Goal: Task Accomplishment & Management: Use online tool/utility

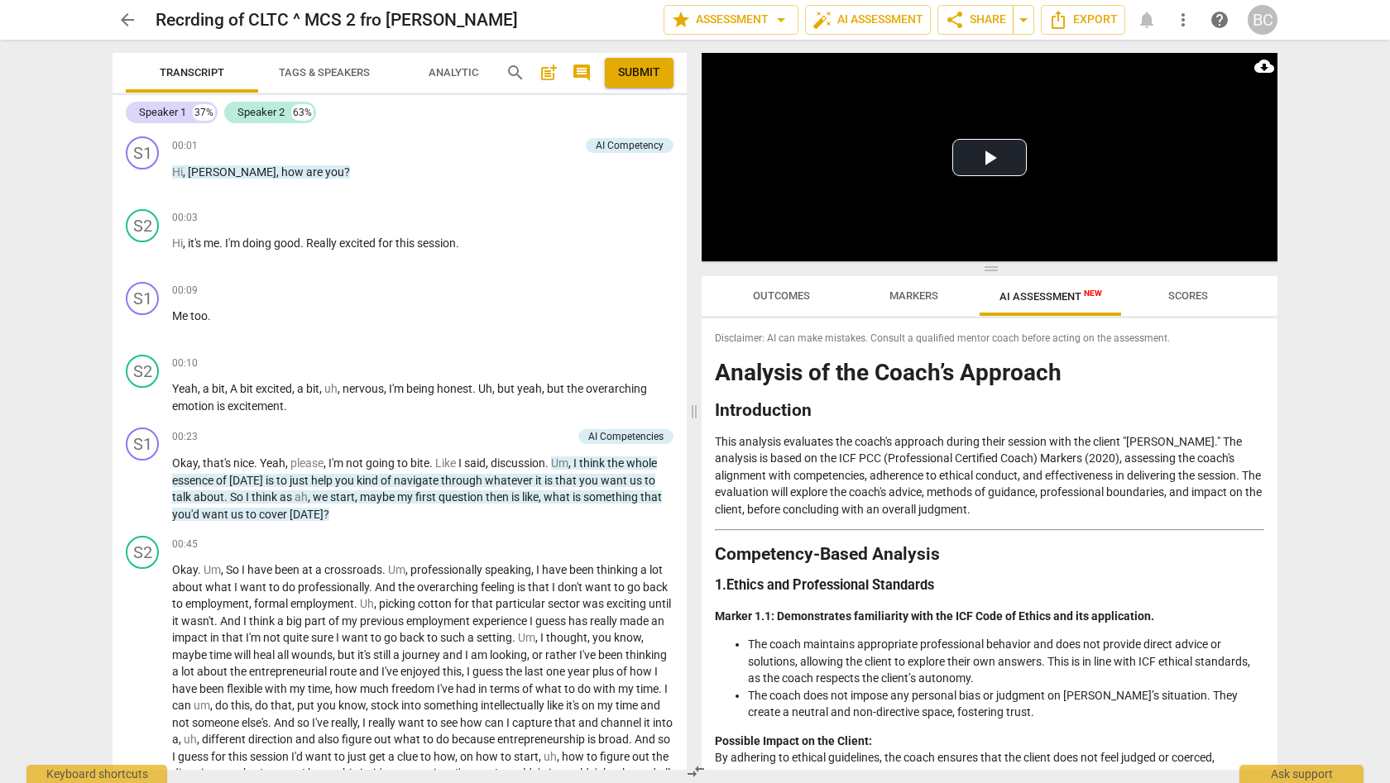
click at [1183, 17] on span "more_vert" at bounding box center [1183, 20] width 20 height 20
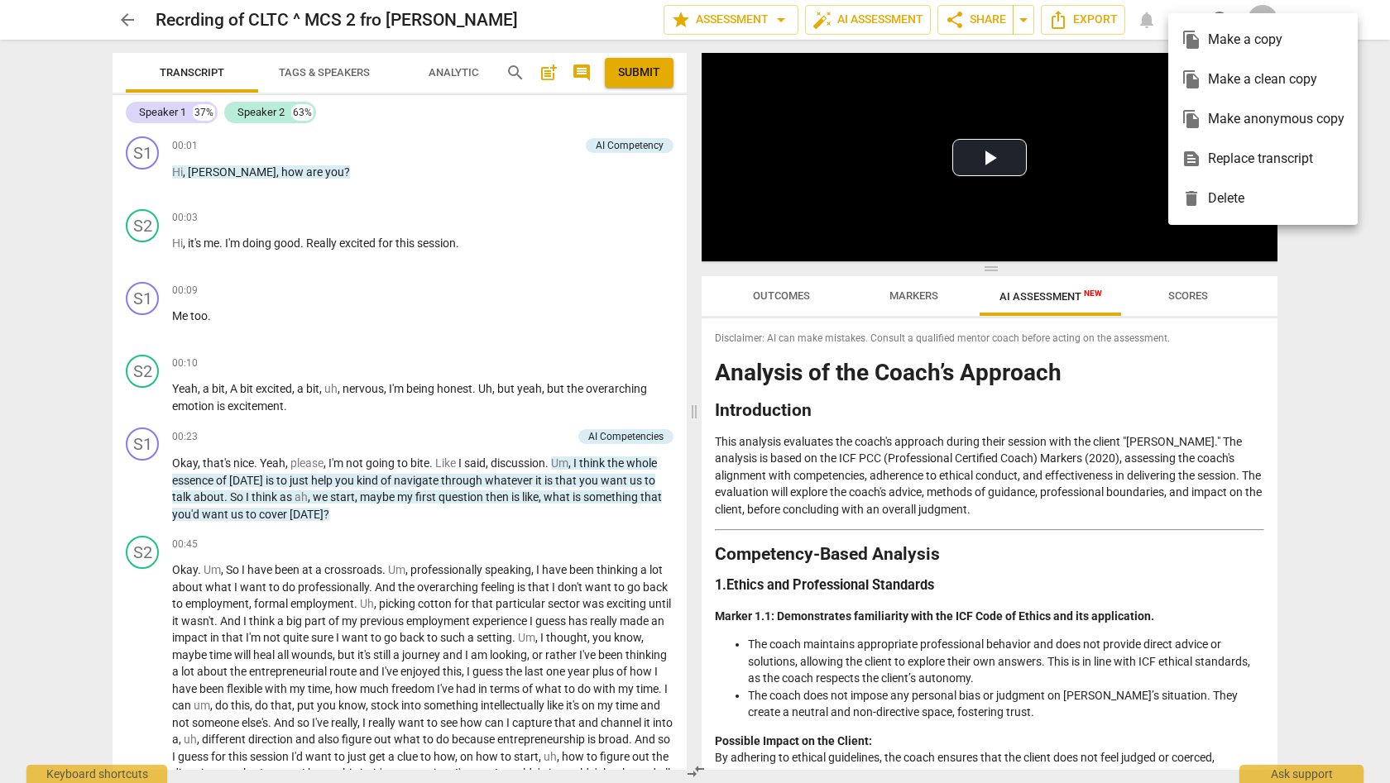
click at [1183, 17] on ul "file_copy Make a copy file_copy Make a clean copy file_copy Make anonymous copy…" at bounding box center [1262, 119] width 189 height 212
click at [1313, 328] on div at bounding box center [695, 391] width 1390 height 783
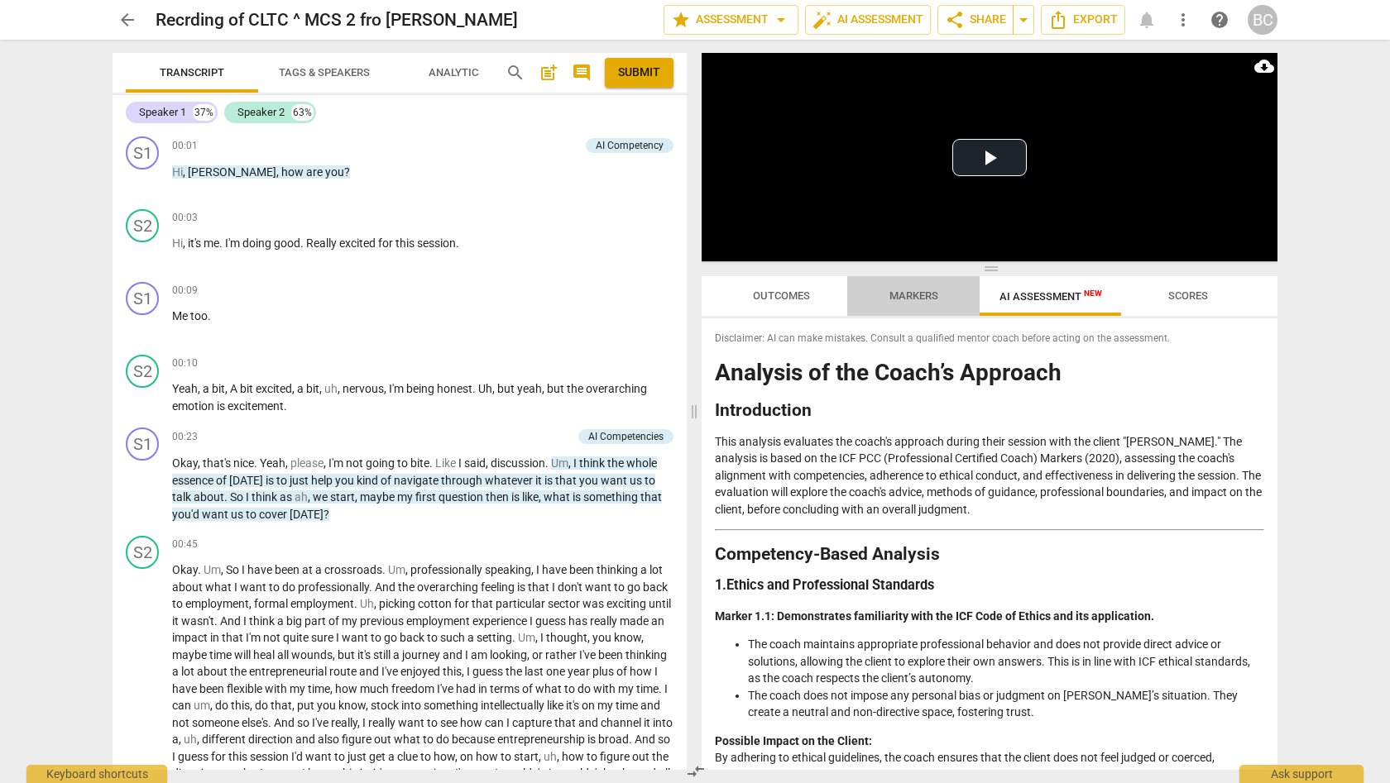
click at [927, 295] on span "Markers" at bounding box center [913, 296] width 49 height 12
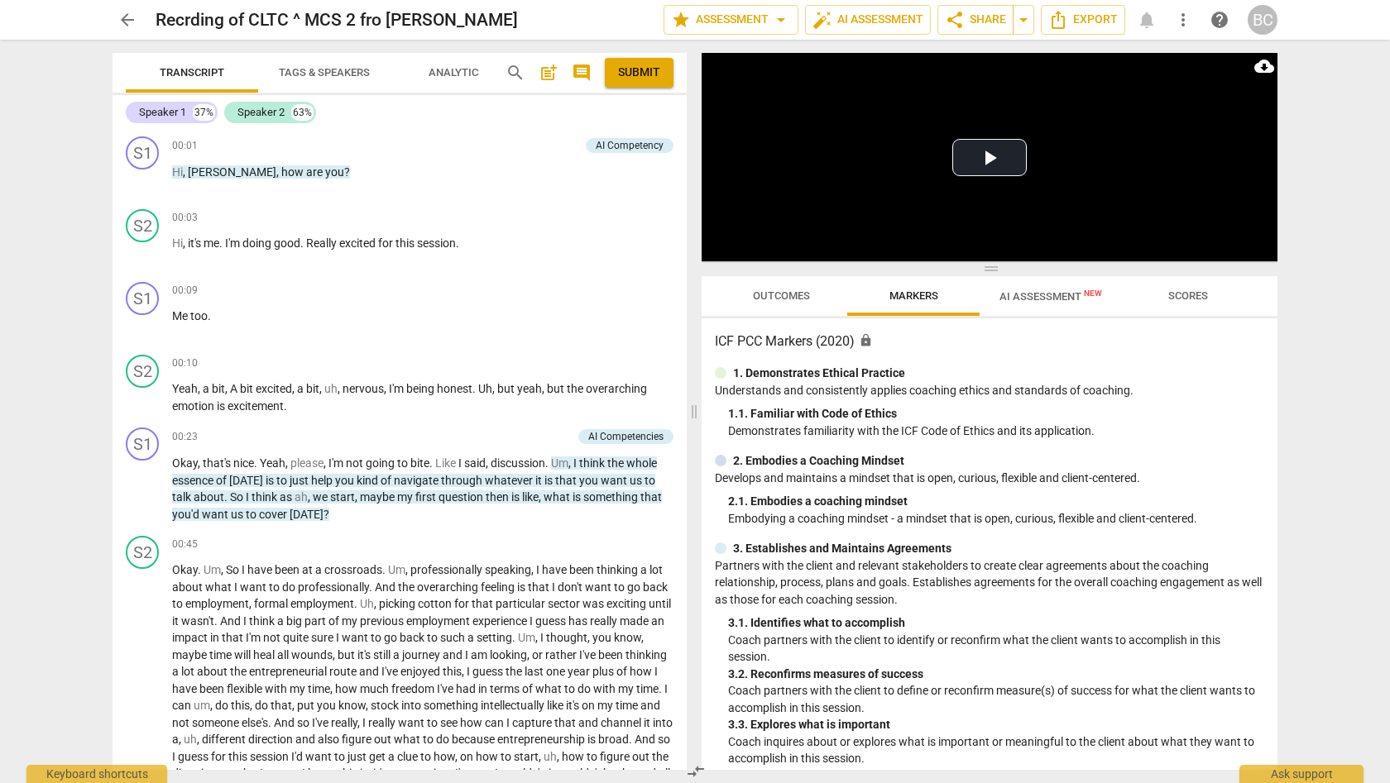
click at [1270, 356] on div "ICF PCC Markers (2020) lock 1. Demonstrates Ethical Practice Understands and co…" at bounding box center [990, 545] width 576 height 452
click at [1057, 297] on span "AI Assessment New" at bounding box center [1050, 296] width 103 height 12
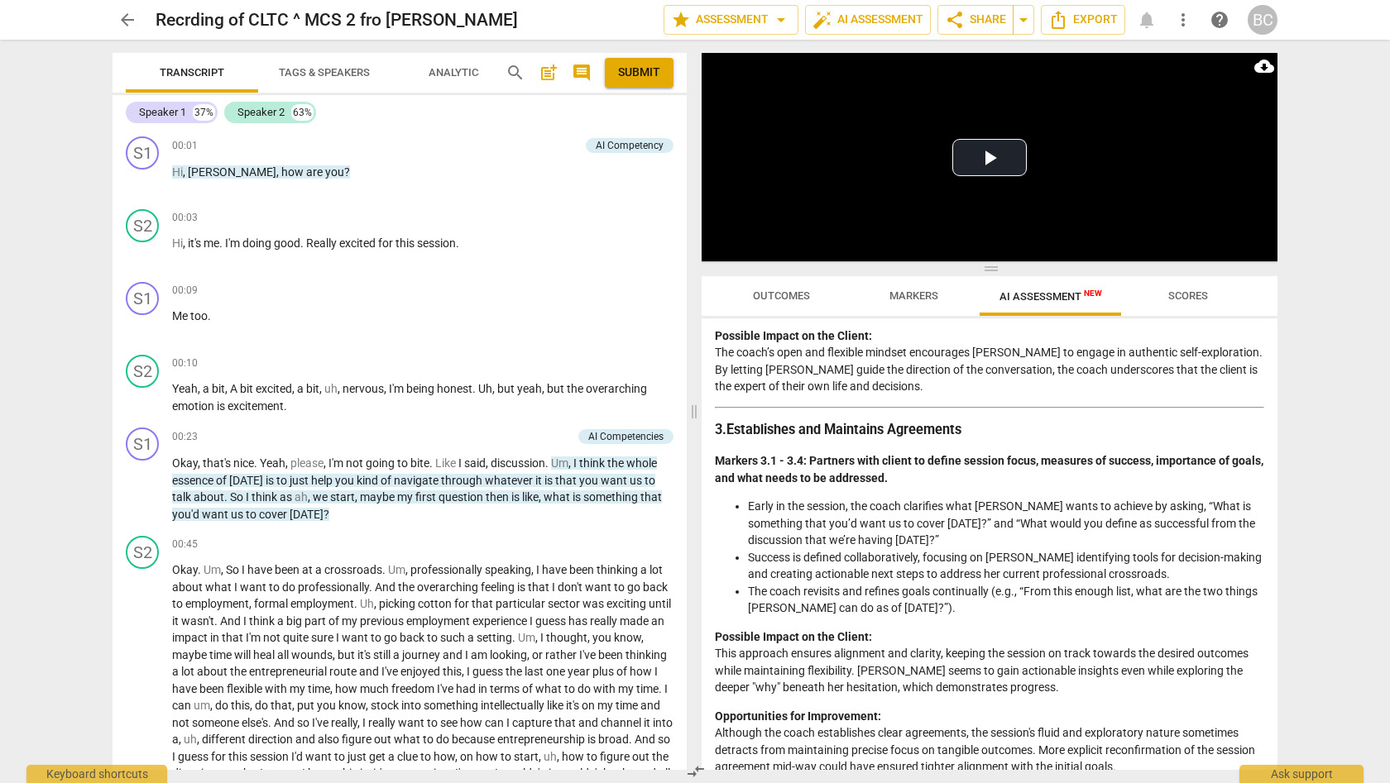
scroll to position [688, 0]
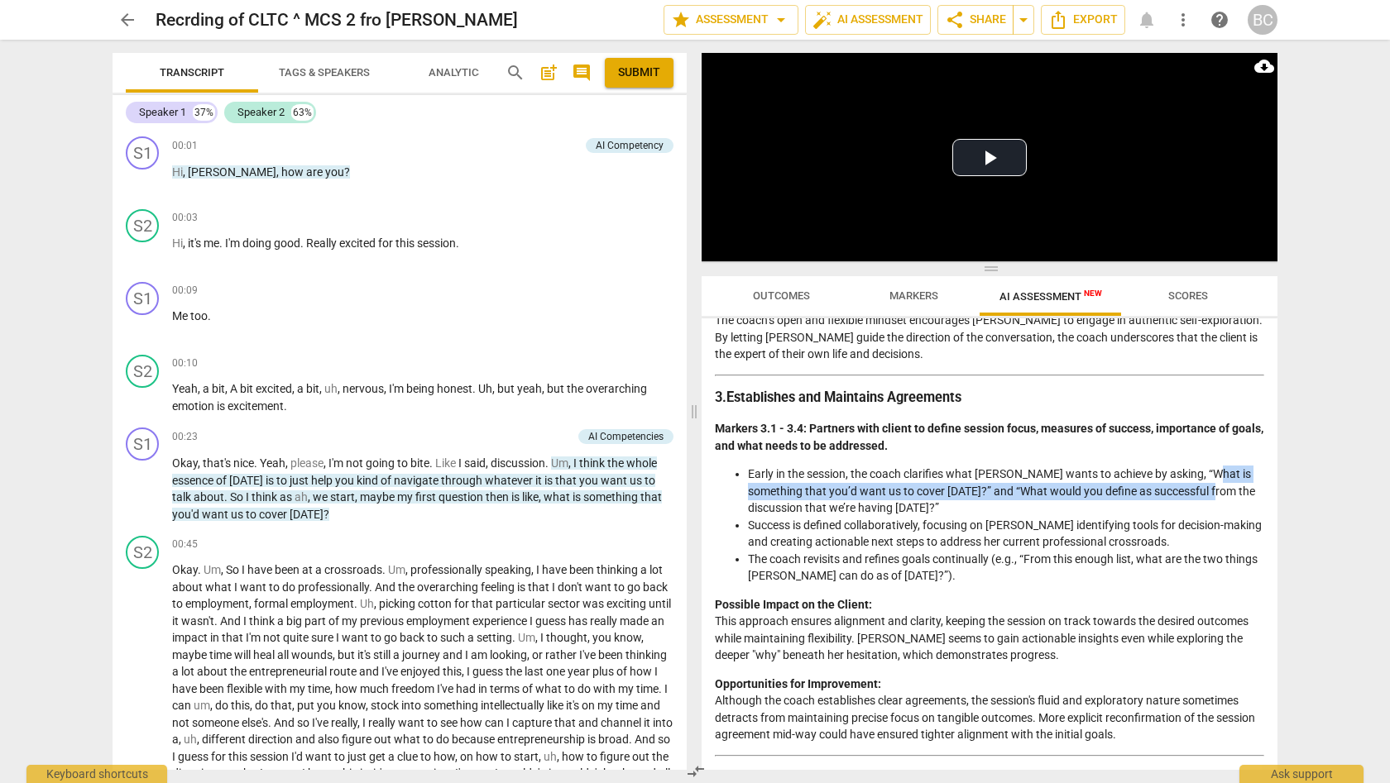
drag, startPoint x: 1278, startPoint y: 465, endPoint x: 1280, endPoint y: 485, distance: 19.9
click at [1280, 485] on div "Play Video move_up Play Current Time 00:00 / Duration Time 55:23 Progress : 0.0…" at bounding box center [993, 412] width 596 height 744
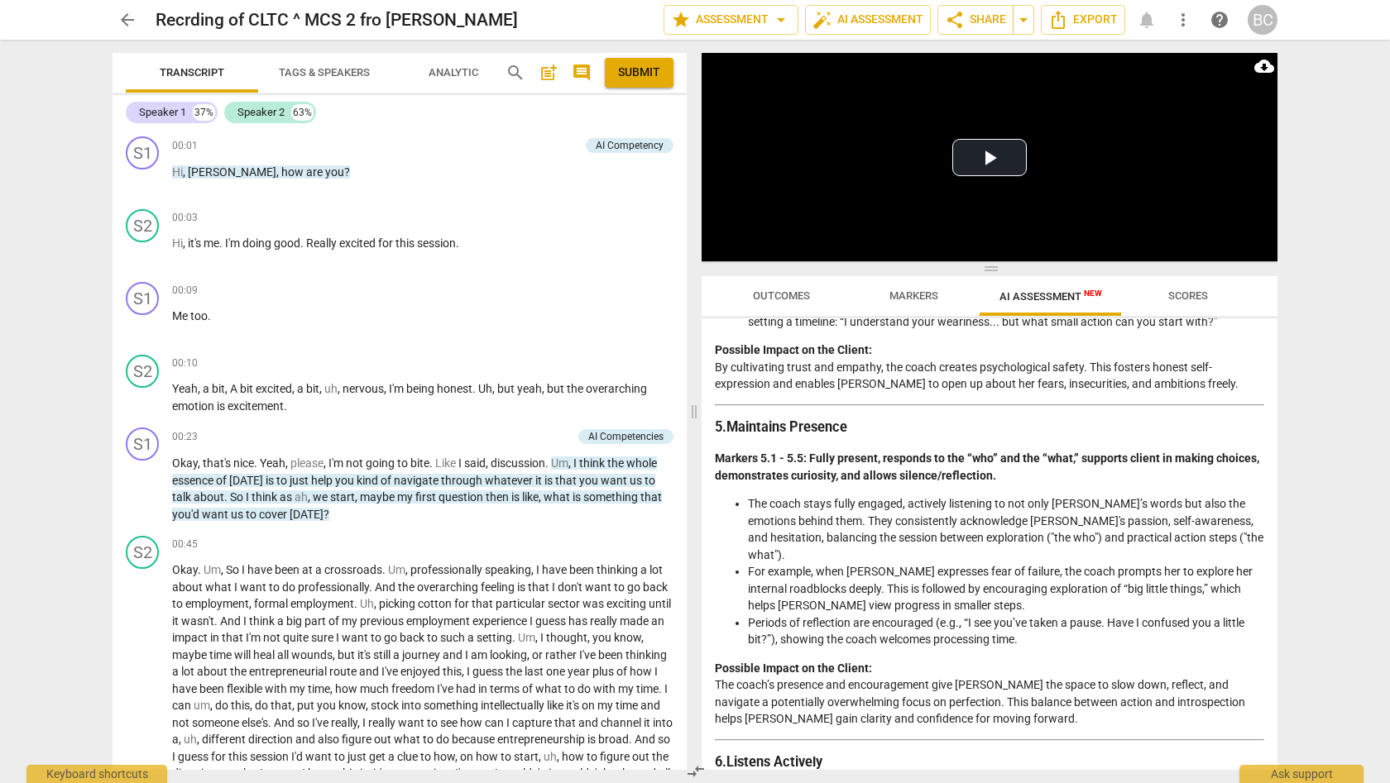
scroll to position [1320, 0]
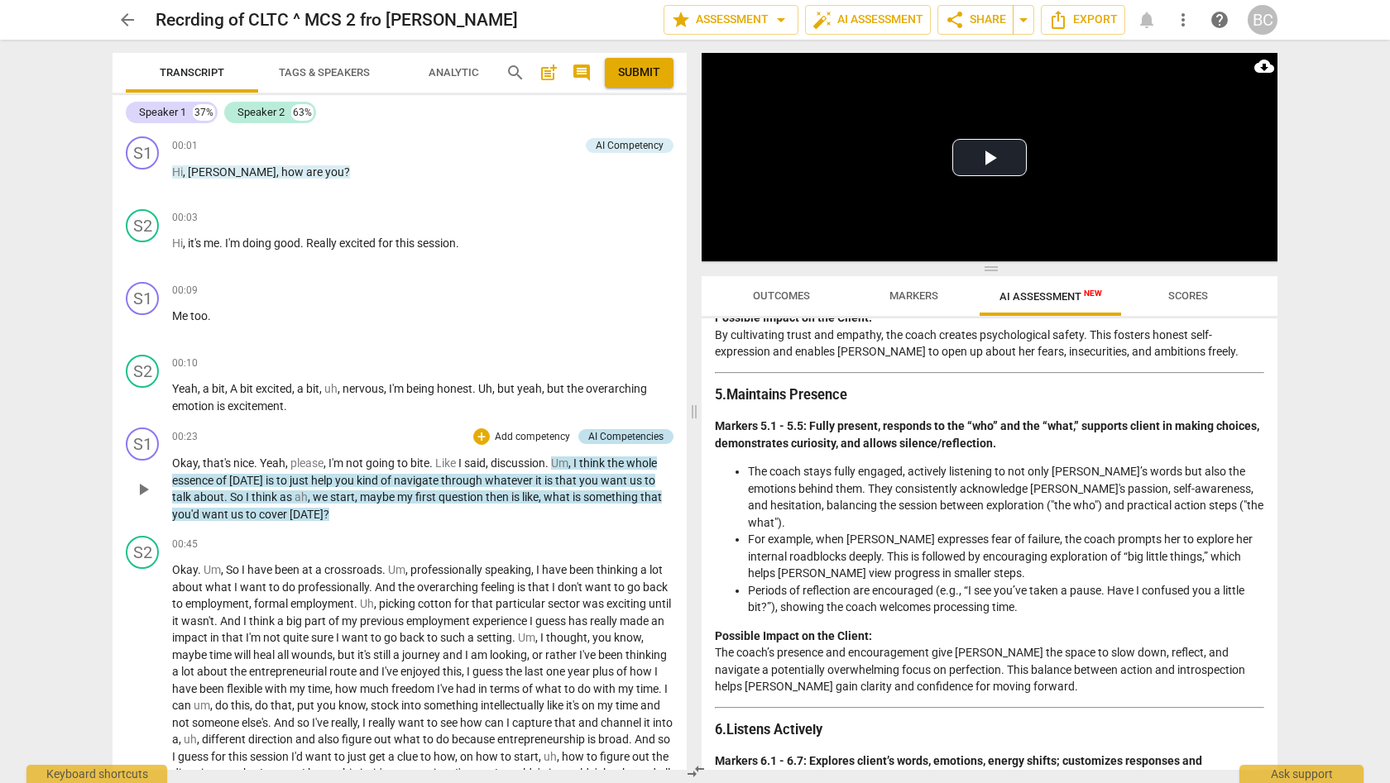
click at [610, 434] on div "AI Competencies" at bounding box center [625, 436] width 75 height 15
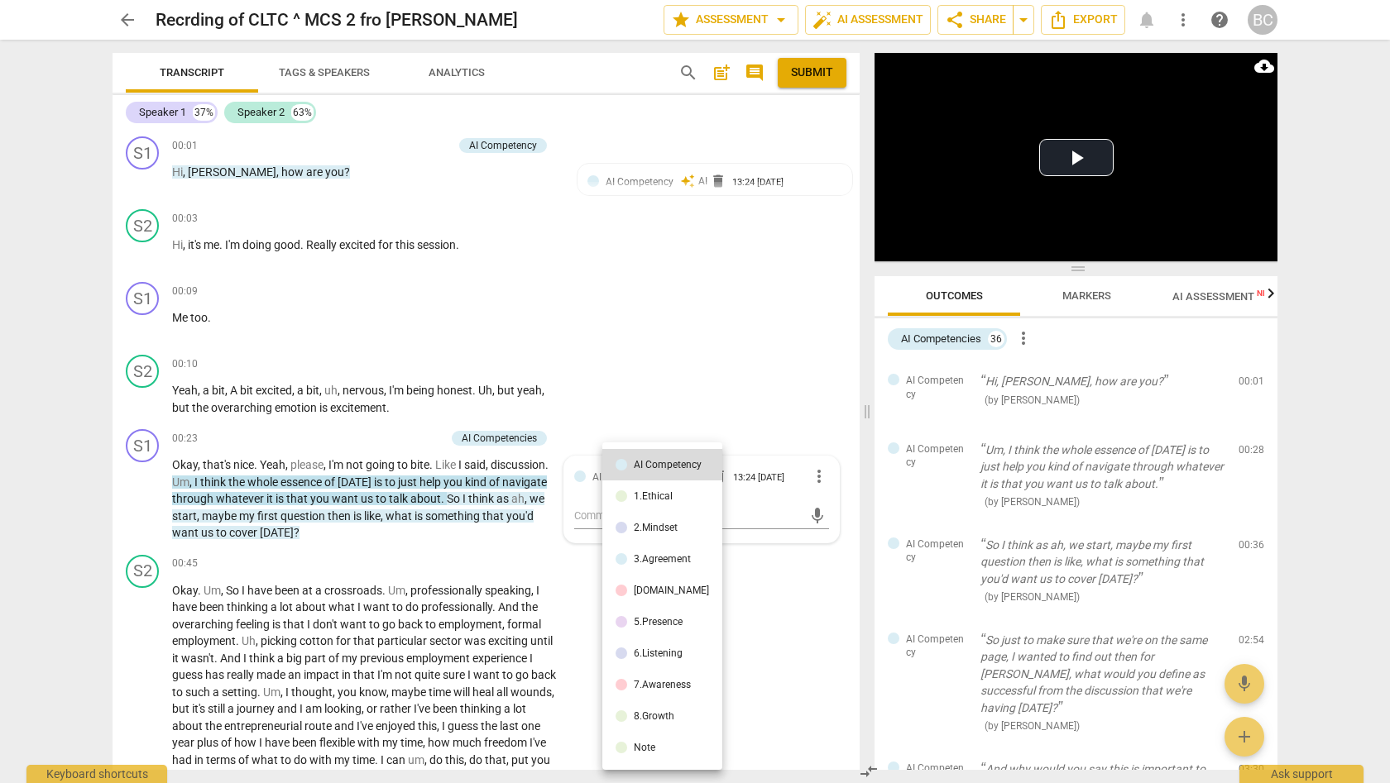
click at [638, 385] on div at bounding box center [695, 391] width 1390 height 783
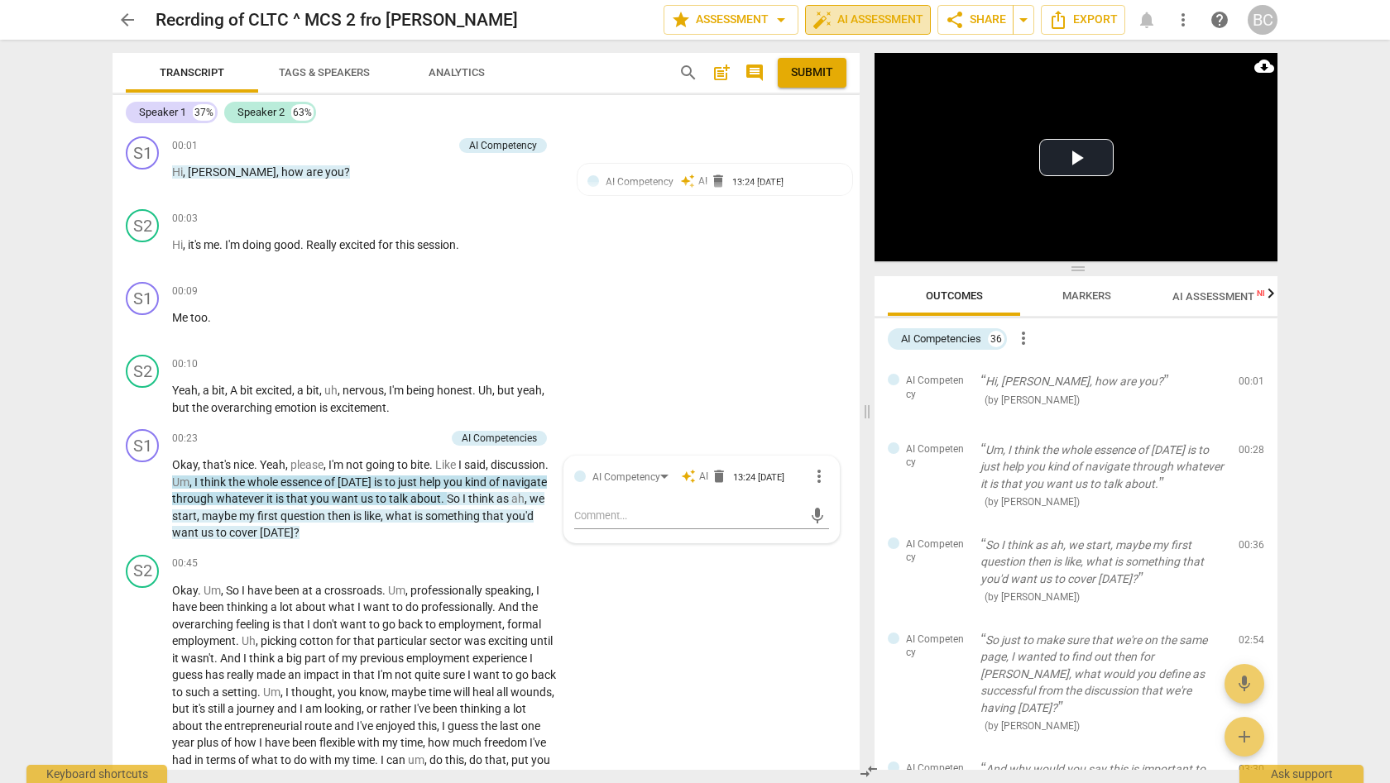
click at [866, 20] on span "auto_fix_high AI Assessment" at bounding box center [867, 20] width 111 height 20
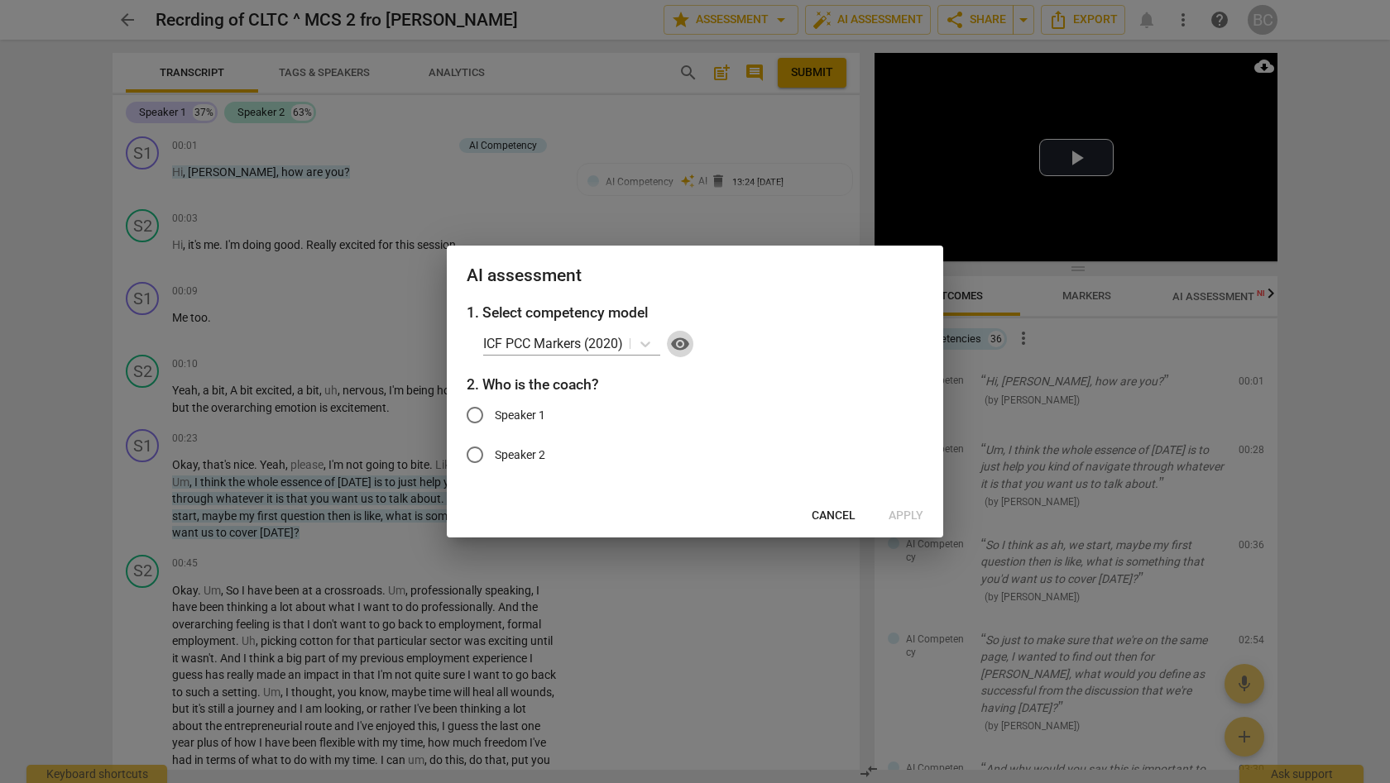
click at [684, 346] on span "visibility" at bounding box center [680, 344] width 20 height 20
click at [481, 417] on input "Speaker 1" at bounding box center [475, 415] width 40 height 40
radio input "true"
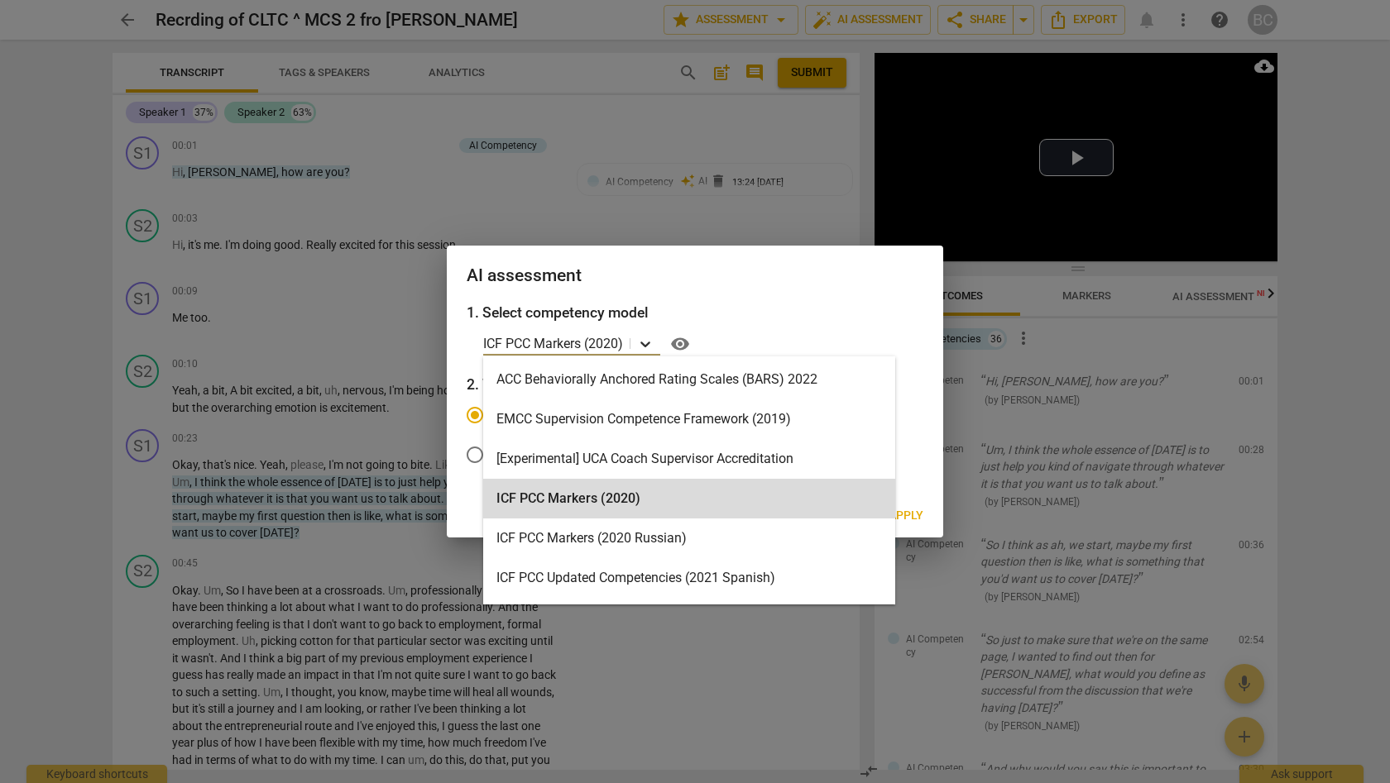
click at [645, 346] on icon at bounding box center [645, 344] width 17 height 17
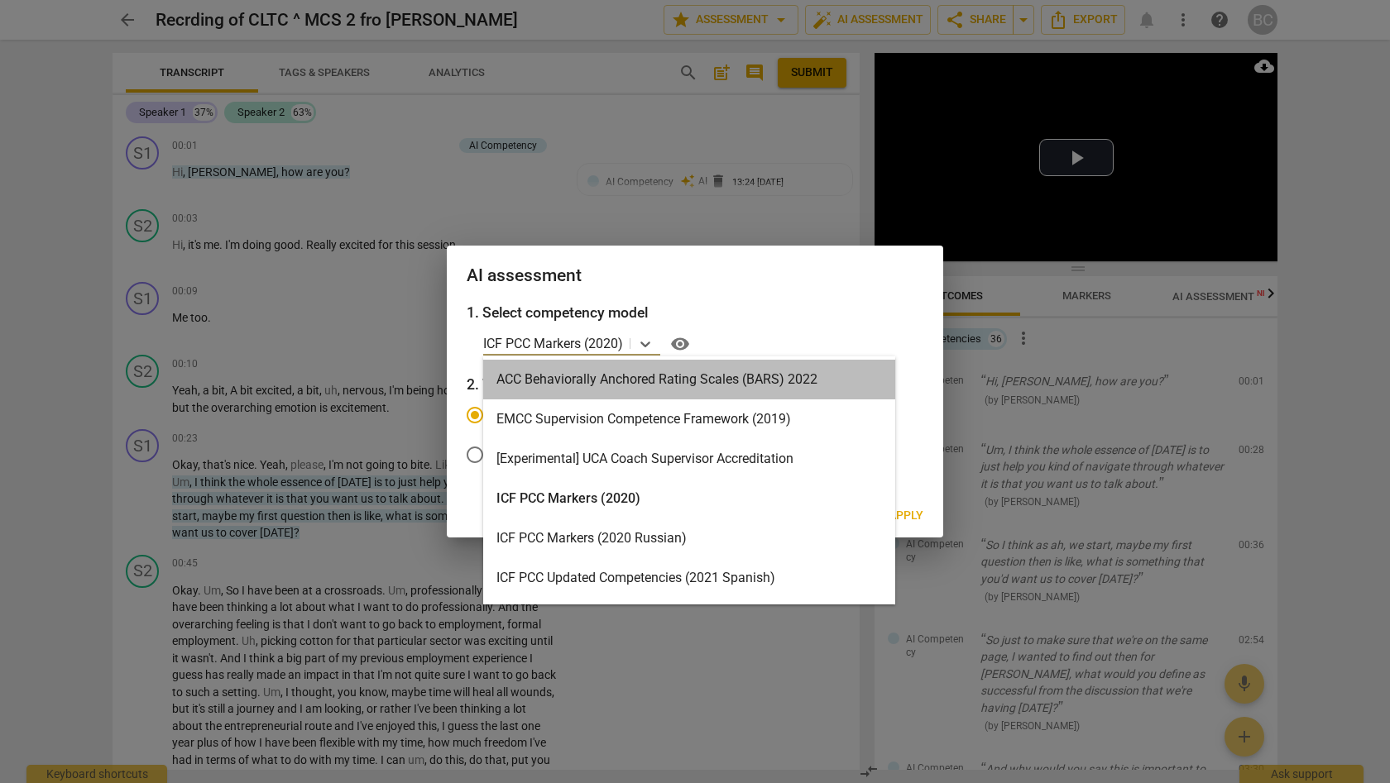
click at [645, 379] on div "ACC Behaviorally Anchored Rating Scales (BARS) 2022" at bounding box center [689, 380] width 412 height 40
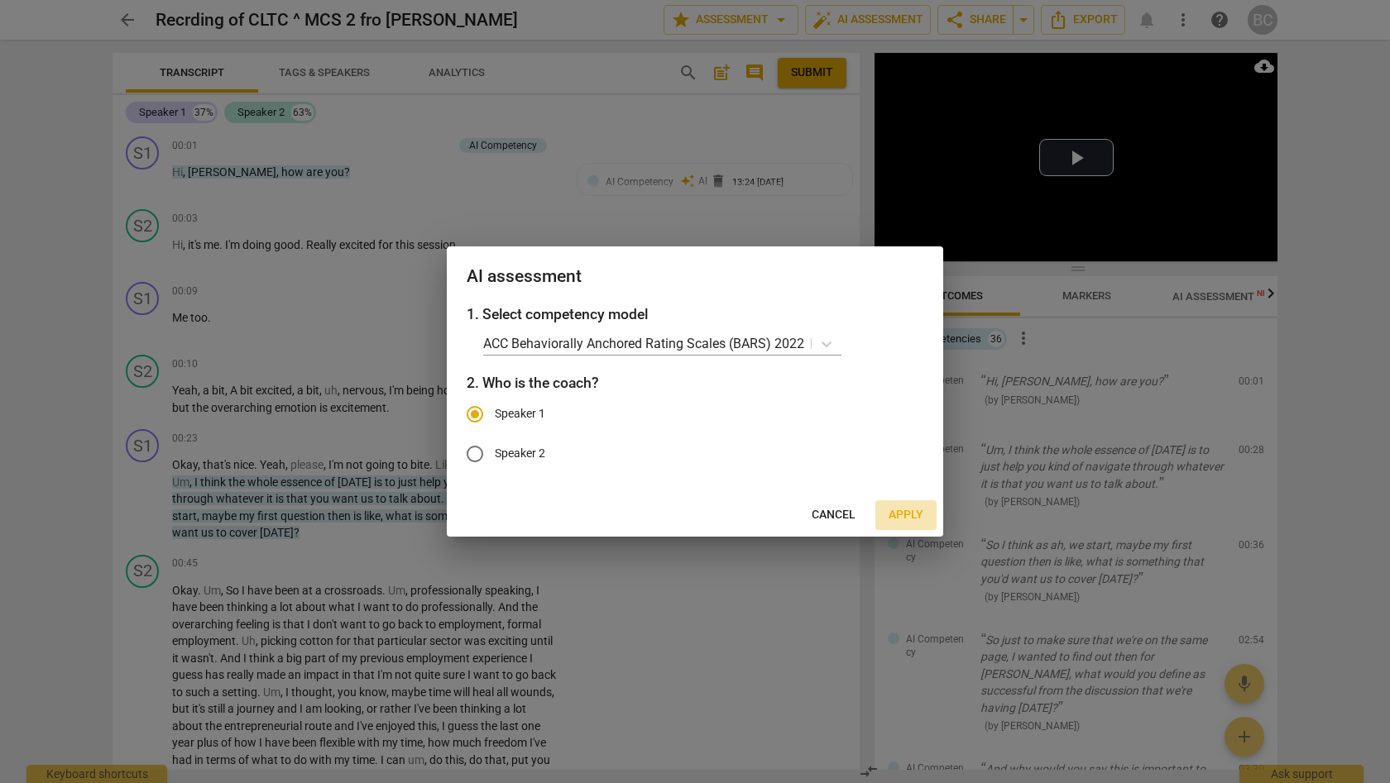
click at [906, 513] on span "Apply" at bounding box center [906, 515] width 35 height 17
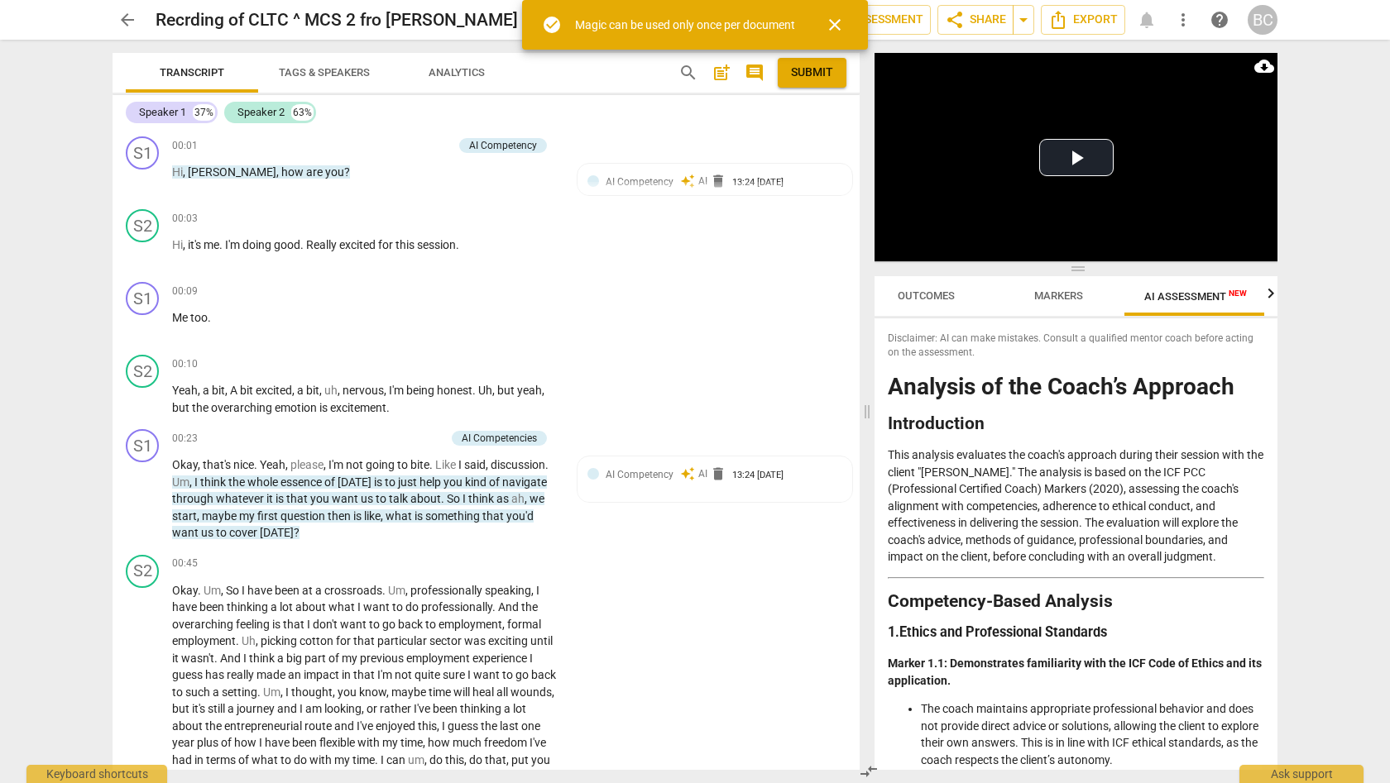
scroll to position [0, 30]
click at [838, 28] on span "close" at bounding box center [835, 25] width 20 height 20
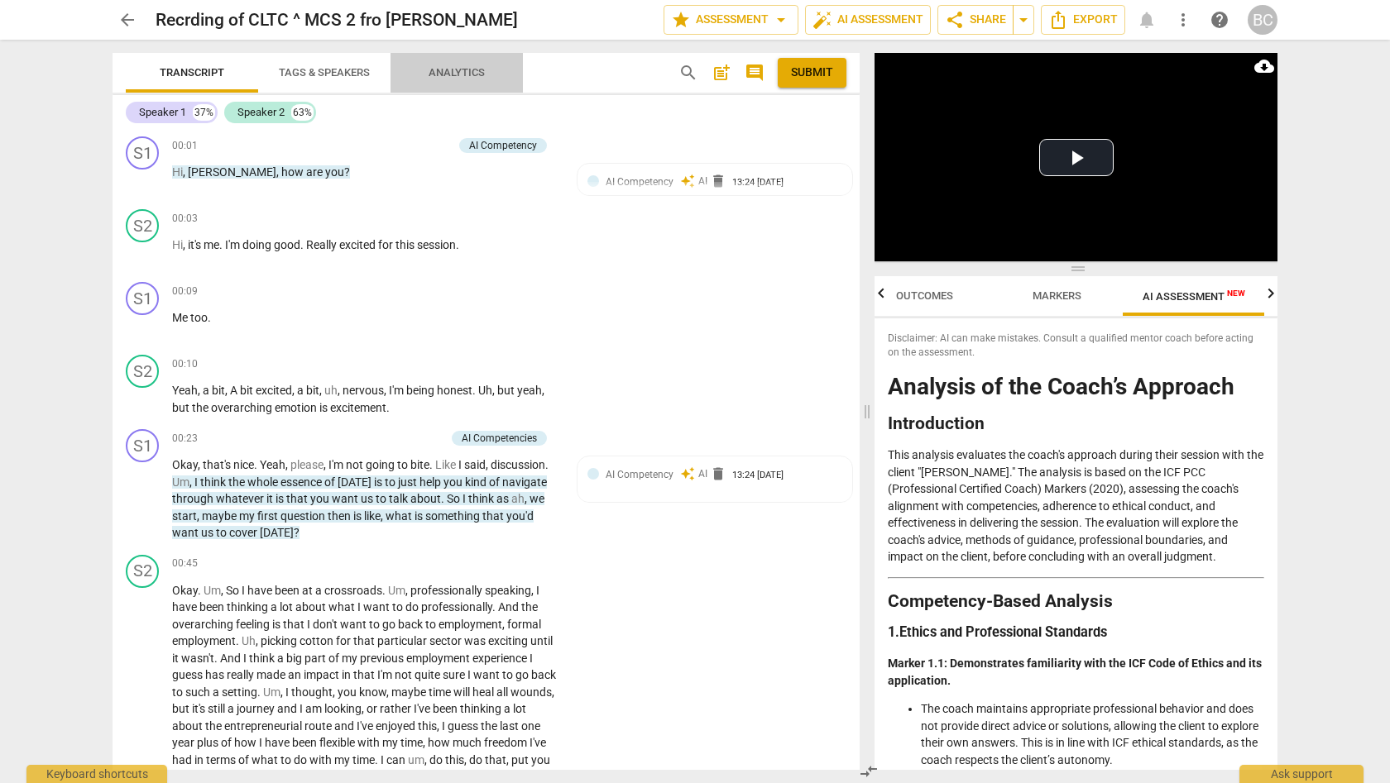
click at [459, 74] on span "Analytics" at bounding box center [457, 72] width 56 height 12
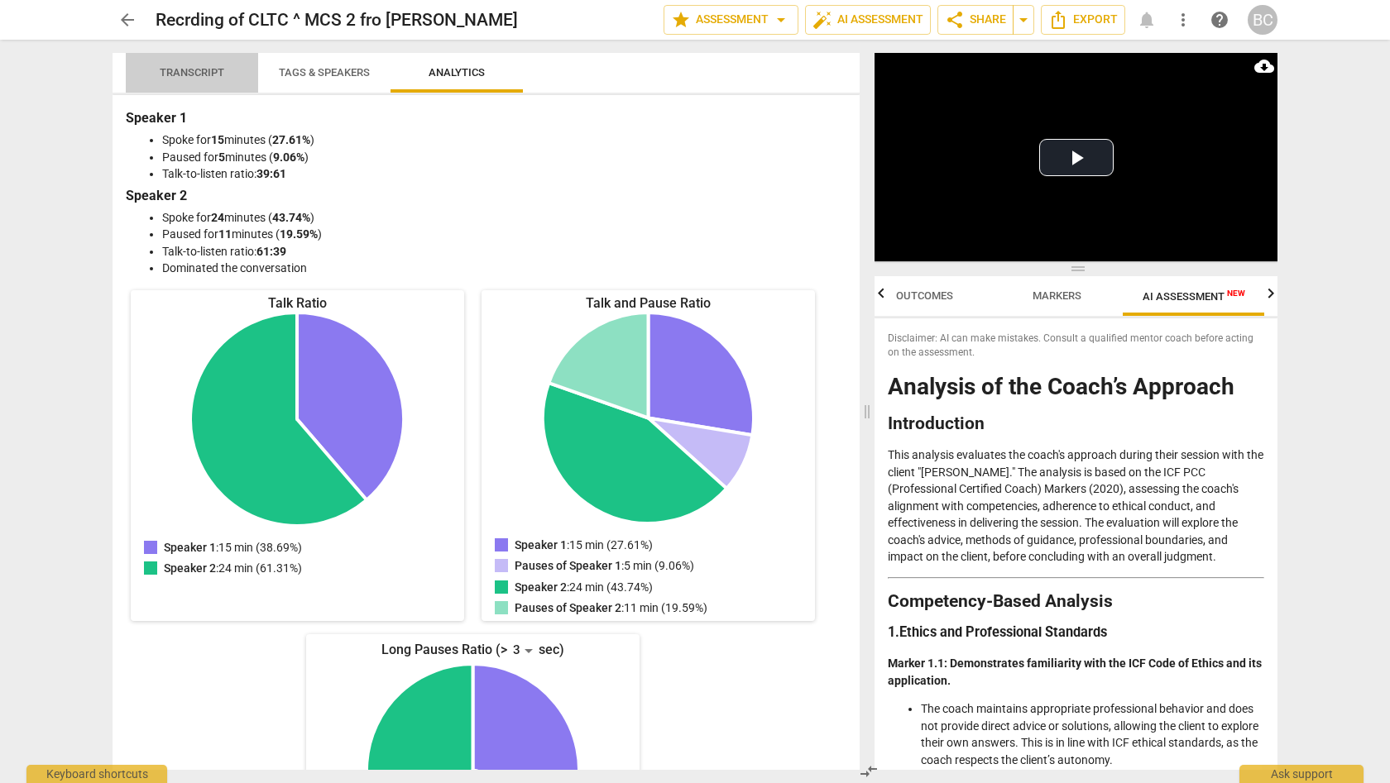
click at [193, 69] on span "Transcript" at bounding box center [192, 72] width 65 height 12
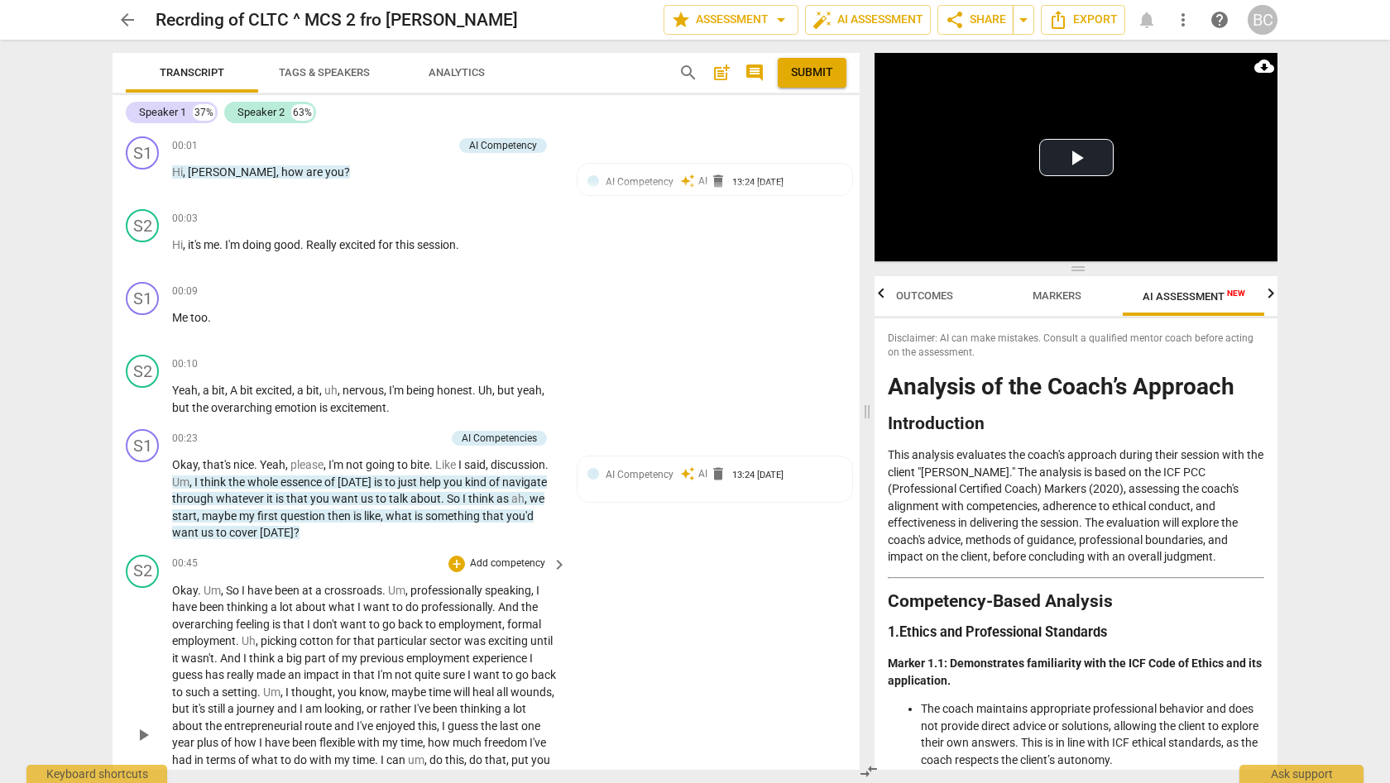
click at [621, 558] on div "S2 play_arrow pause 00:45 + Add competency keyboard_arrow_right Okay . Um , So …" at bounding box center [486, 722] width 747 height 346
click at [545, 588] on p "Okay . Um , So I have been at a crossroads . Um , professionally speaking , I h…" at bounding box center [365, 734] width 386 height 305
click at [371, 510] on span "like" at bounding box center [372, 516] width 17 height 13
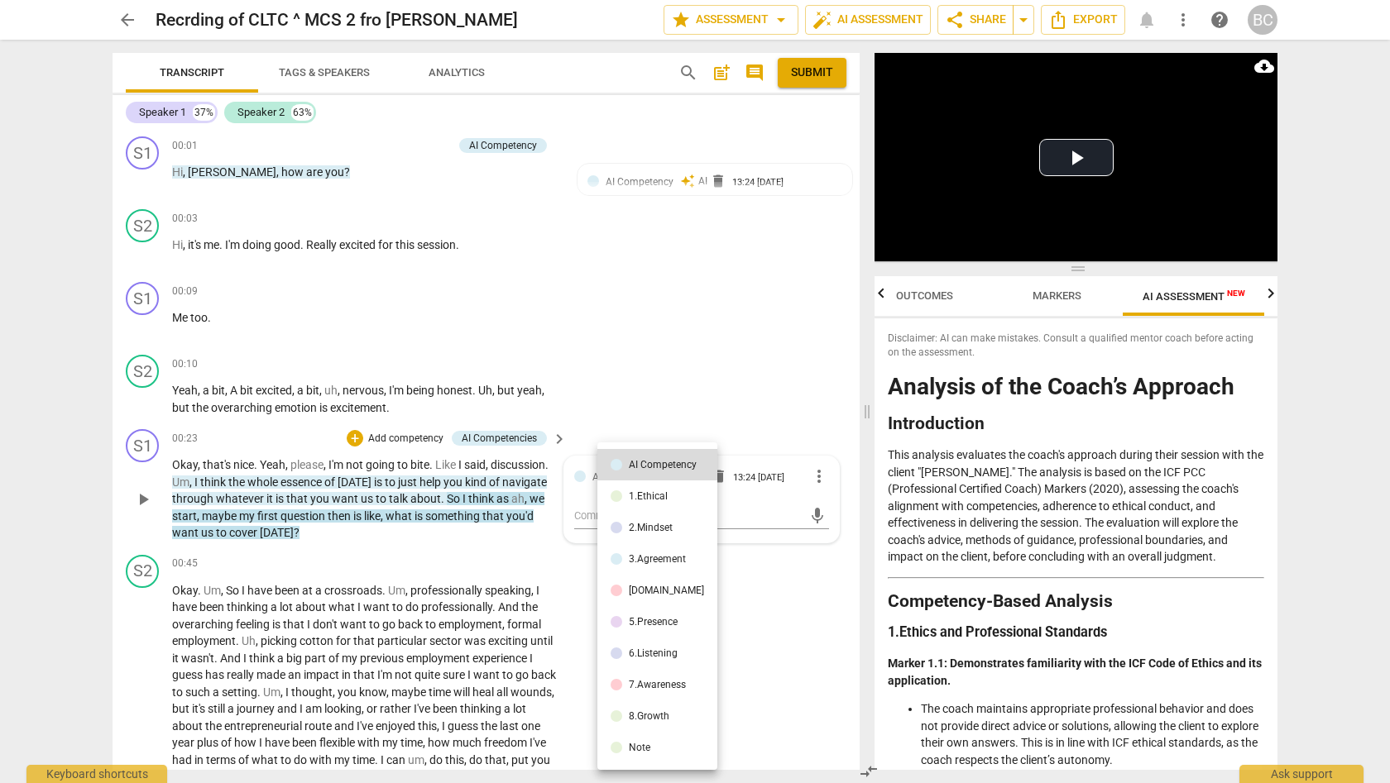
click at [640, 494] on div "1.Ethical" at bounding box center [648, 496] width 39 height 10
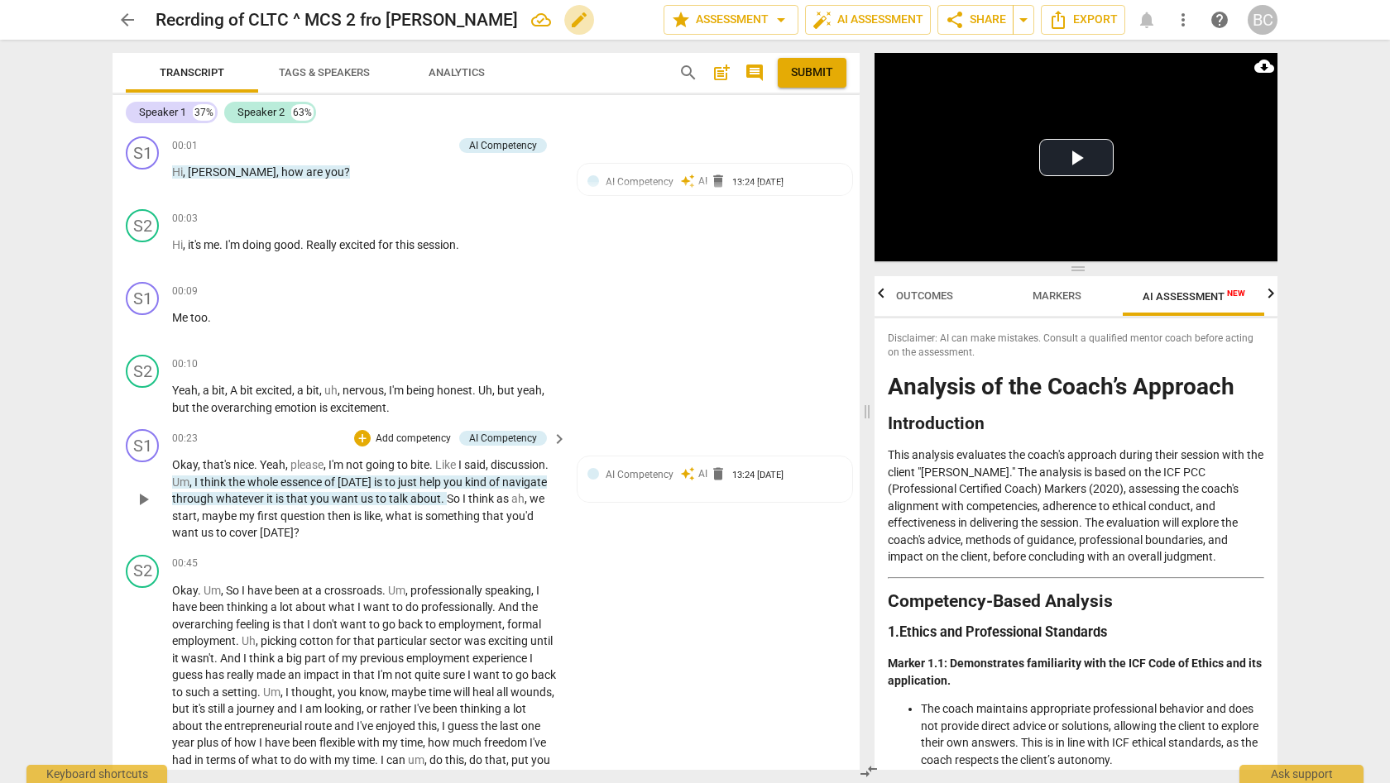
click at [569, 18] on span "edit" at bounding box center [579, 20] width 20 height 20
click at [299, 17] on input "Recrding of CLTC ^ MCS 2 fro [PERSON_NAME]" at bounding box center [373, 19] width 435 height 31
type input "Recrding of CLTC 6 MCS 2 fro [PERSON_NAME]"
click at [780, 19] on span "arrow_drop_down" at bounding box center [781, 20] width 20 height 20
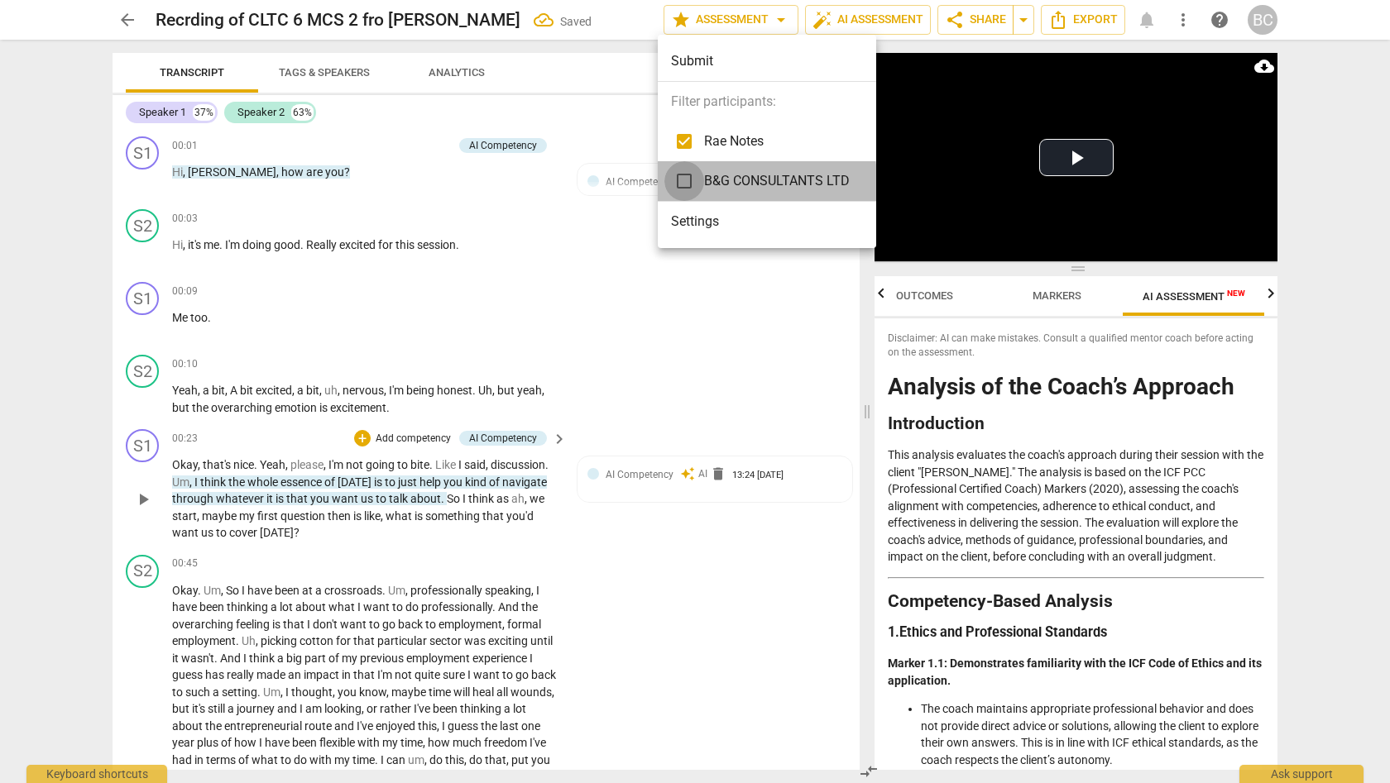
click at [684, 183] on input "checkbox" at bounding box center [684, 181] width 40 height 40
checkbox input "true"
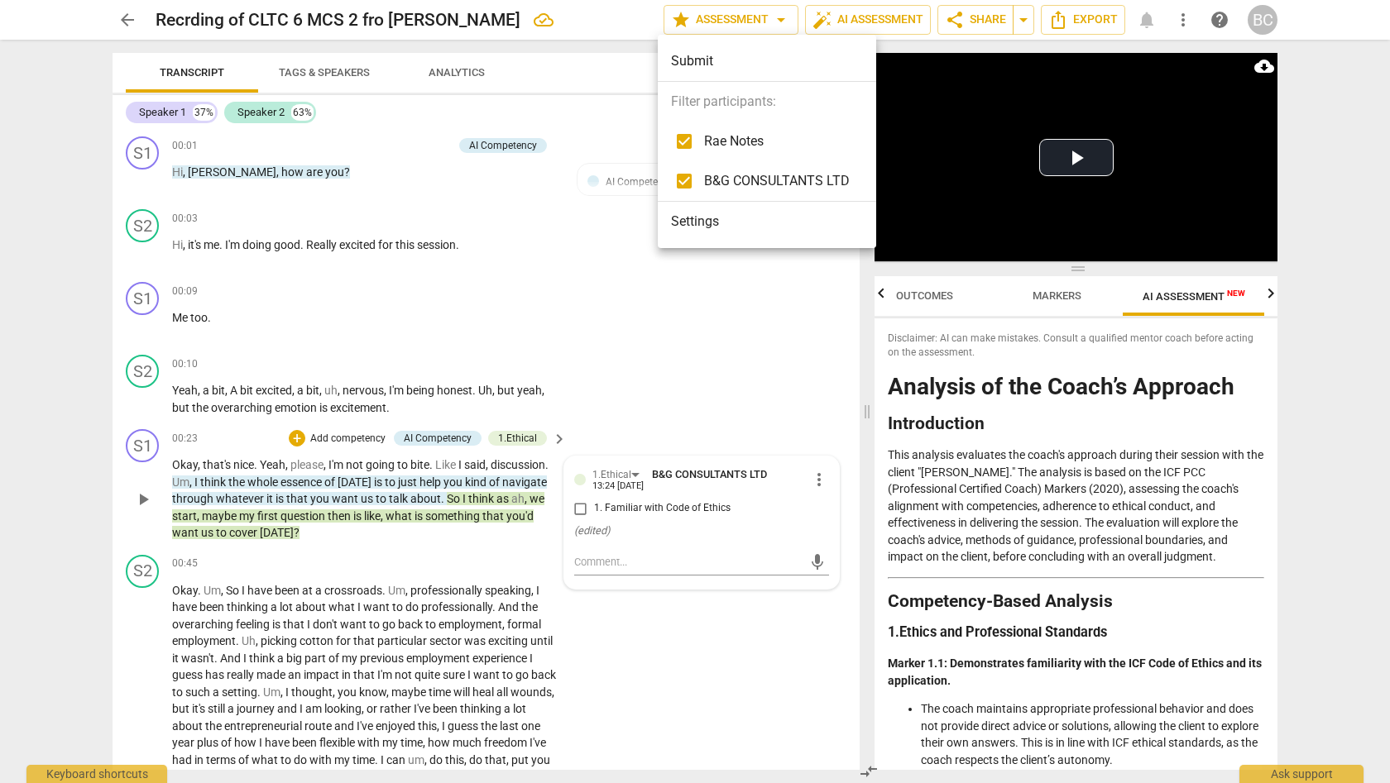
click at [625, 312] on div at bounding box center [695, 391] width 1390 height 783
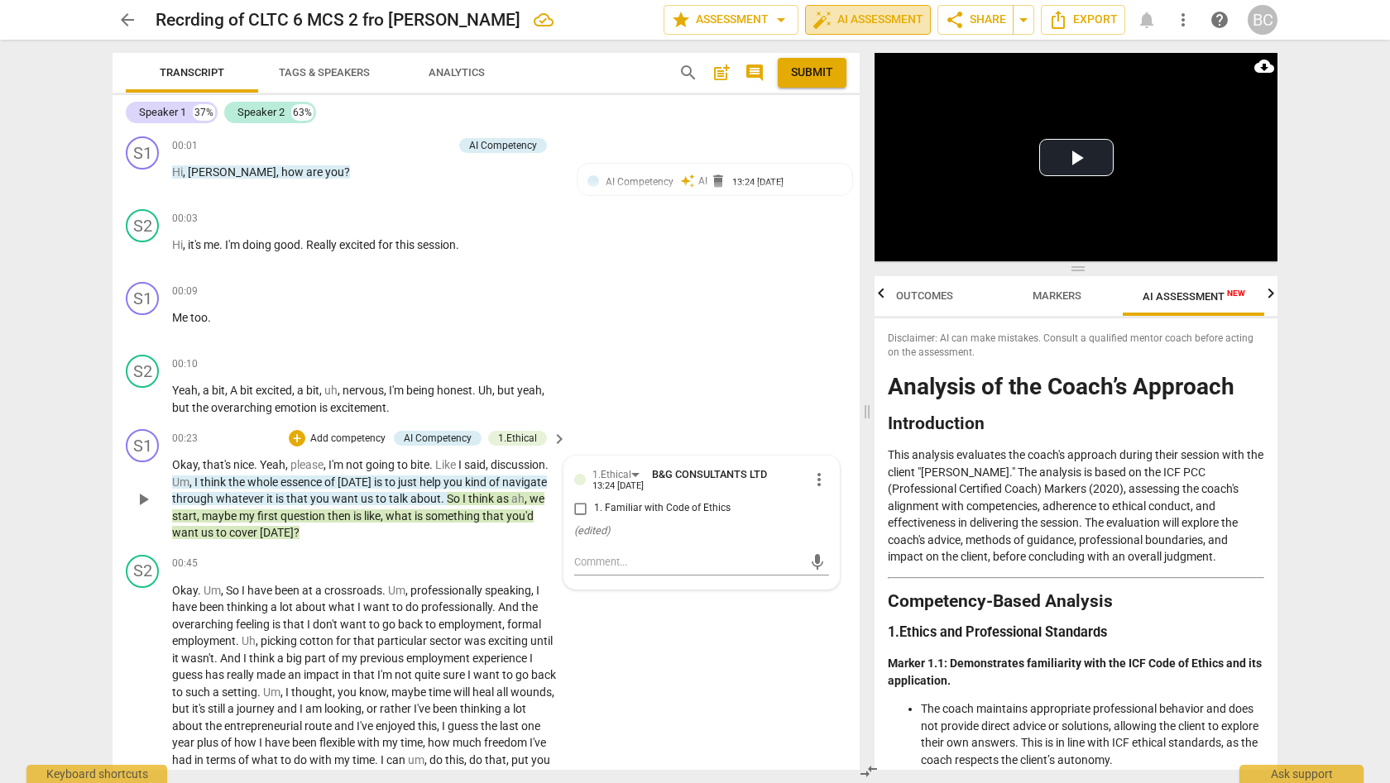
click at [898, 19] on span "auto_fix_high AI Assessment" at bounding box center [867, 20] width 111 height 20
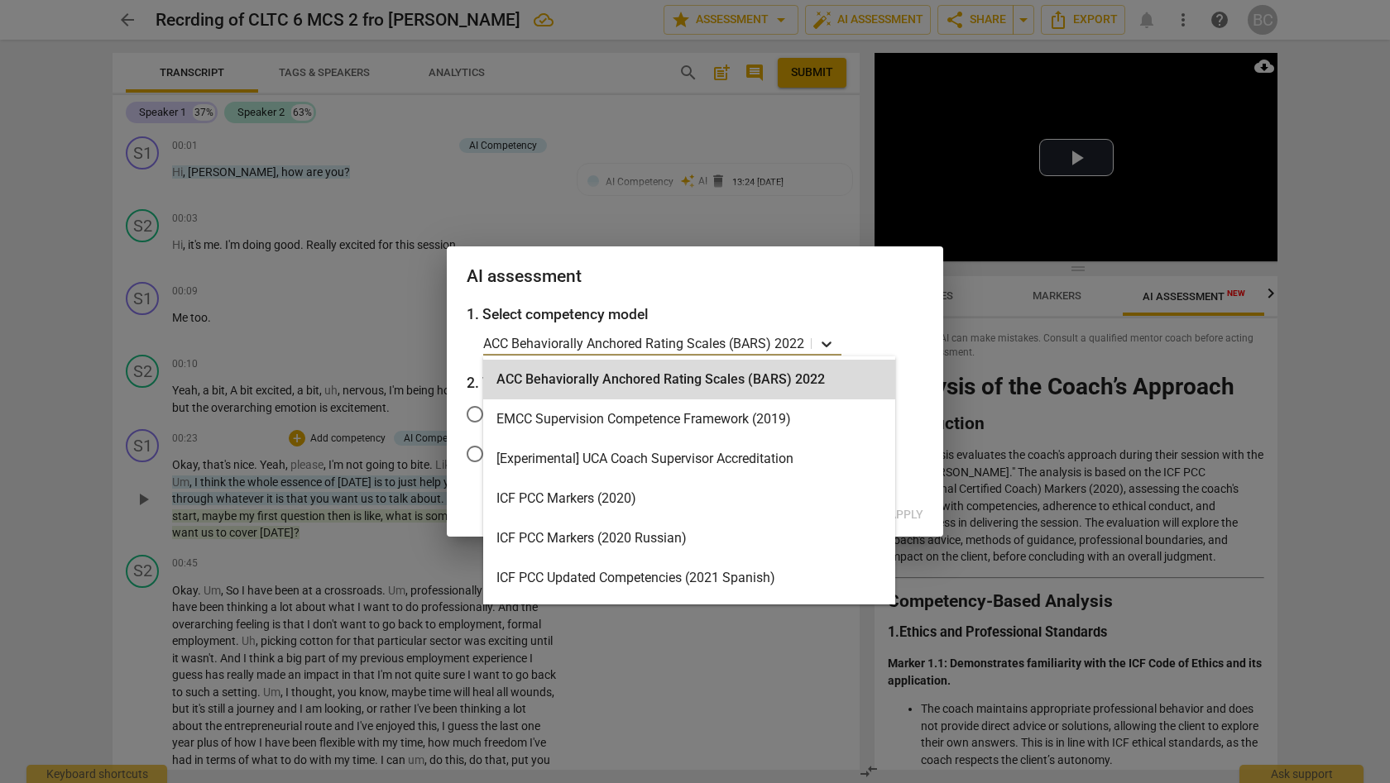
click at [822, 343] on icon at bounding box center [827, 345] width 10 height 6
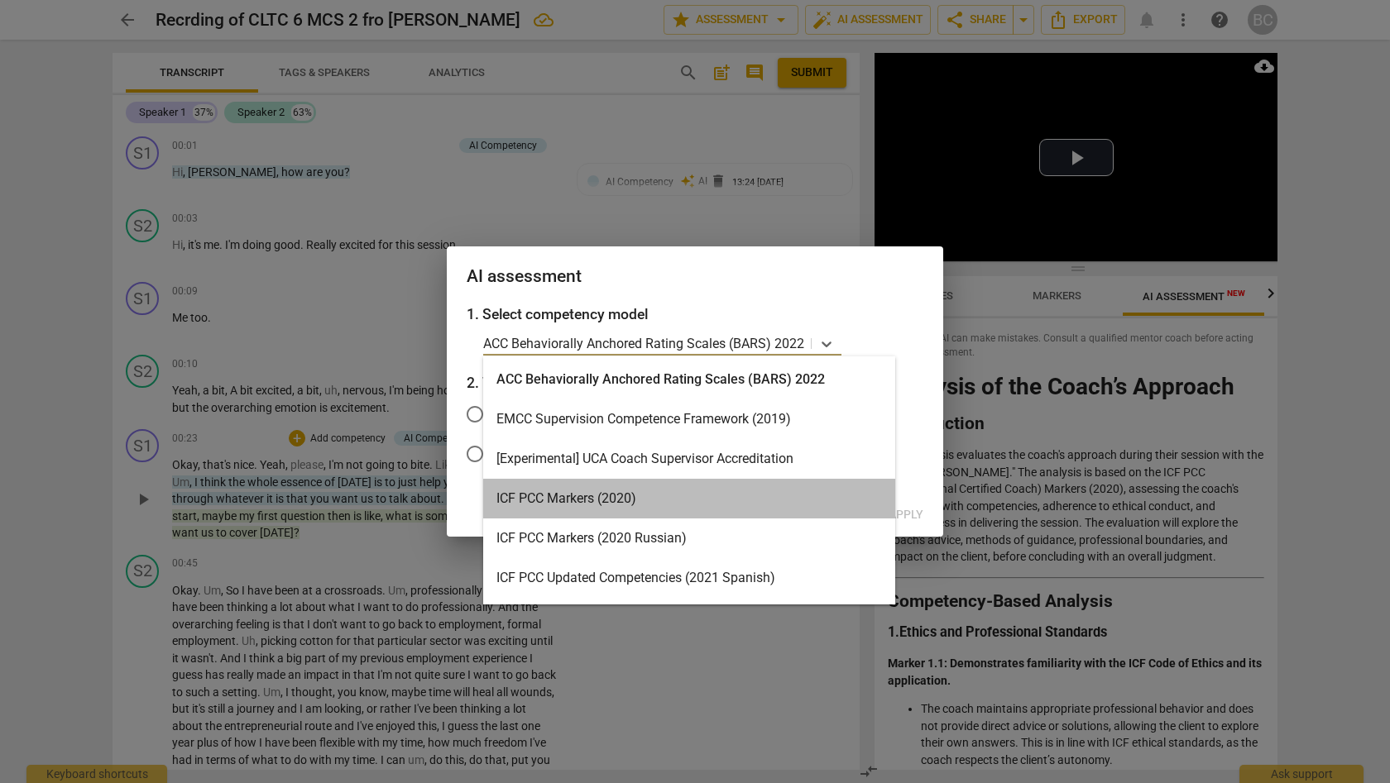
click at [622, 499] on div "ICF PCC Markers (2020)" at bounding box center [689, 499] width 412 height 40
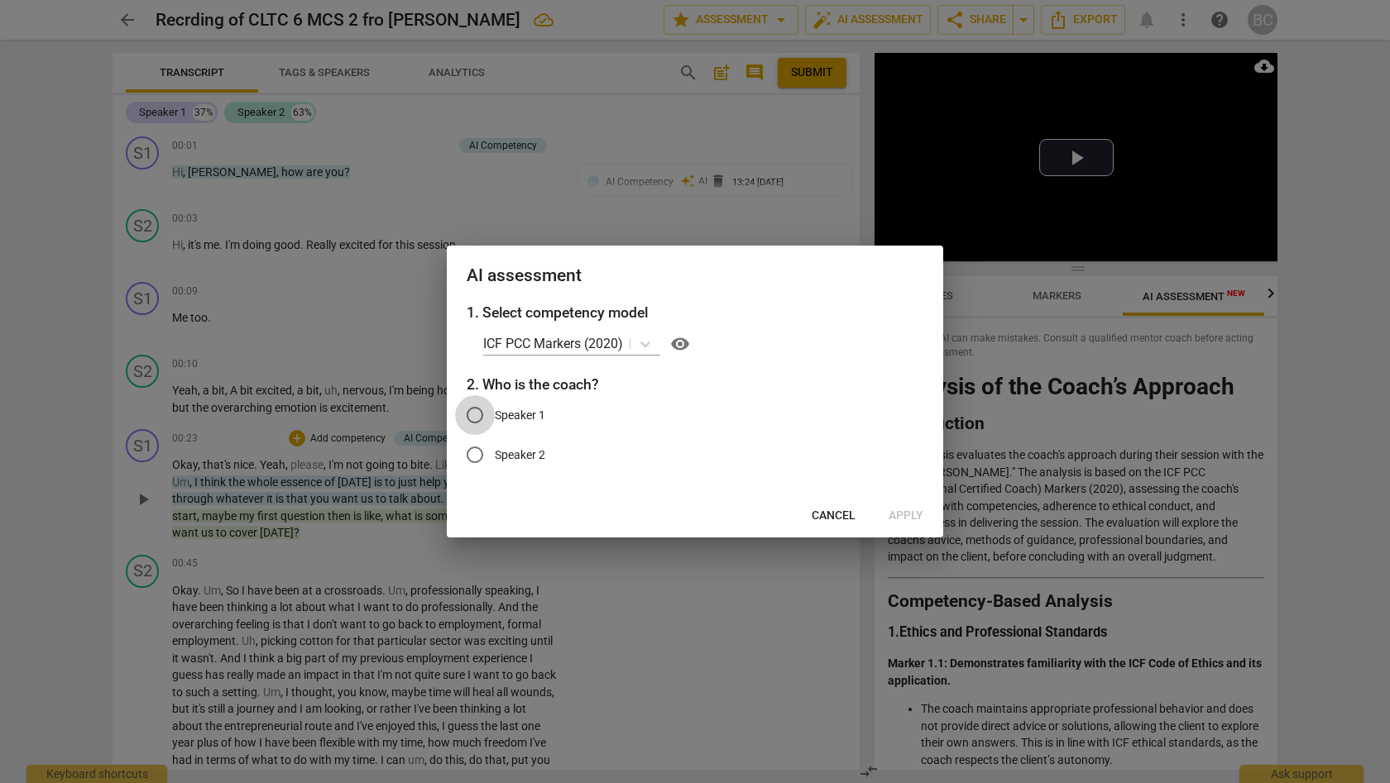
click at [473, 417] on input "Speaker 1" at bounding box center [475, 415] width 40 height 40
radio input "true"
click at [906, 510] on span "Apply" at bounding box center [906, 516] width 35 height 17
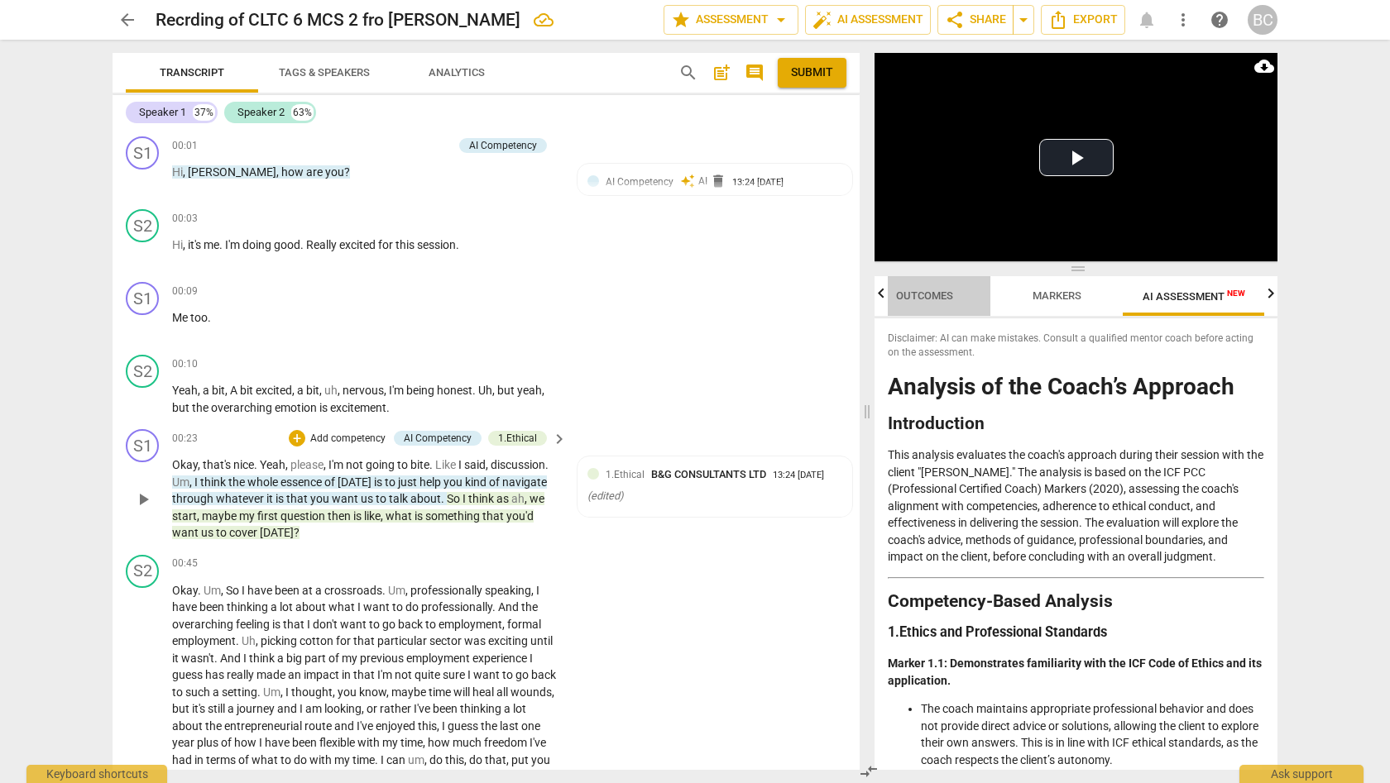
click at [934, 293] on span "Outcomes" at bounding box center [924, 296] width 57 height 12
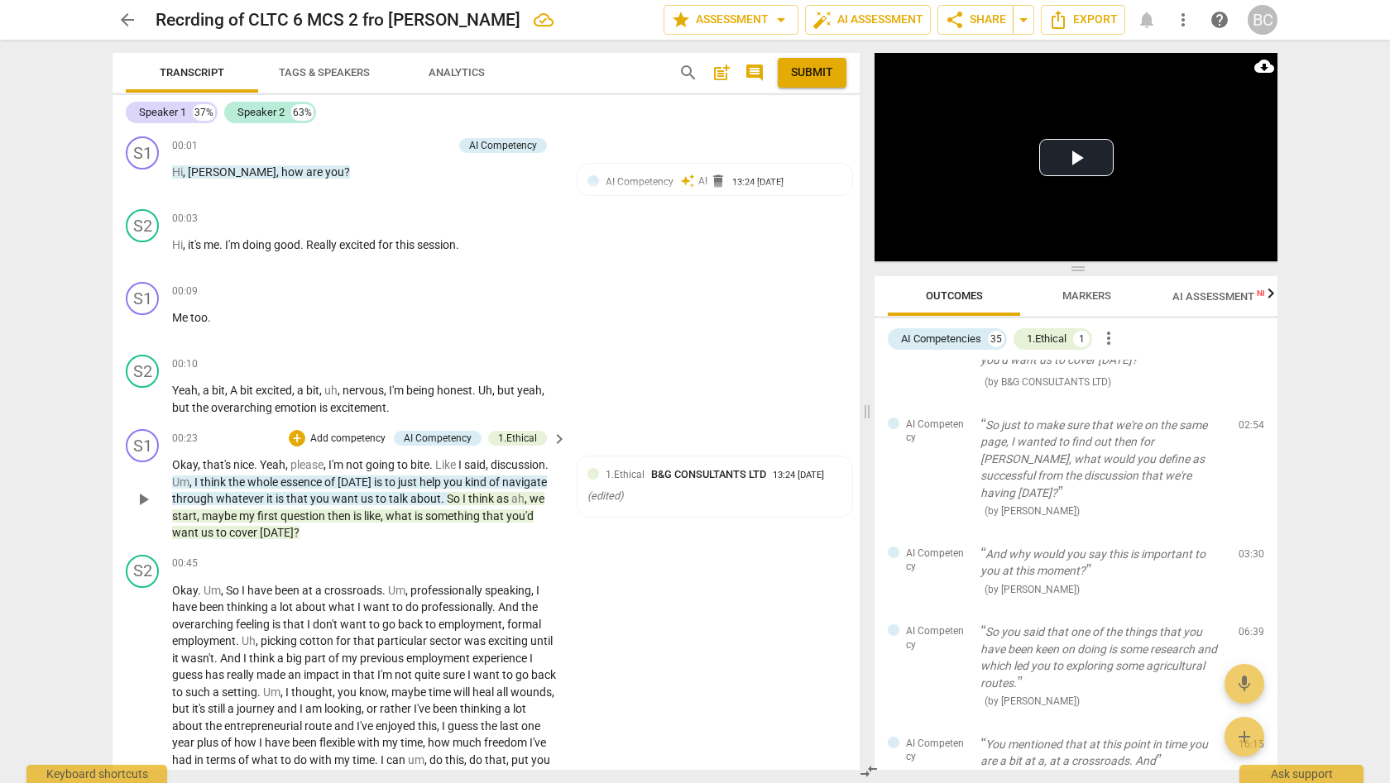
scroll to position [265, 0]
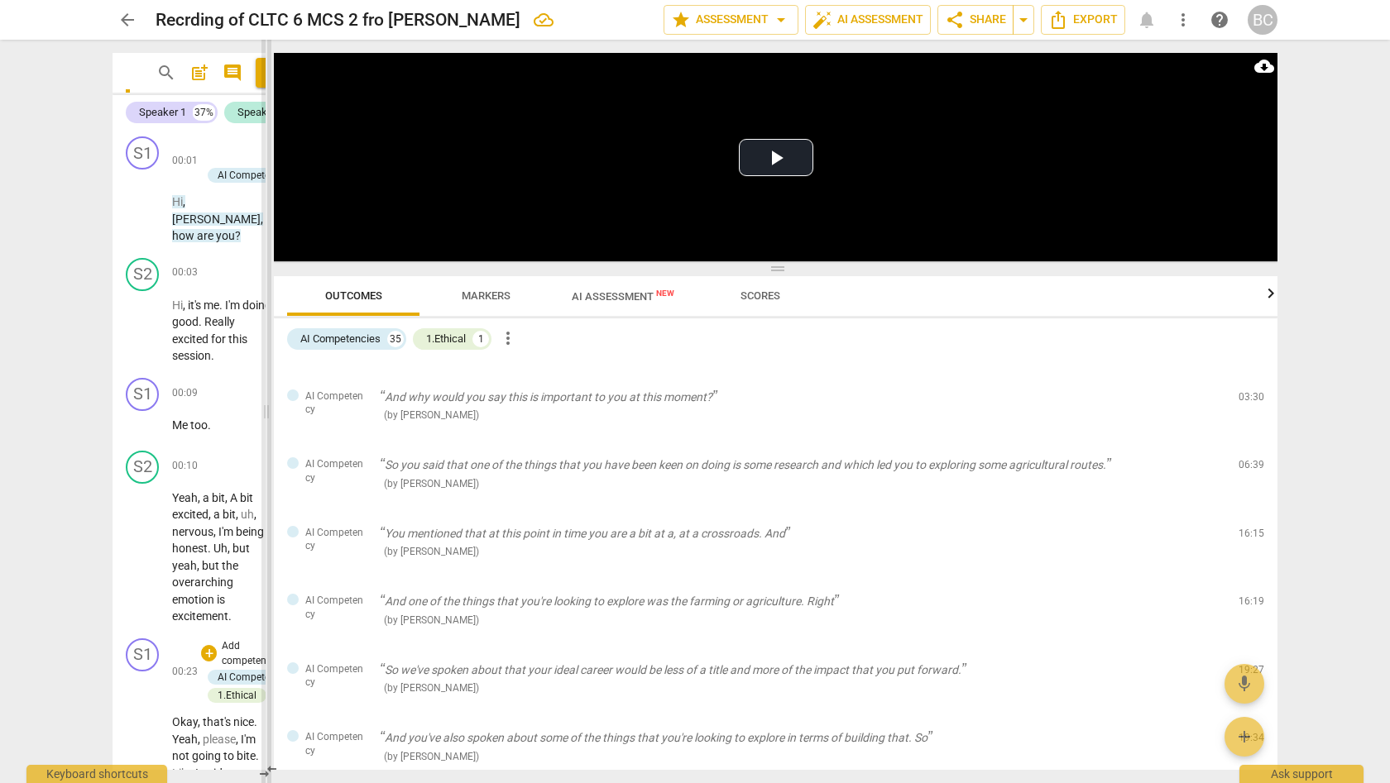
drag, startPoint x: 866, startPoint y: 415, endPoint x: 266, endPoint y: 527, distance: 610.9
click at [266, 527] on span at bounding box center [266, 412] width 10 height 744
click at [1216, 392] on span "edit" at bounding box center [1222, 401] width 20 height 20
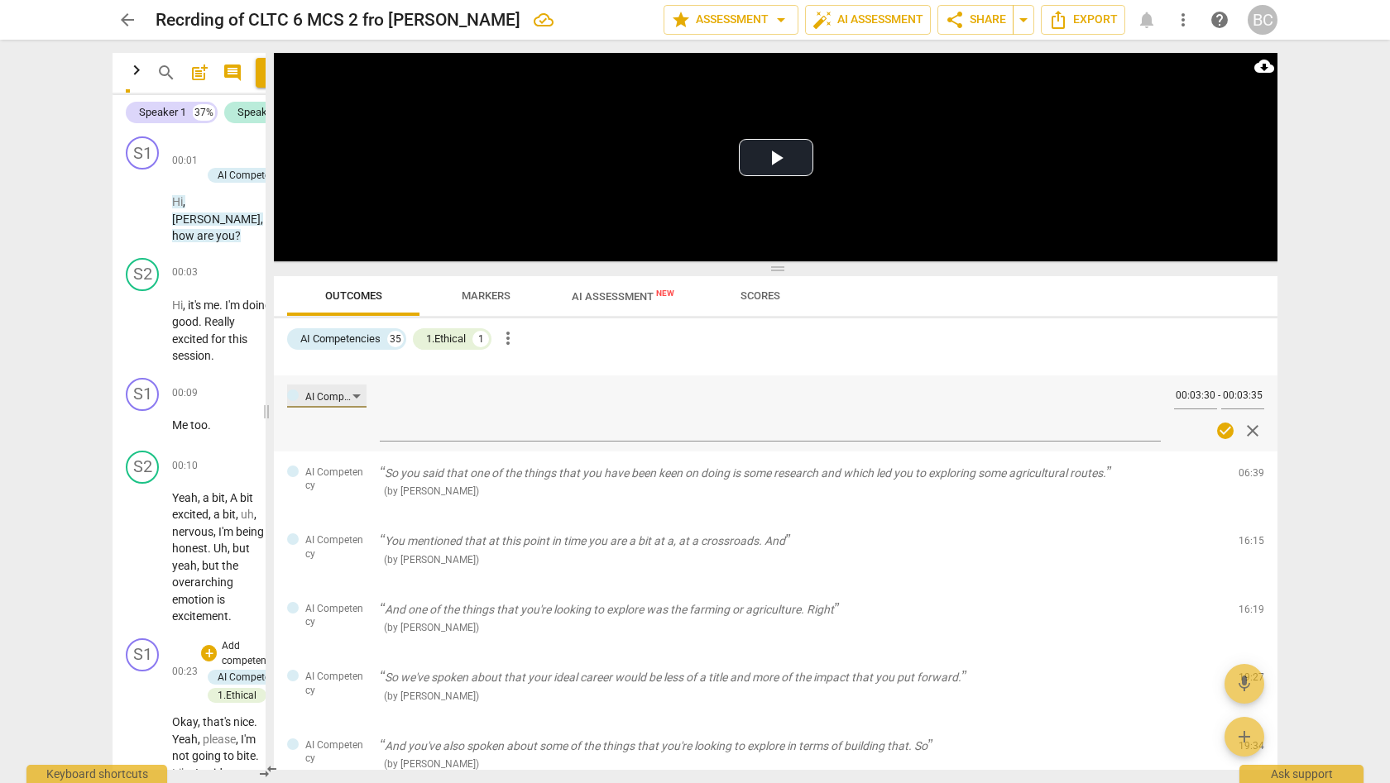
click at [357, 389] on div "AI Competency" at bounding box center [326, 396] width 79 height 23
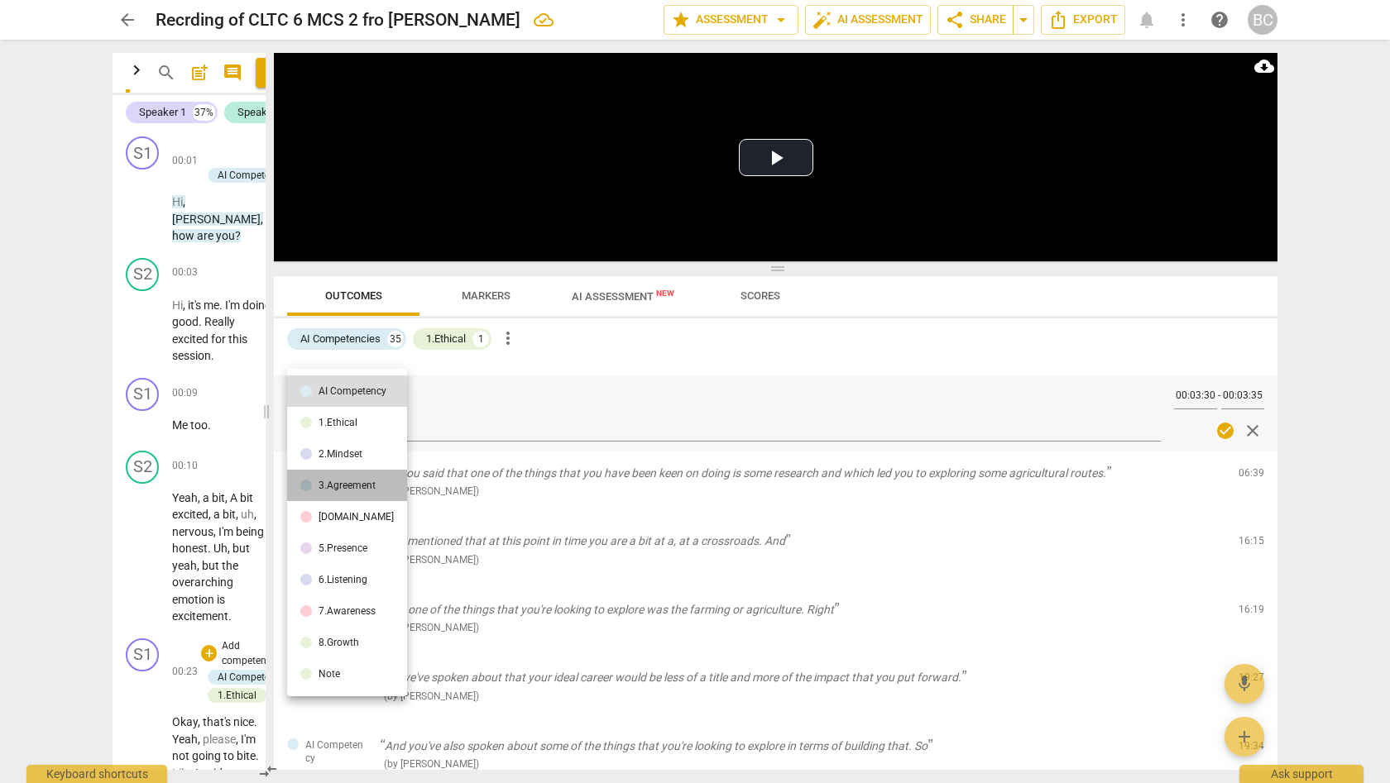
click at [355, 484] on div "3.Agreement" at bounding box center [347, 486] width 57 height 10
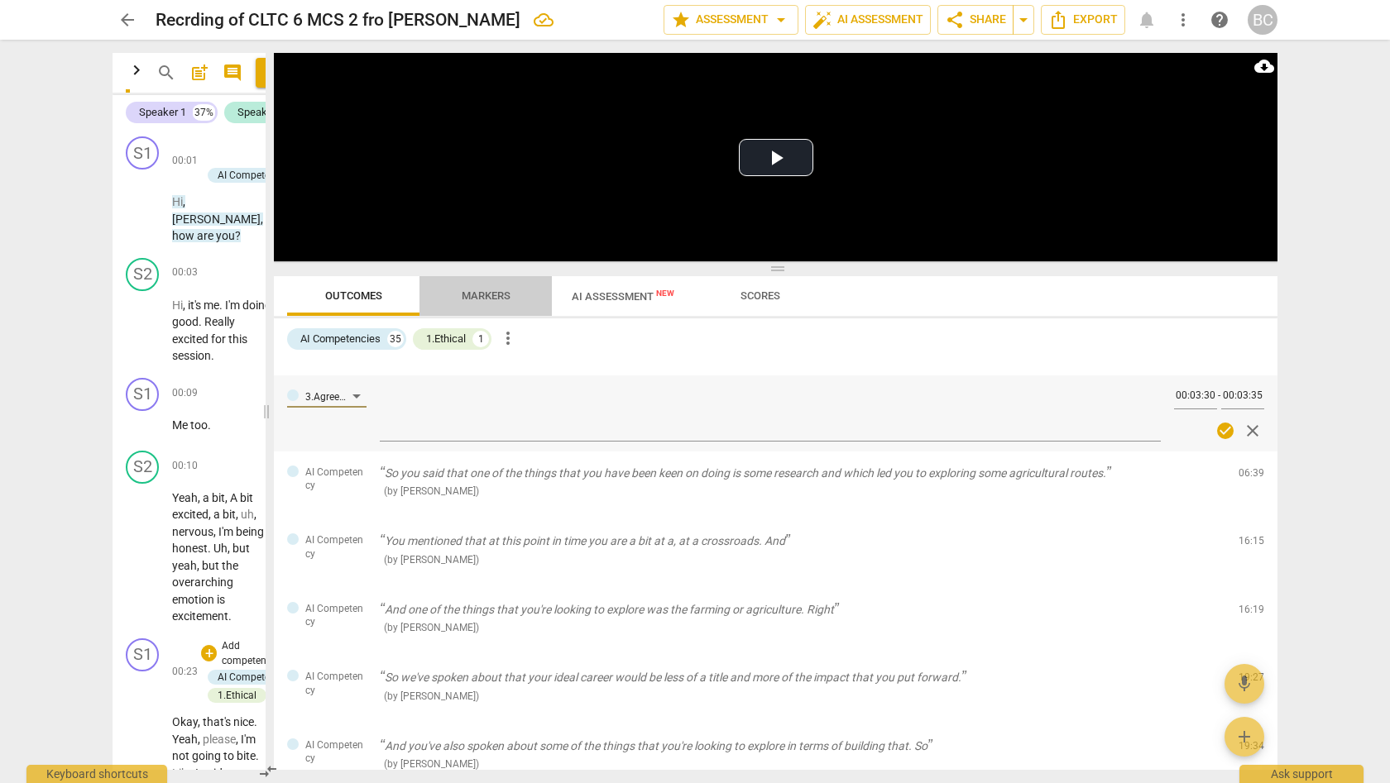
click at [490, 294] on span "Markers" at bounding box center [486, 296] width 49 height 12
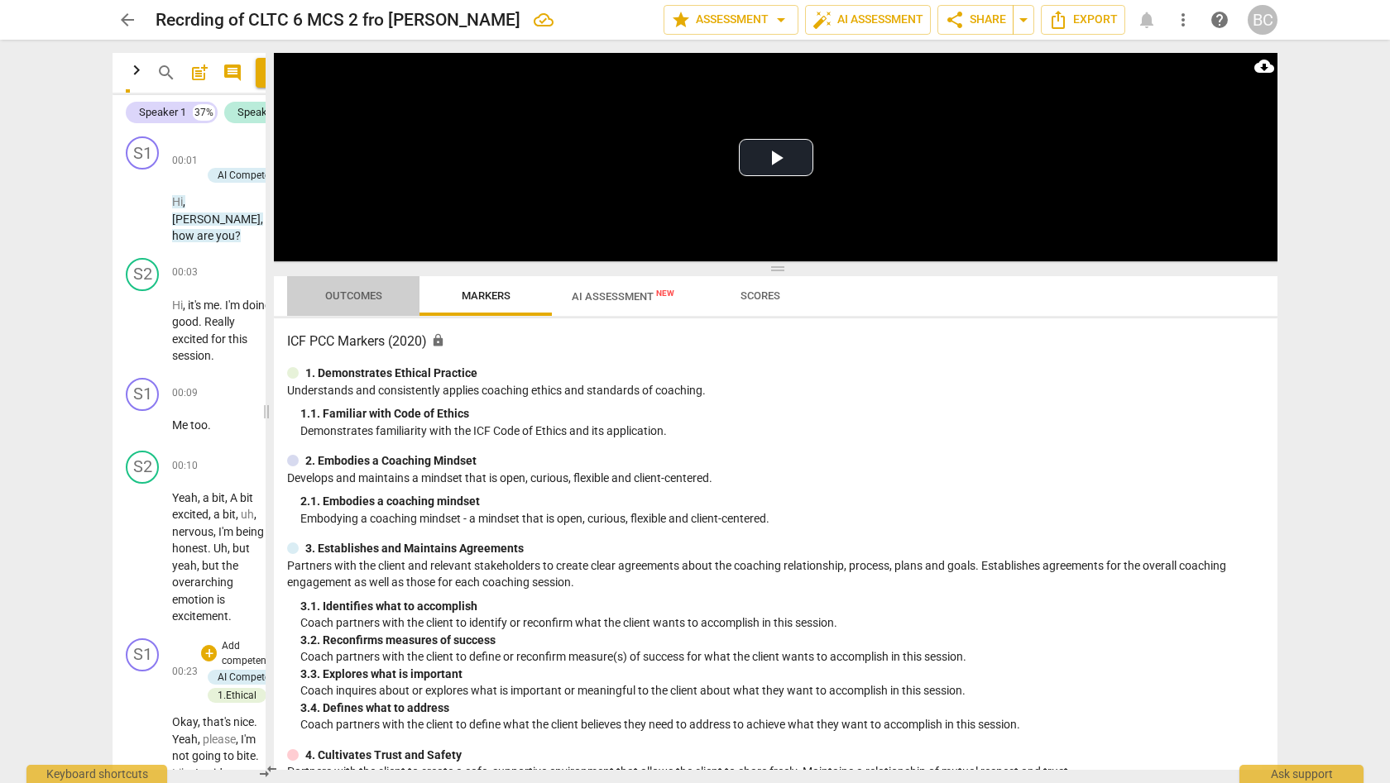
click at [364, 295] on span "Outcomes" at bounding box center [353, 296] width 57 height 12
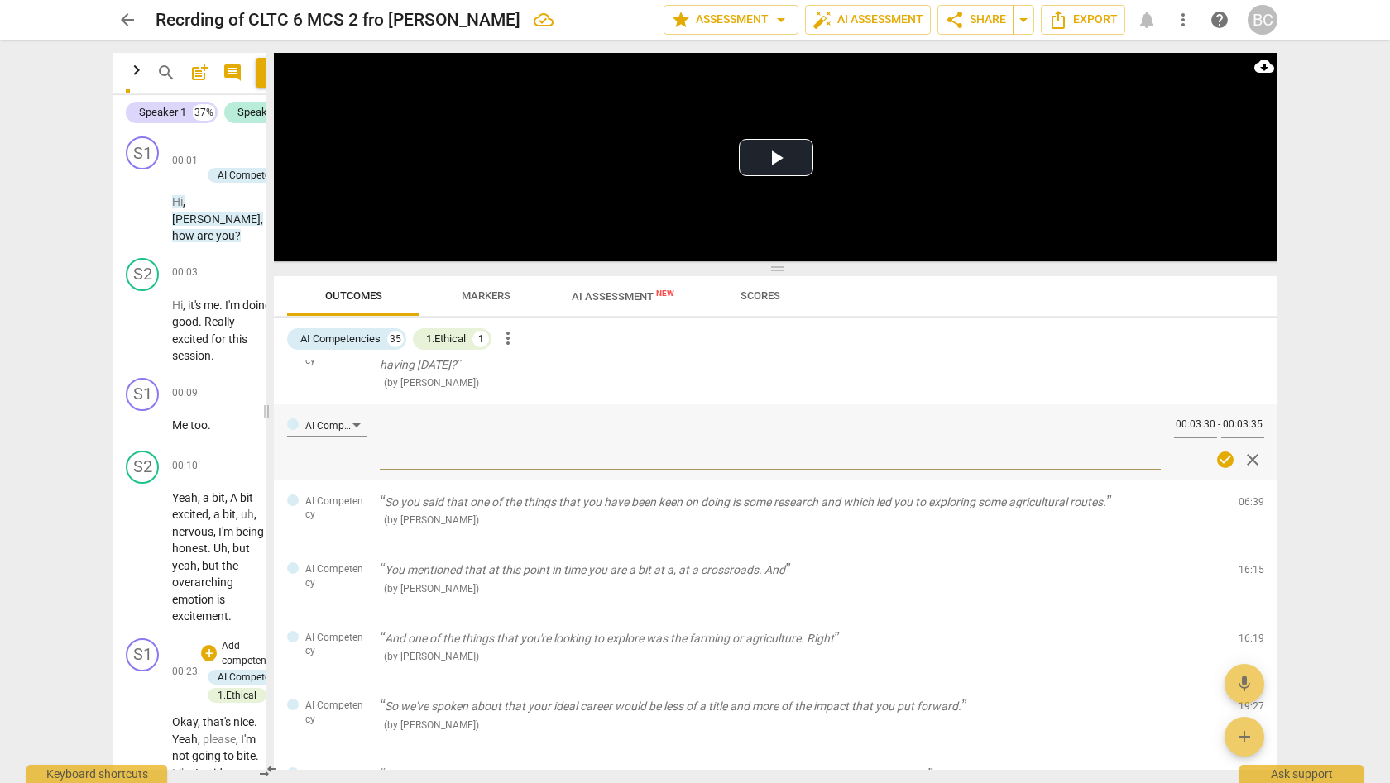
scroll to position [251, 0]
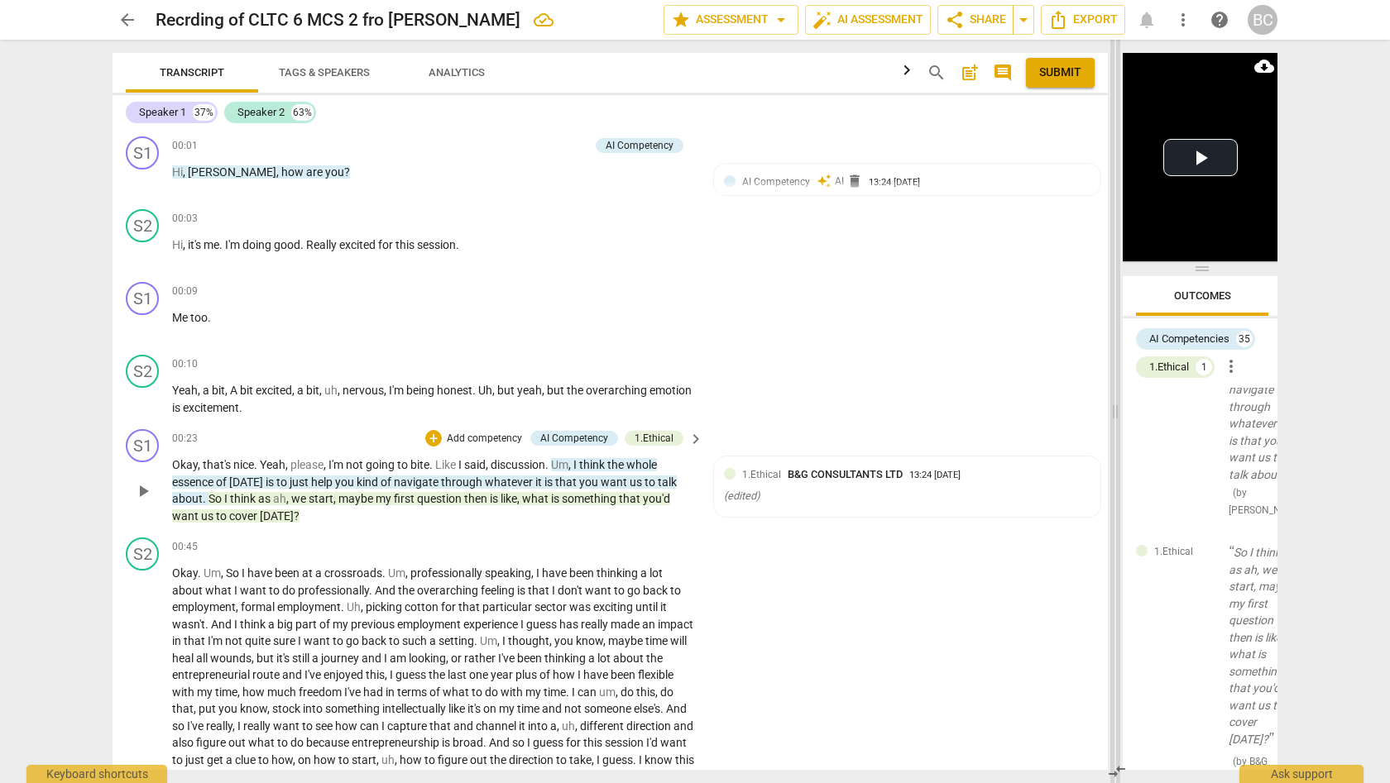
drag, startPoint x: 270, startPoint y: 399, endPoint x: 1118, endPoint y: 485, distance: 852.4
click at [1118, 485] on span at bounding box center [1115, 412] width 10 height 744
click at [1185, 22] on span "more_vert" at bounding box center [1183, 20] width 20 height 20
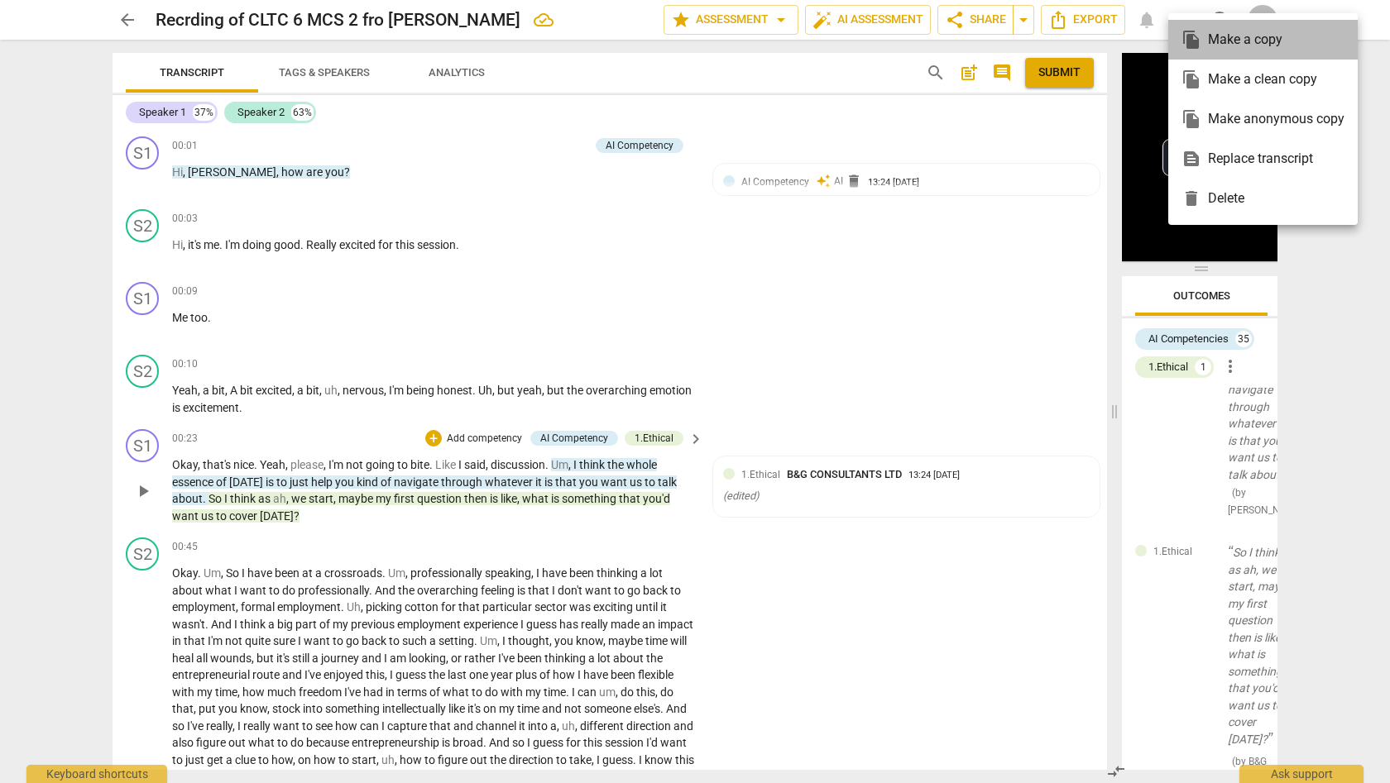
click at [1185, 22] on div "file_copy Make a copy" at bounding box center [1262, 40] width 163 height 40
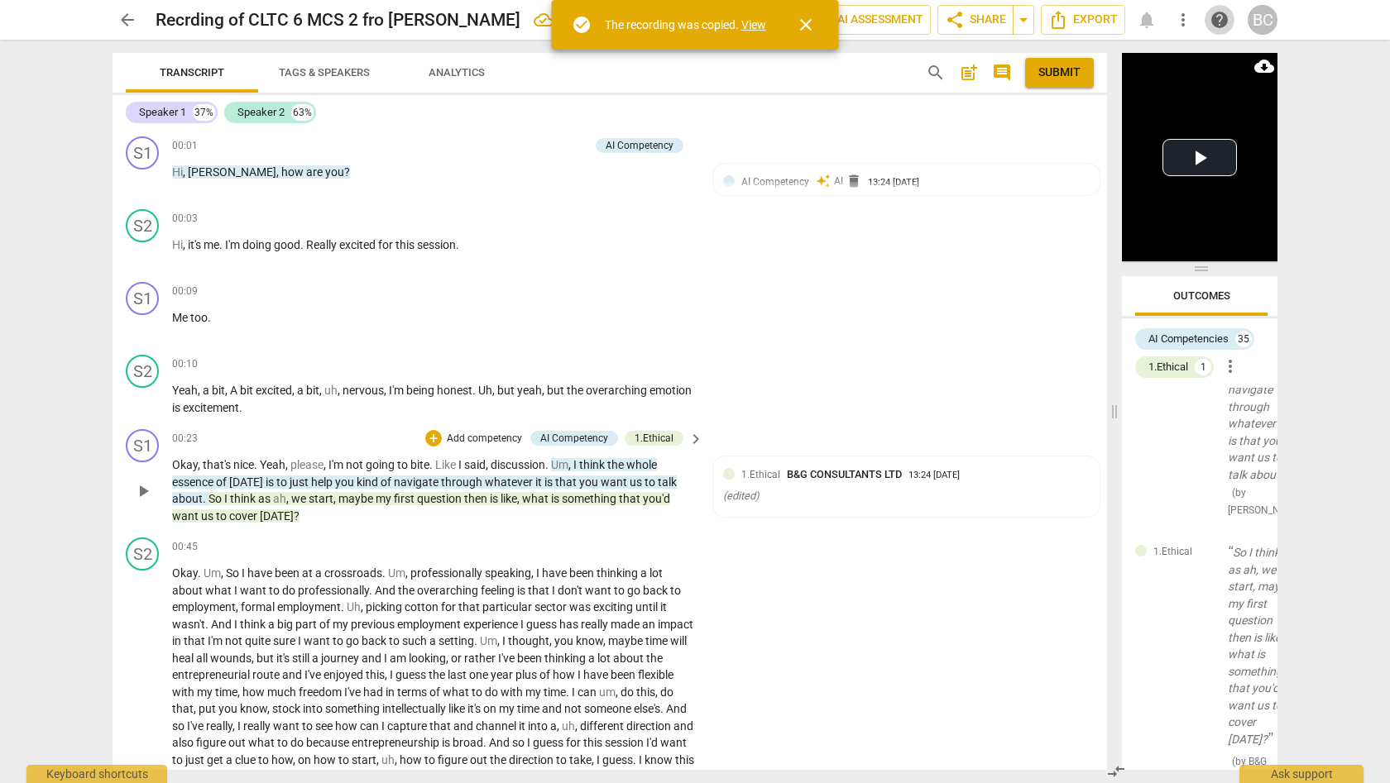
click at [1220, 23] on span "help" at bounding box center [1220, 20] width 20 height 20
click at [808, 25] on span "close" at bounding box center [806, 25] width 20 height 20
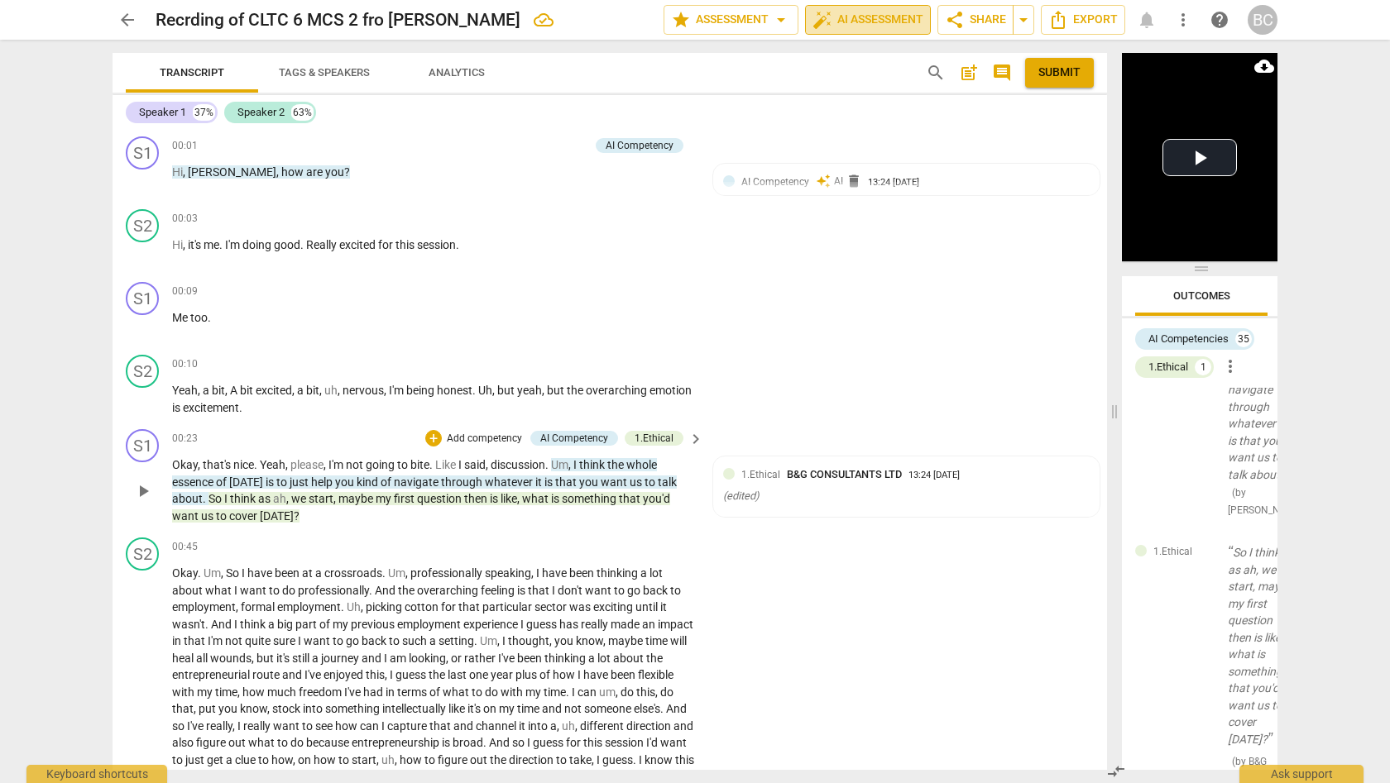
click at [888, 23] on span "auto_fix_high AI Assessment" at bounding box center [867, 20] width 111 height 20
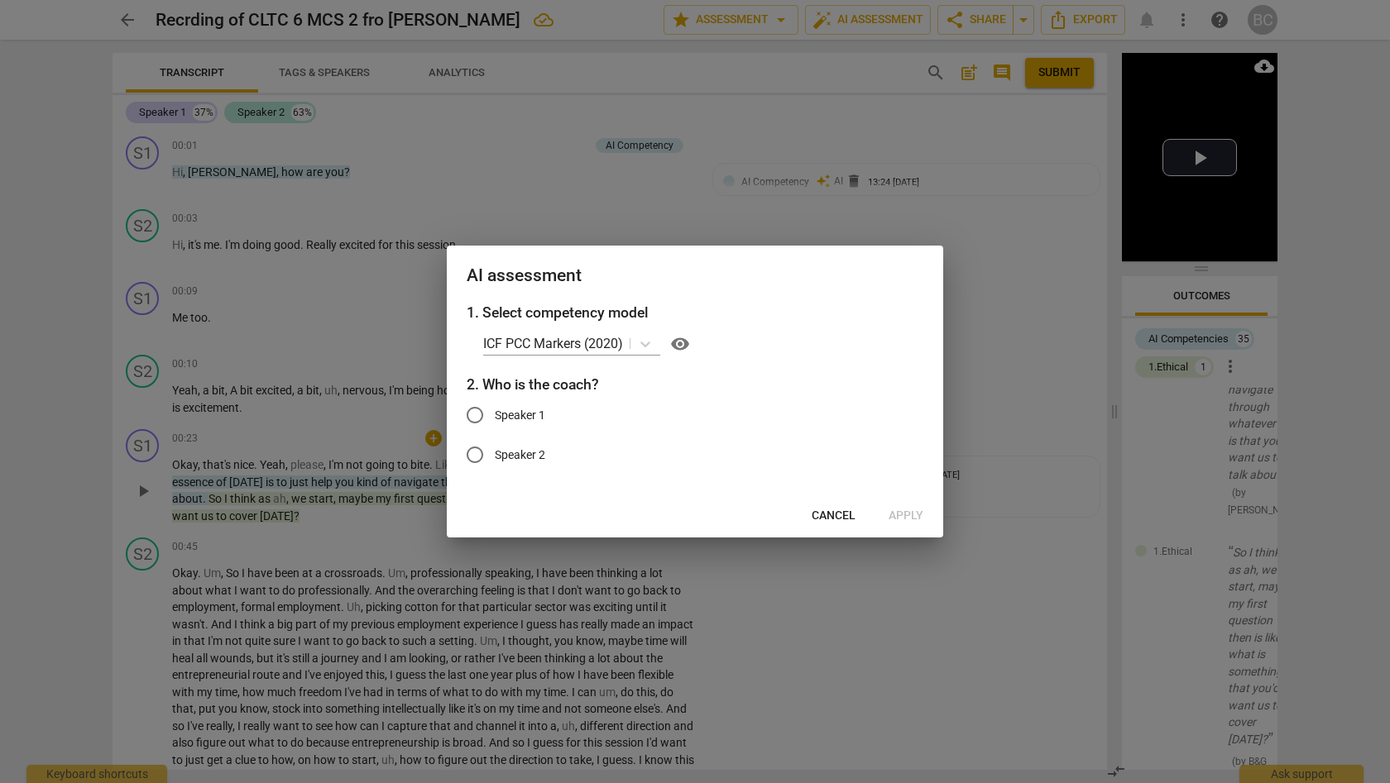
click at [683, 344] on span "visibility" at bounding box center [680, 344] width 20 height 20
click at [688, 348] on span "visibility" at bounding box center [680, 344] width 20 height 20
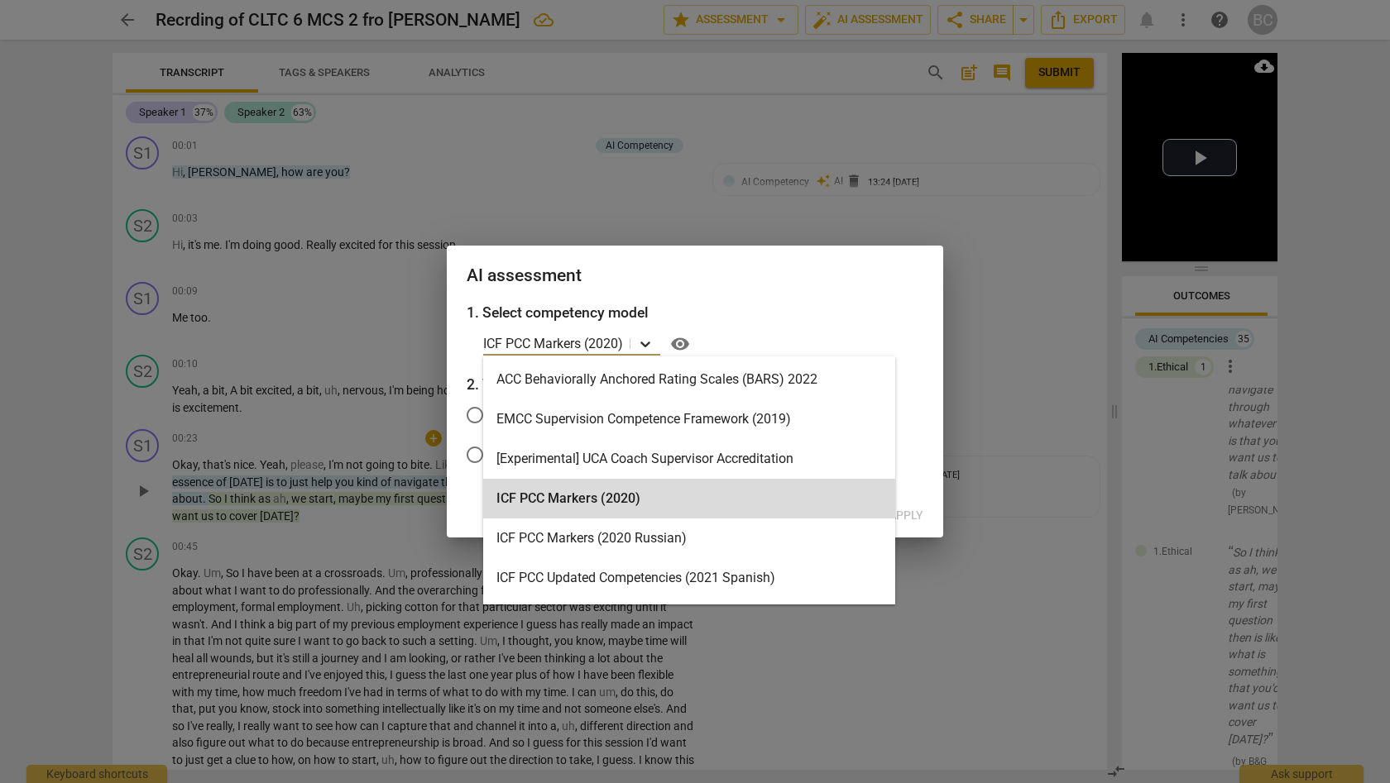
click at [649, 341] on icon at bounding box center [645, 344] width 17 height 17
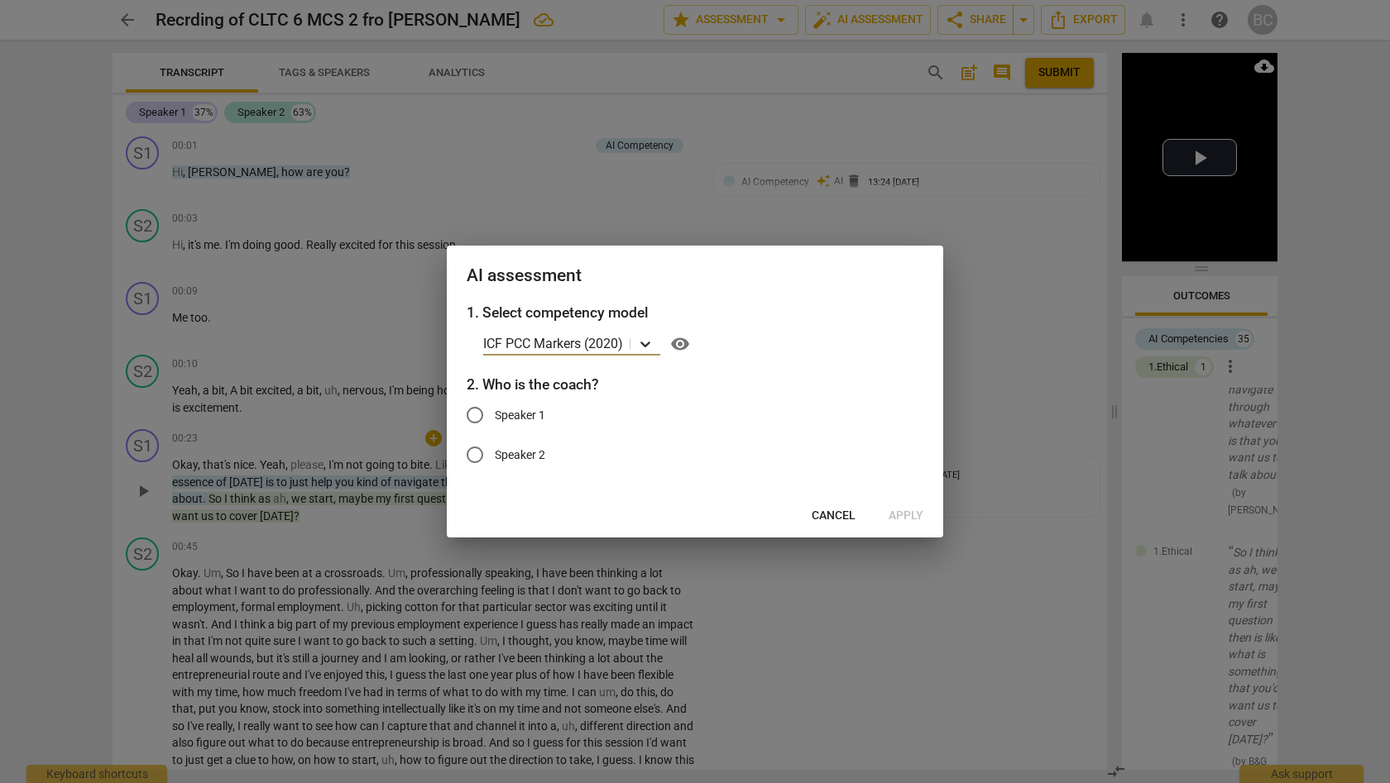
click at [649, 341] on icon at bounding box center [645, 344] width 17 height 17
click at [680, 345] on span "visibility" at bounding box center [680, 344] width 20 height 20
click at [825, 514] on span "Cancel" at bounding box center [834, 516] width 44 height 17
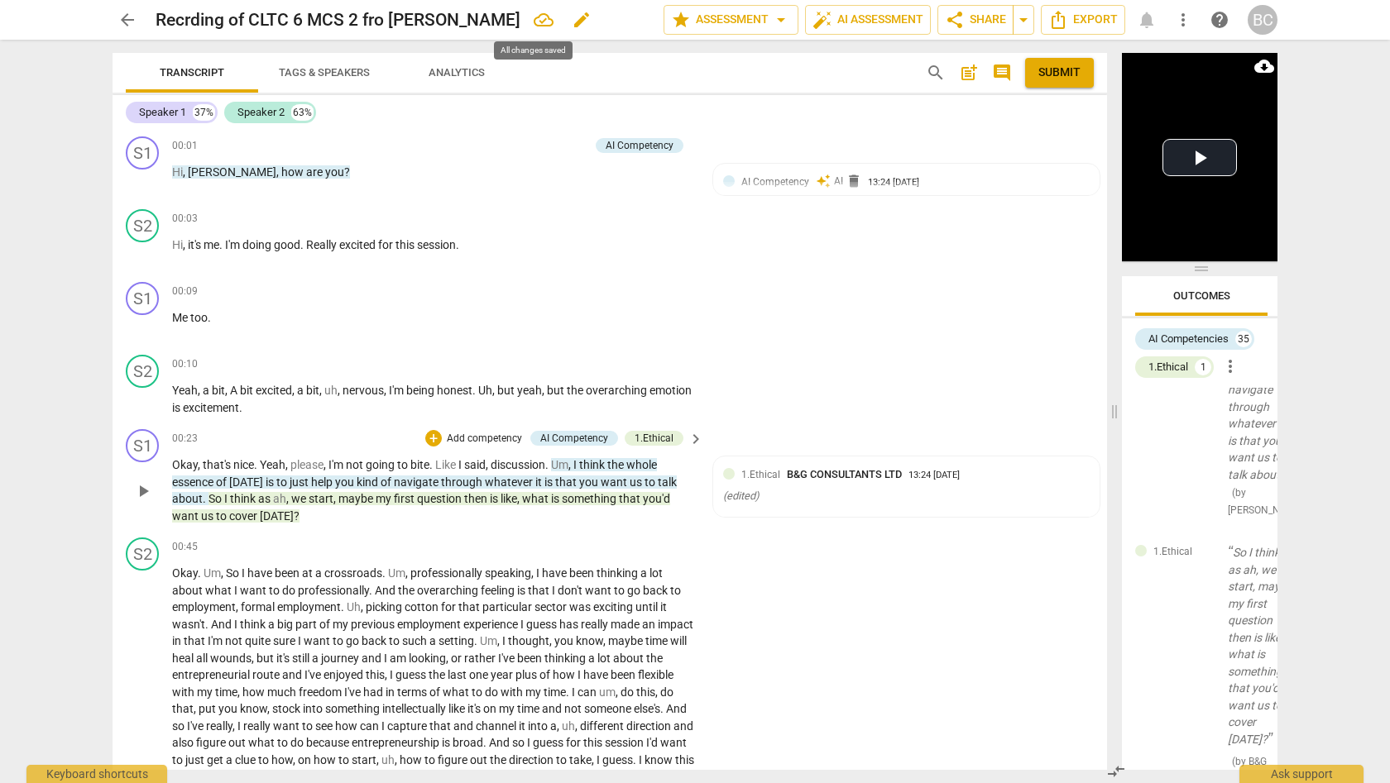
click at [534, 20] on icon at bounding box center [544, 20] width 20 height 20
click at [782, 20] on span "arrow_drop_down" at bounding box center [781, 20] width 20 height 20
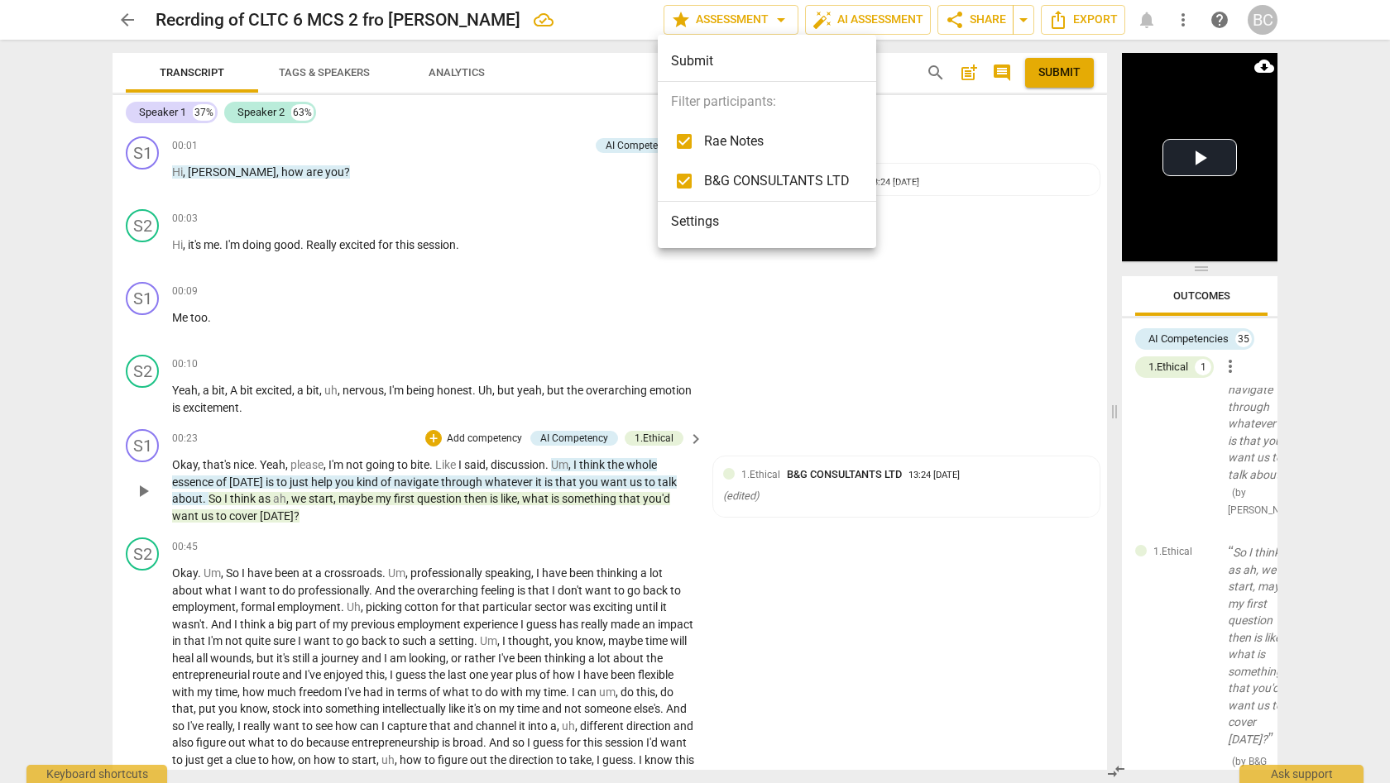
click at [694, 220] on li "Settings" at bounding box center [767, 222] width 218 height 40
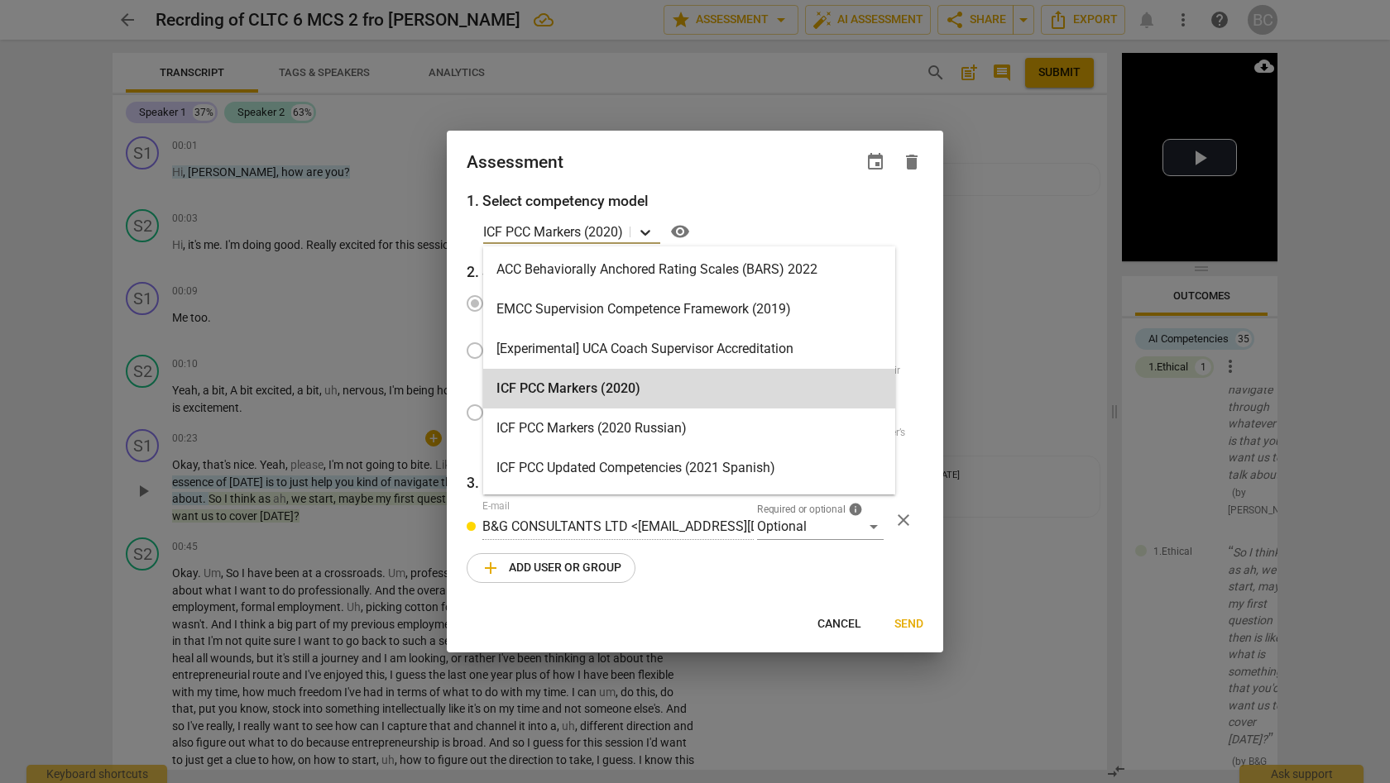
click at [646, 233] on icon at bounding box center [645, 232] width 17 height 17
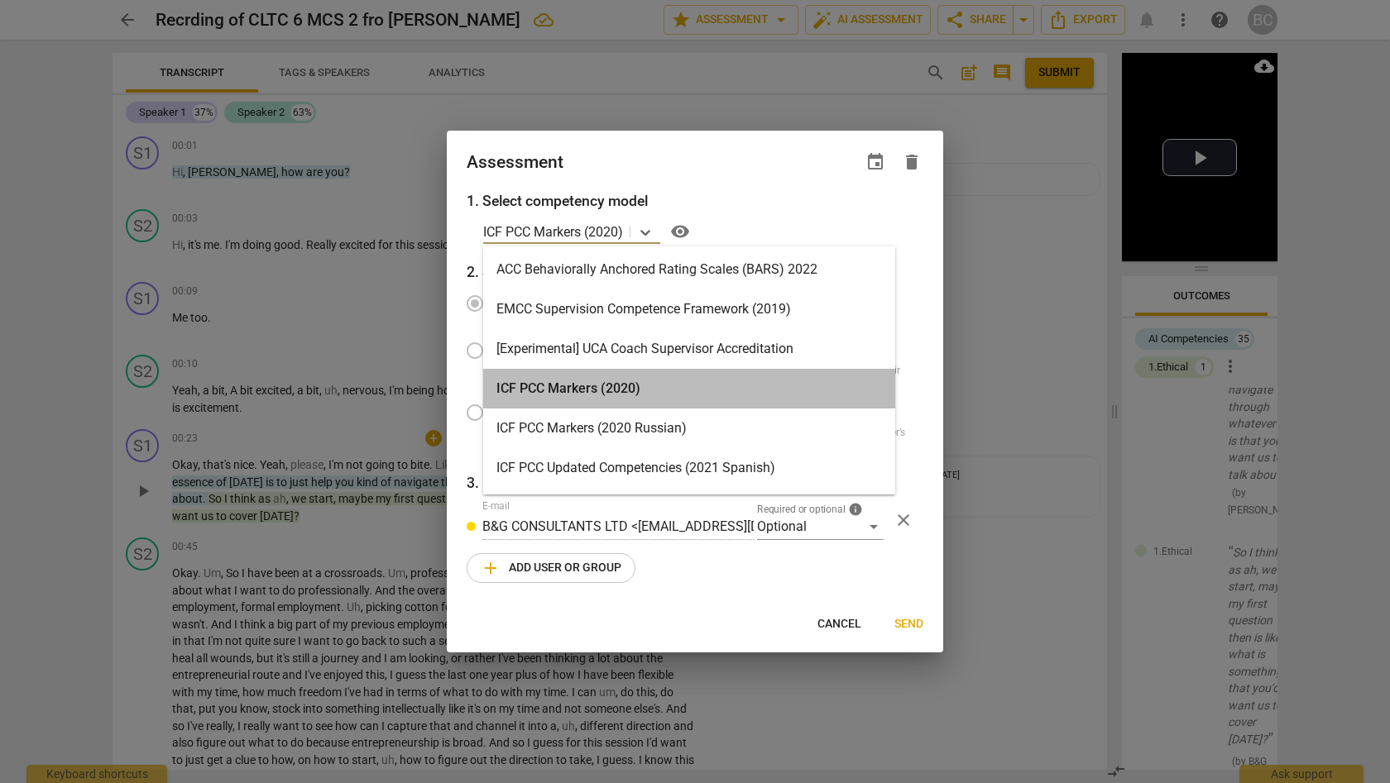
click at [616, 384] on div "ICF PCC Markers (2020)" at bounding box center [689, 389] width 412 height 40
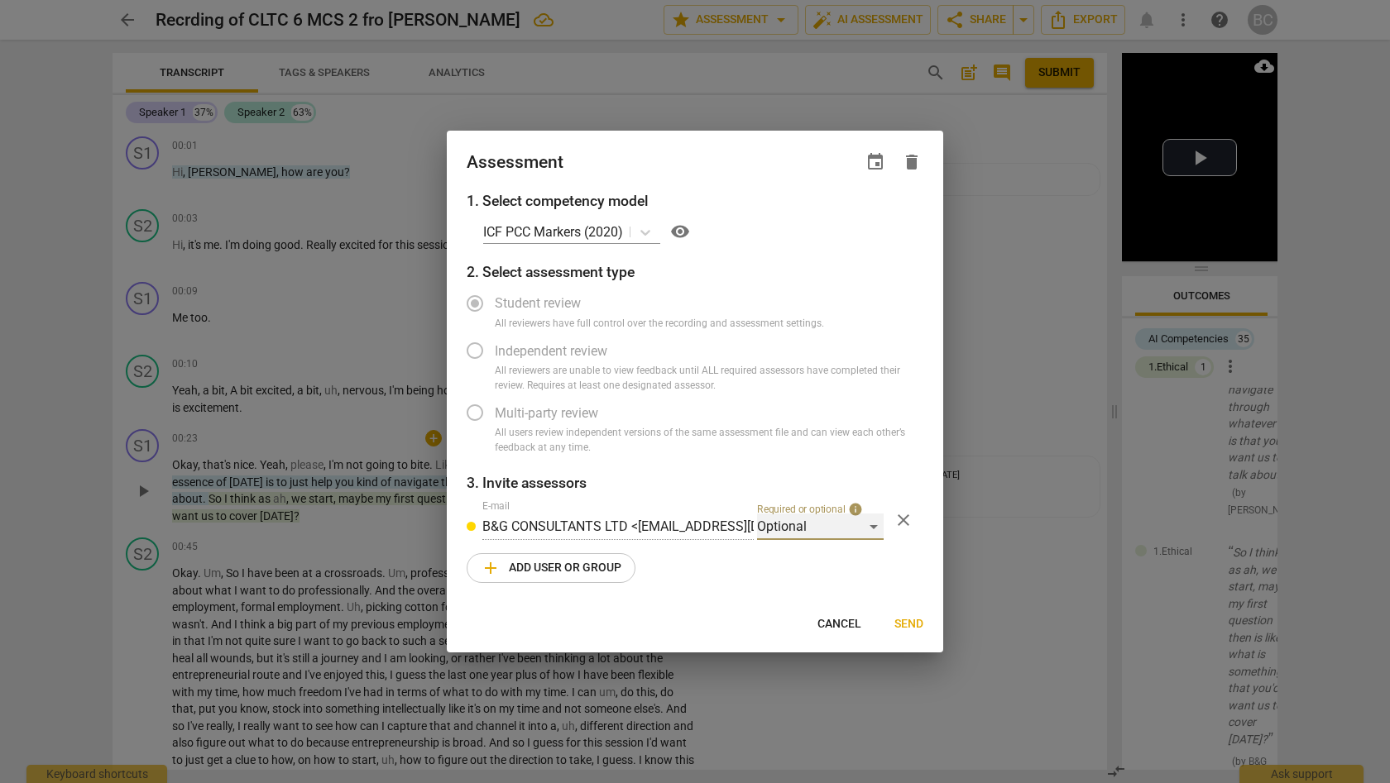
click at [877, 522] on div "Optional" at bounding box center [820, 527] width 127 height 26
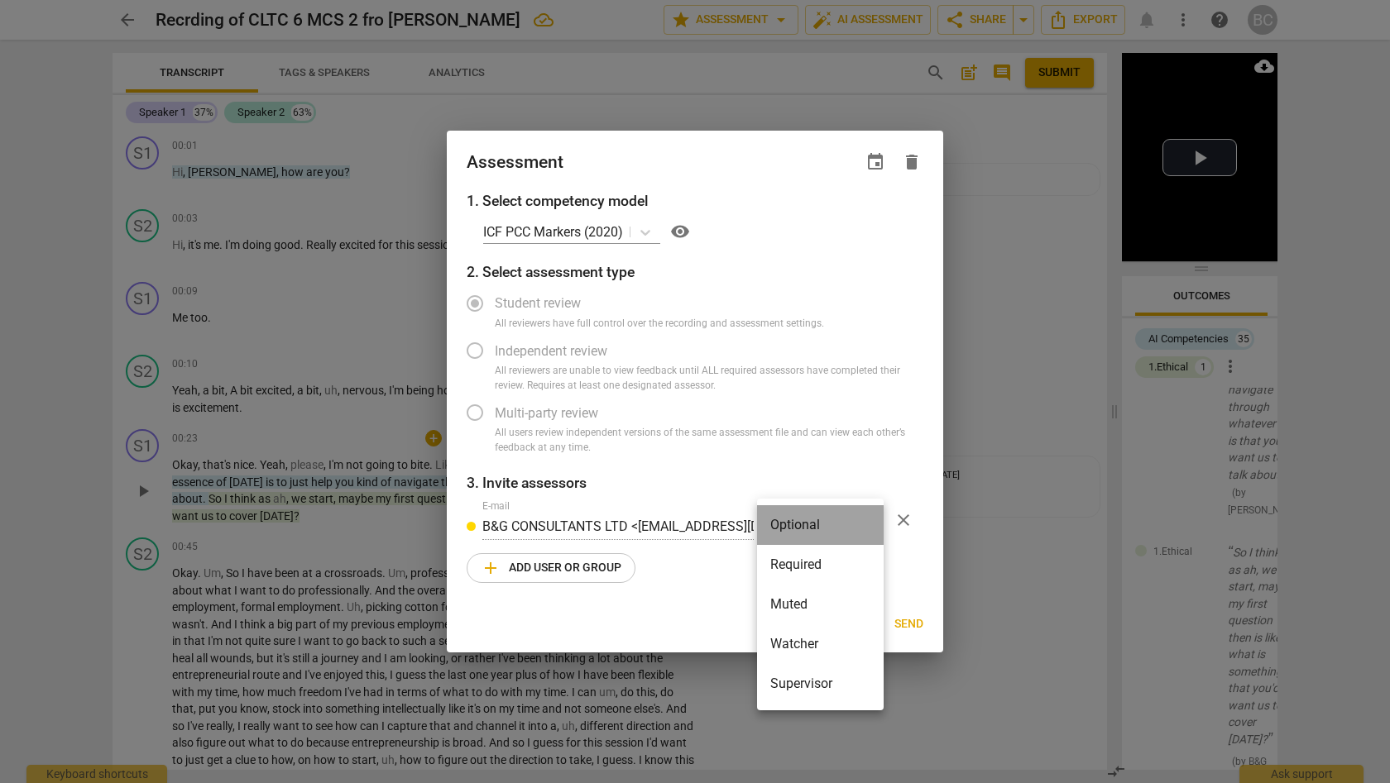
click at [877, 522] on li "Optional" at bounding box center [820, 526] width 127 height 40
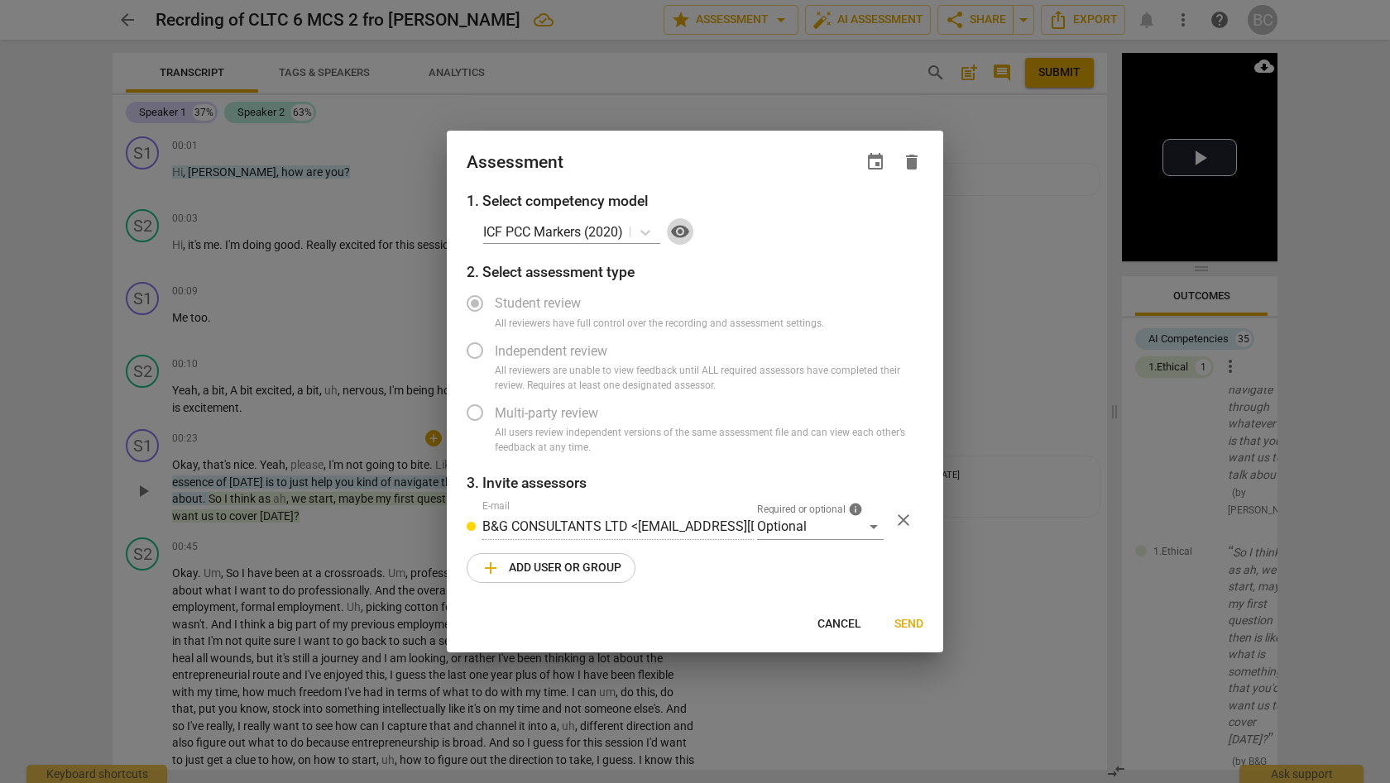
click at [683, 233] on span "visibility" at bounding box center [680, 232] width 20 height 20
radio input "false"
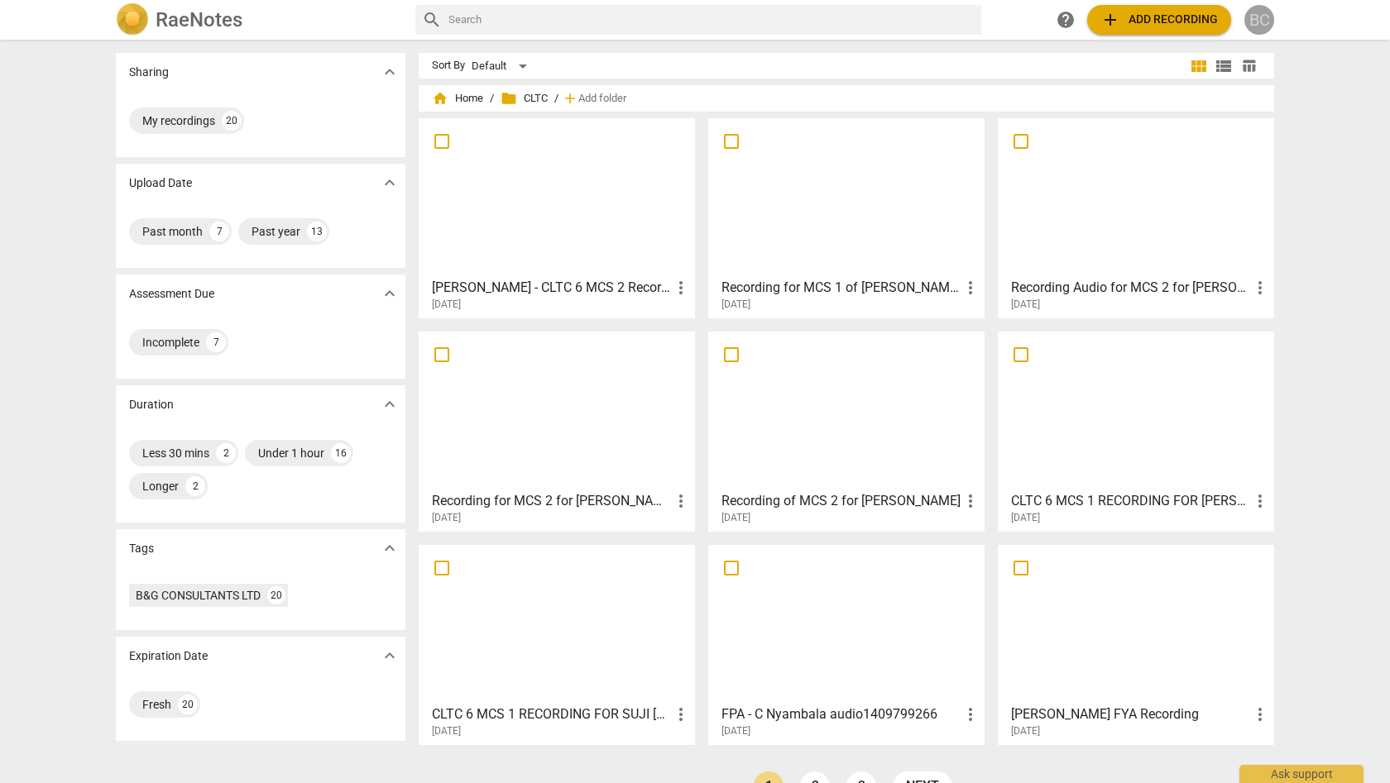
click at [1261, 22] on div "BC" at bounding box center [1259, 20] width 30 height 30
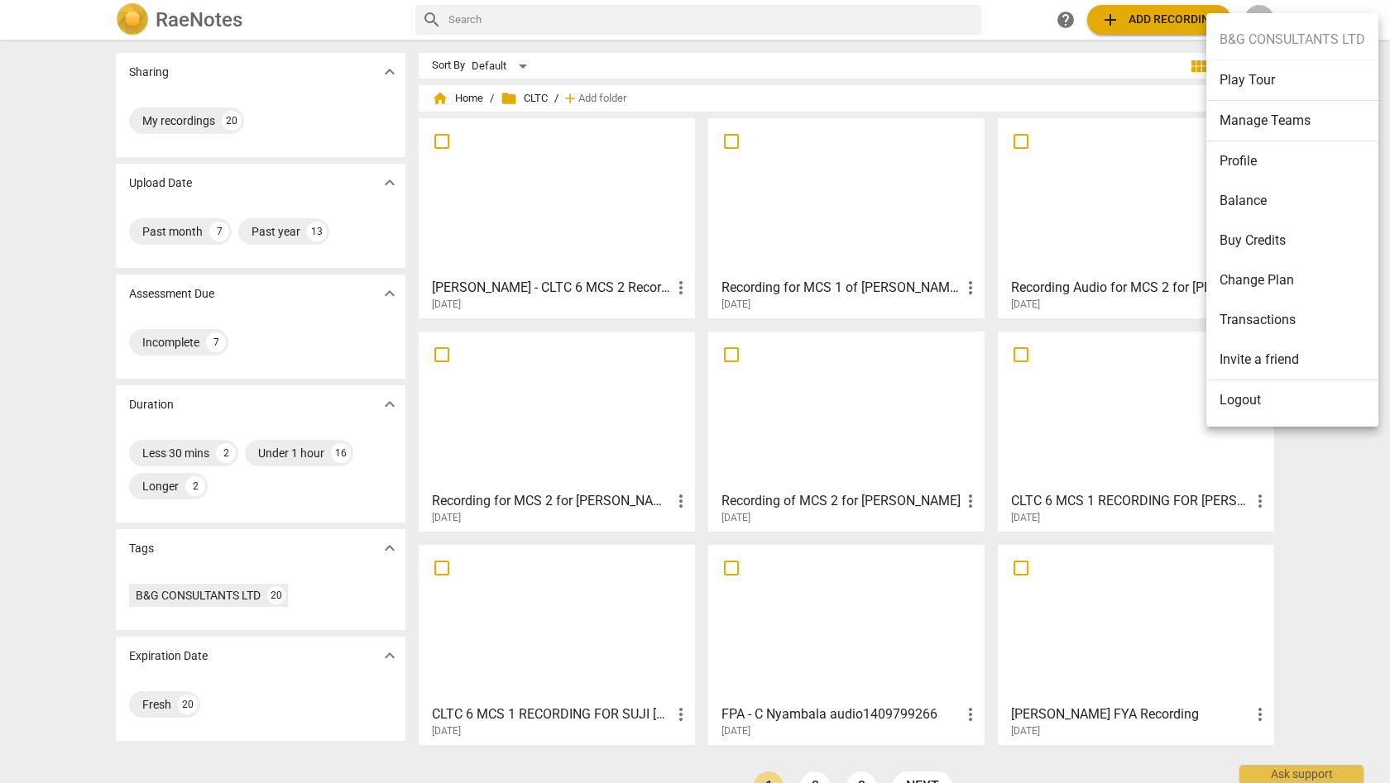
click at [1261, 22] on ul "B&G CONSULTANTS LTD Play Tour Manage Teams Profile Balance Buy Credits Change P…" at bounding box center [1292, 220] width 172 height 414
click at [1067, 17] on div at bounding box center [695, 391] width 1390 height 783
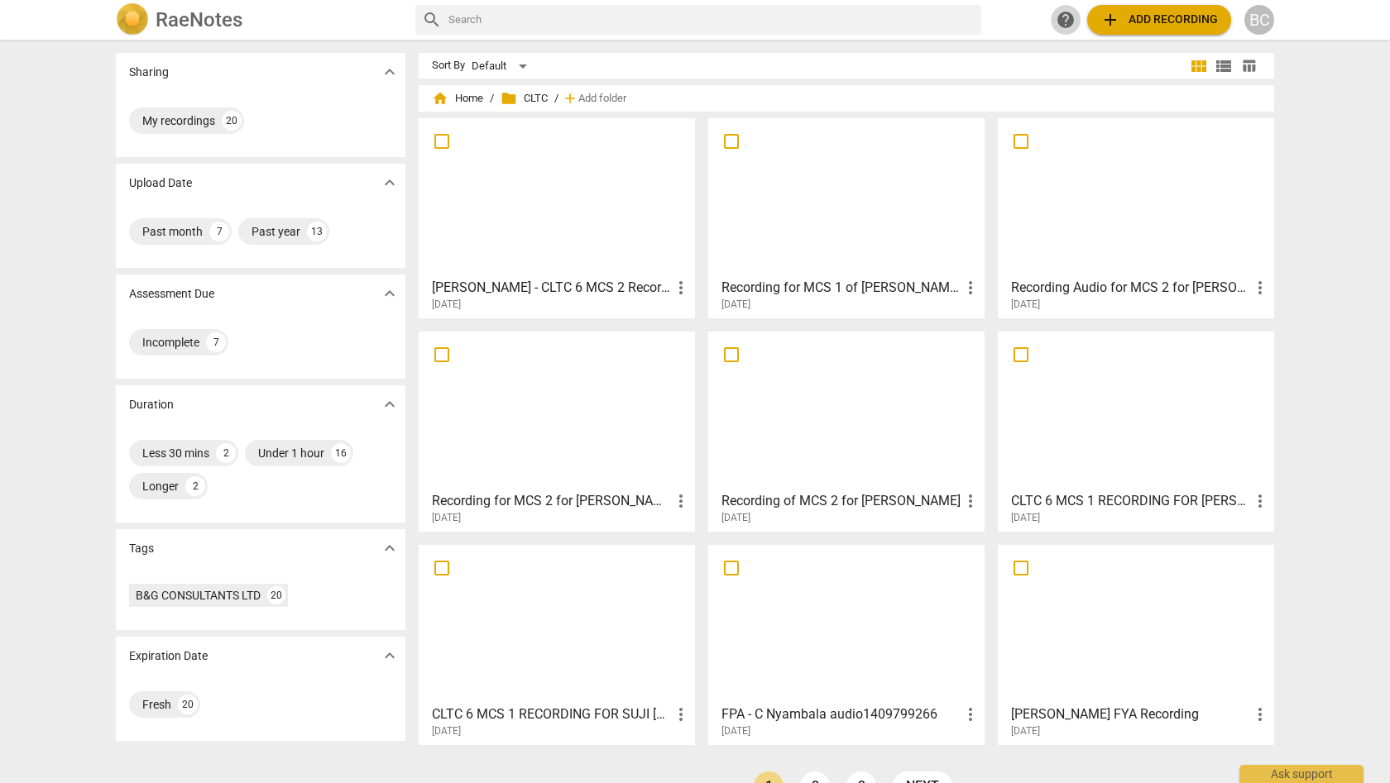
click at [1060, 18] on span "help" at bounding box center [1066, 20] width 20 height 20
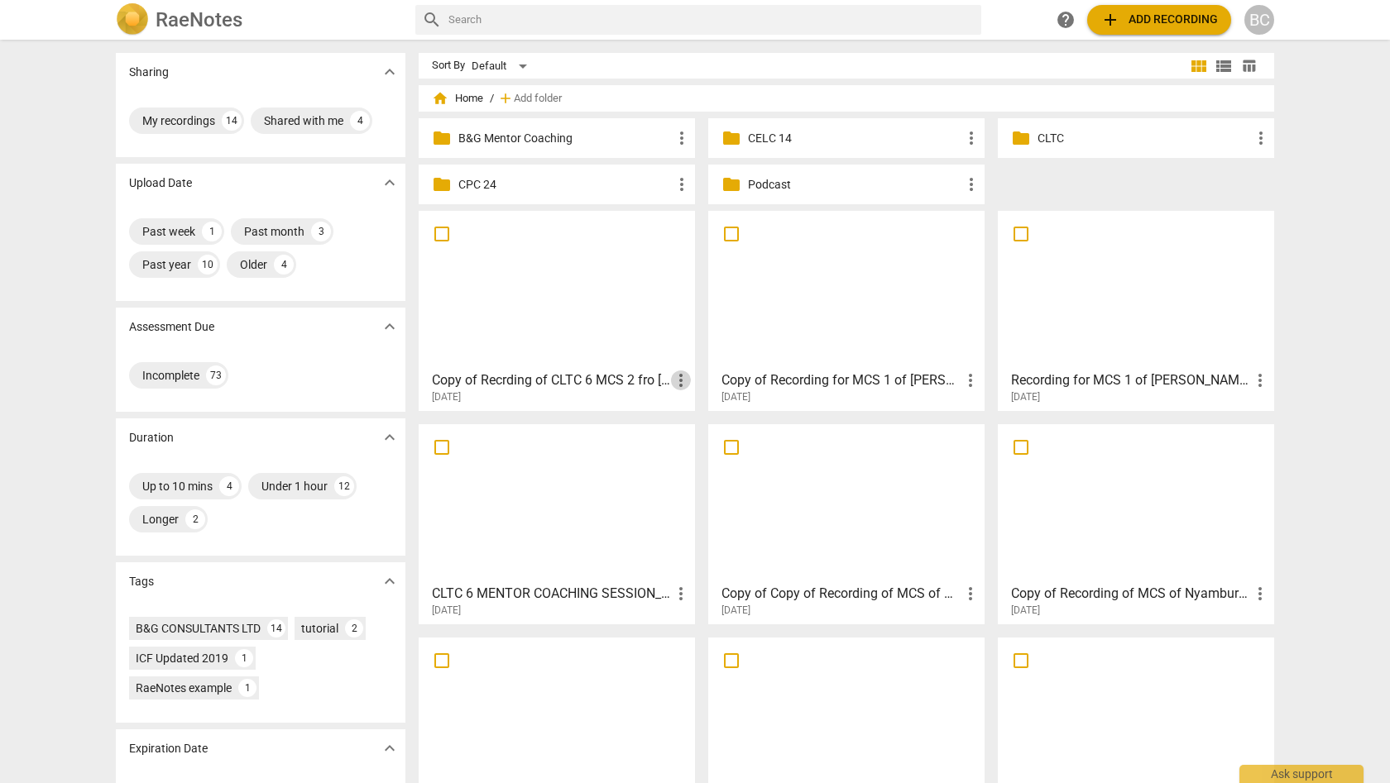
click at [678, 381] on span "more_vert" at bounding box center [681, 381] width 20 height 20
click at [678, 381] on li "Move" at bounding box center [699, 381] width 63 height 40
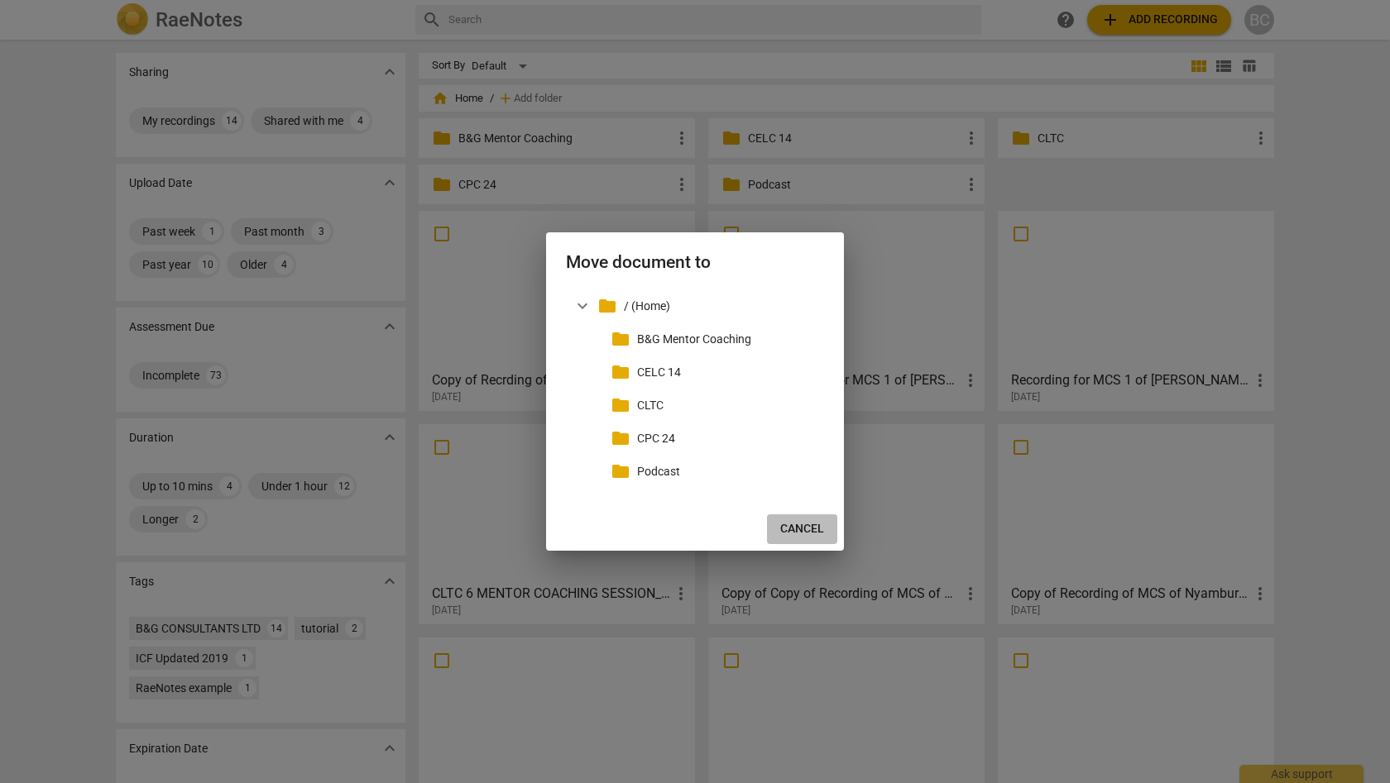
click at [800, 529] on span "Cancel" at bounding box center [802, 529] width 44 height 17
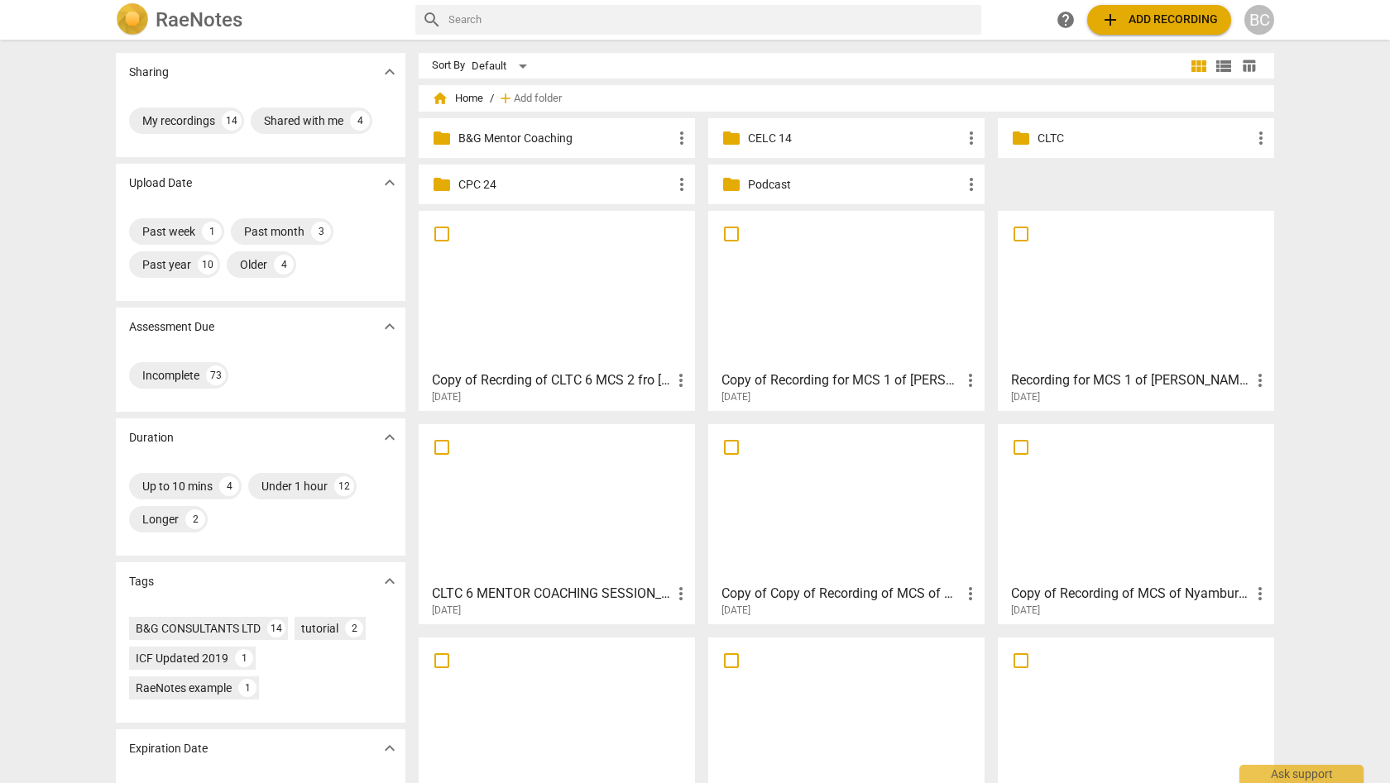
click at [510, 295] on div at bounding box center [556, 290] width 265 height 146
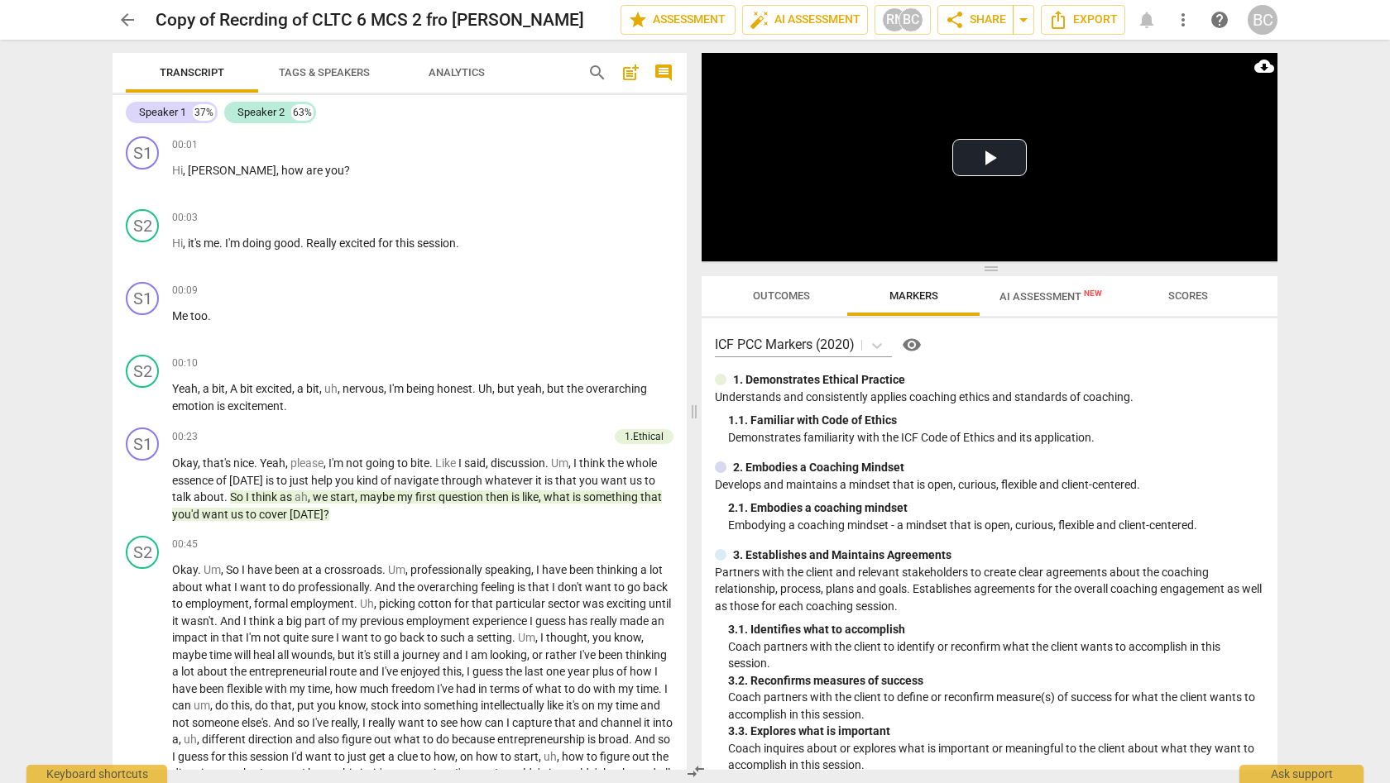
click at [774, 298] on span "Outcomes" at bounding box center [781, 296] width 57 height 12
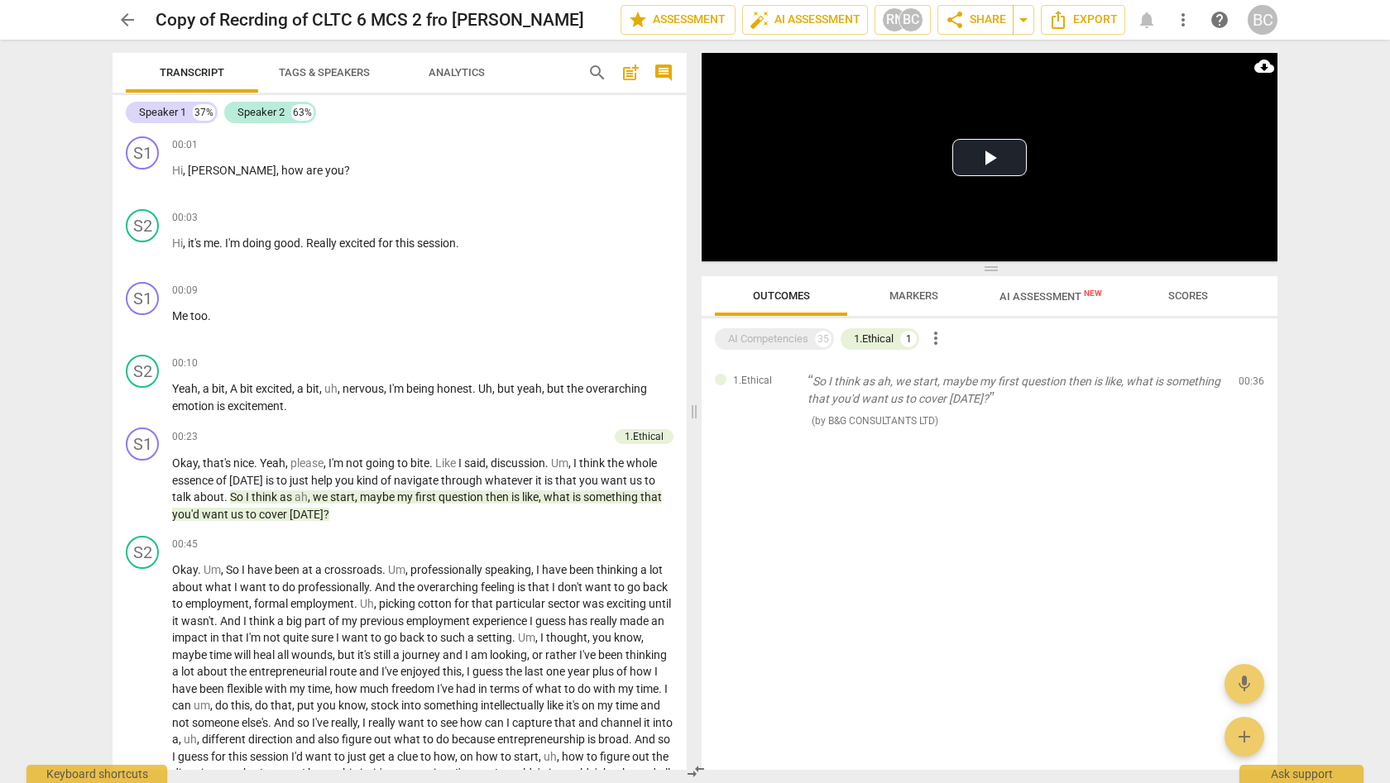
click at [1026, 296] on span "AI Assessment New" at bounding box center [1050, 296] width 103 height 12
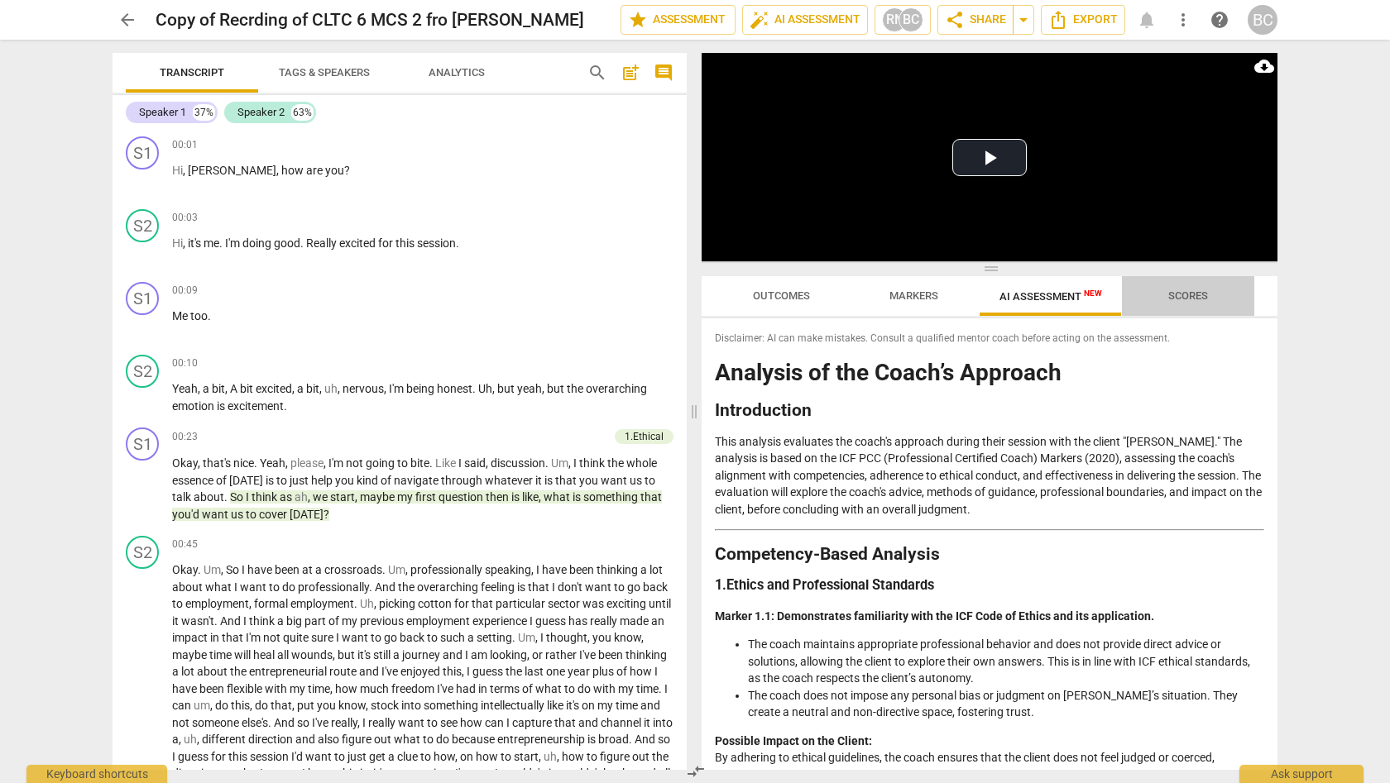
click at [1189, 294] on span "Scores" at bounding box center [1188, 296] width 40 height 12
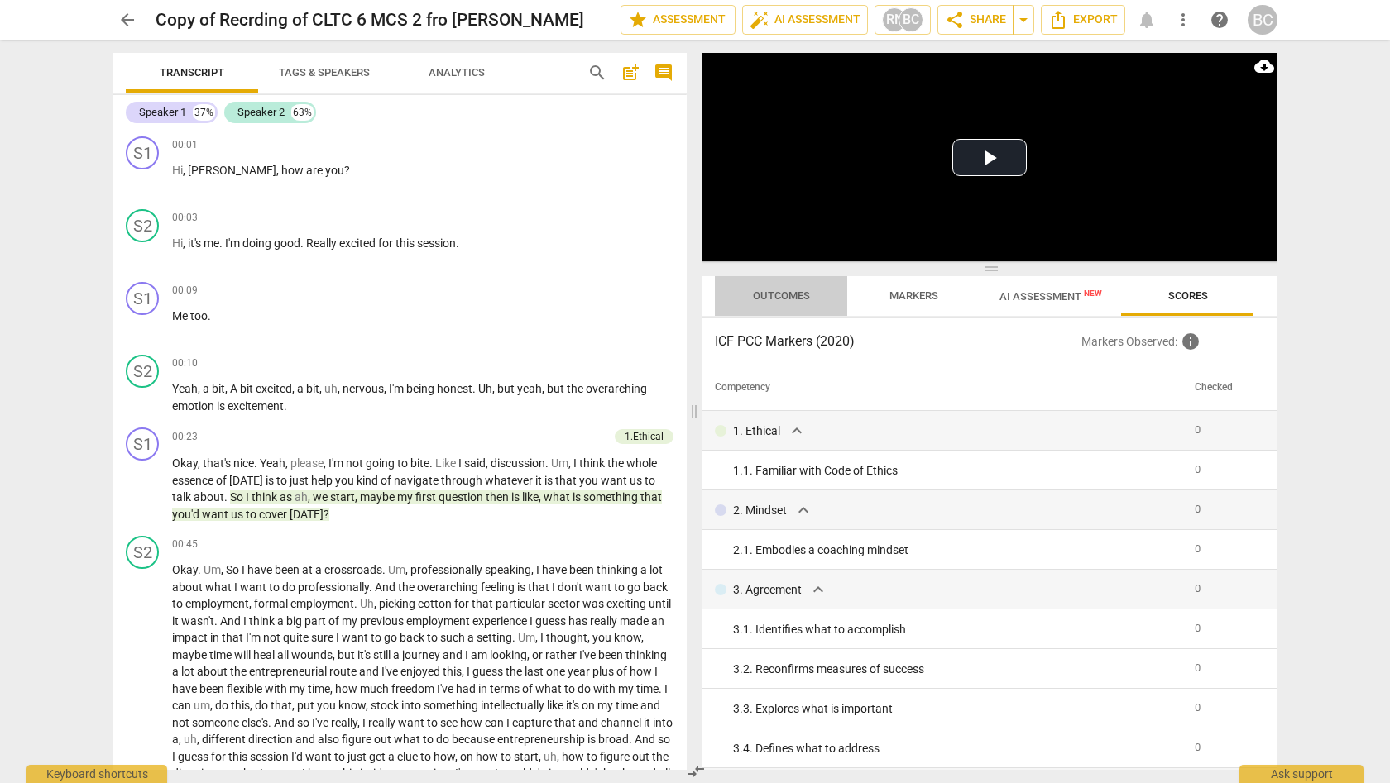
click at [774, 297] on span "Outcomes" at bounding box center [781, 296] width 57 height 12
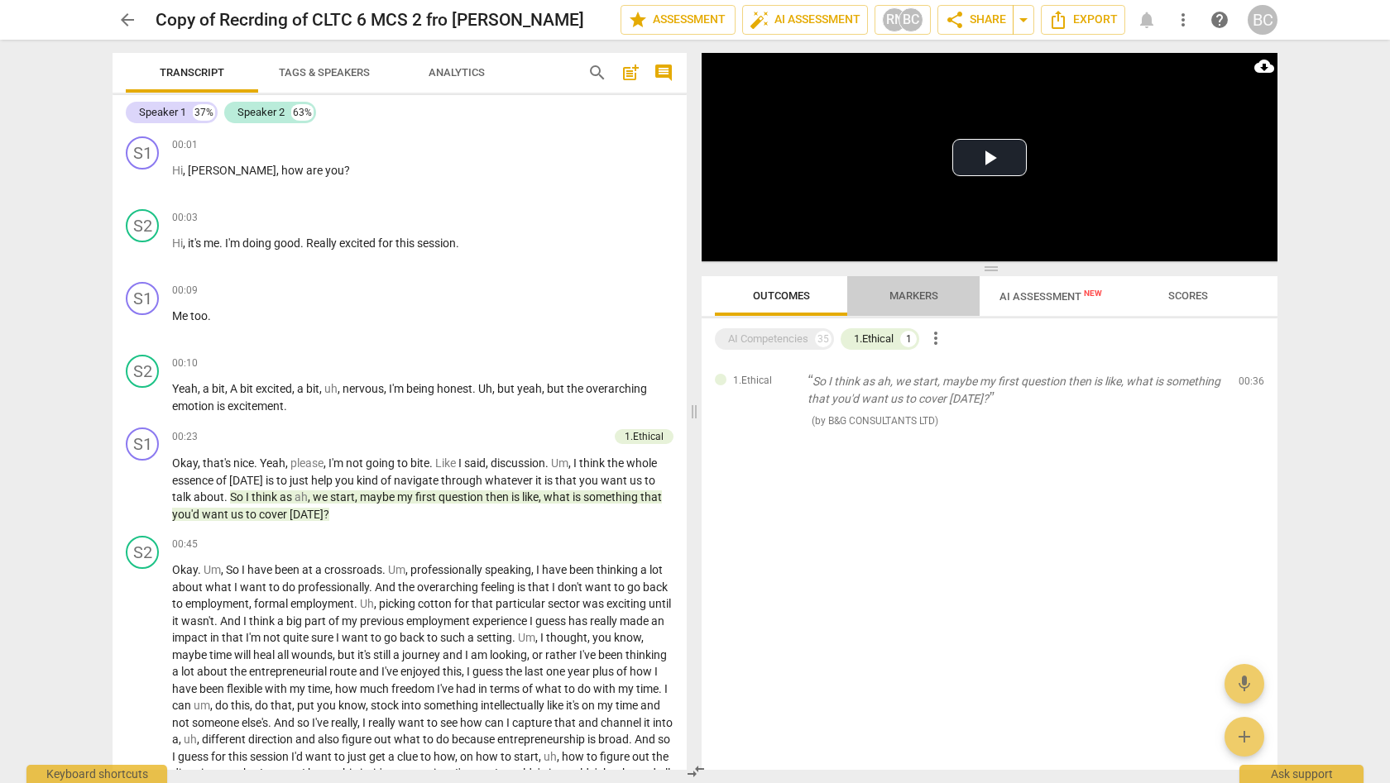
click at [918, 294] on span "Markers" at bounding box center [913, 296] width 49 height 12
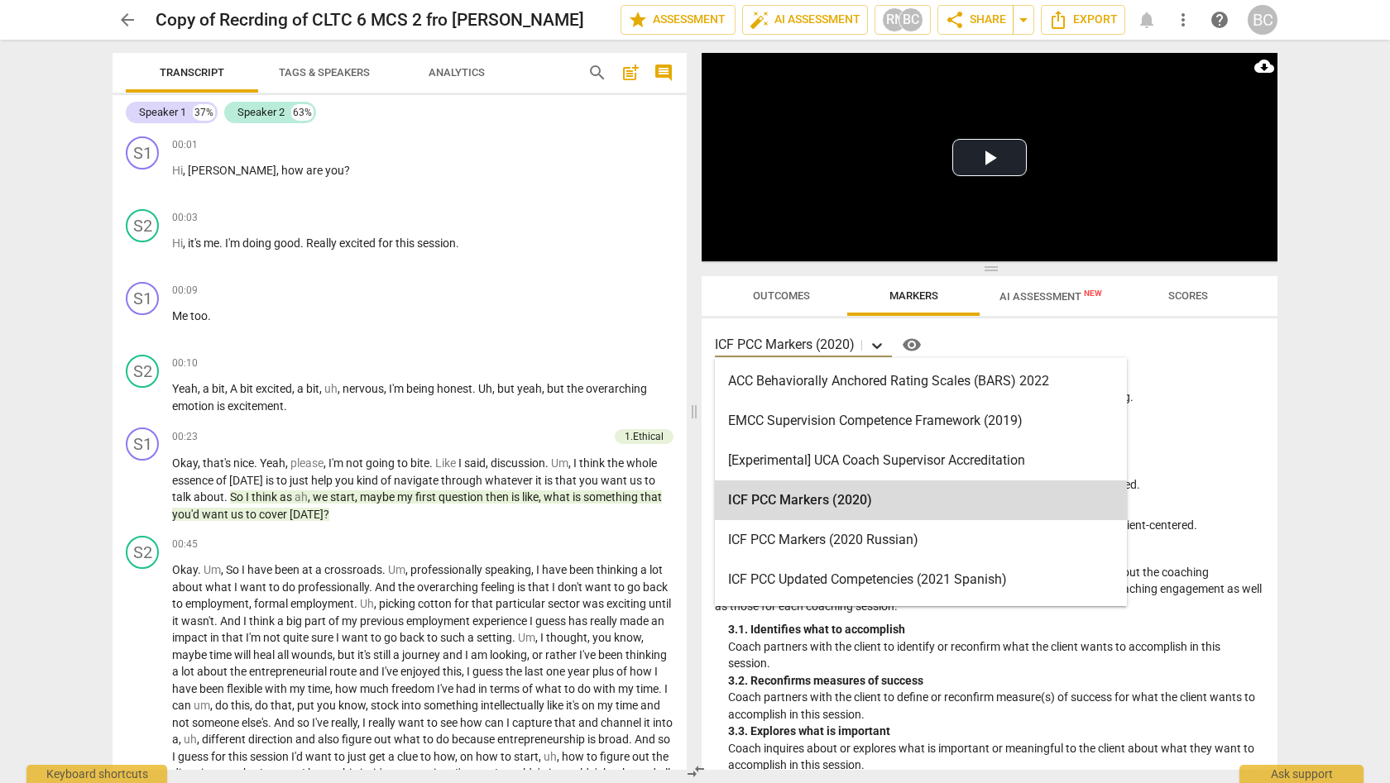
click at [878, 344] on icon at bounding box center [877, 346] width 17 height 17
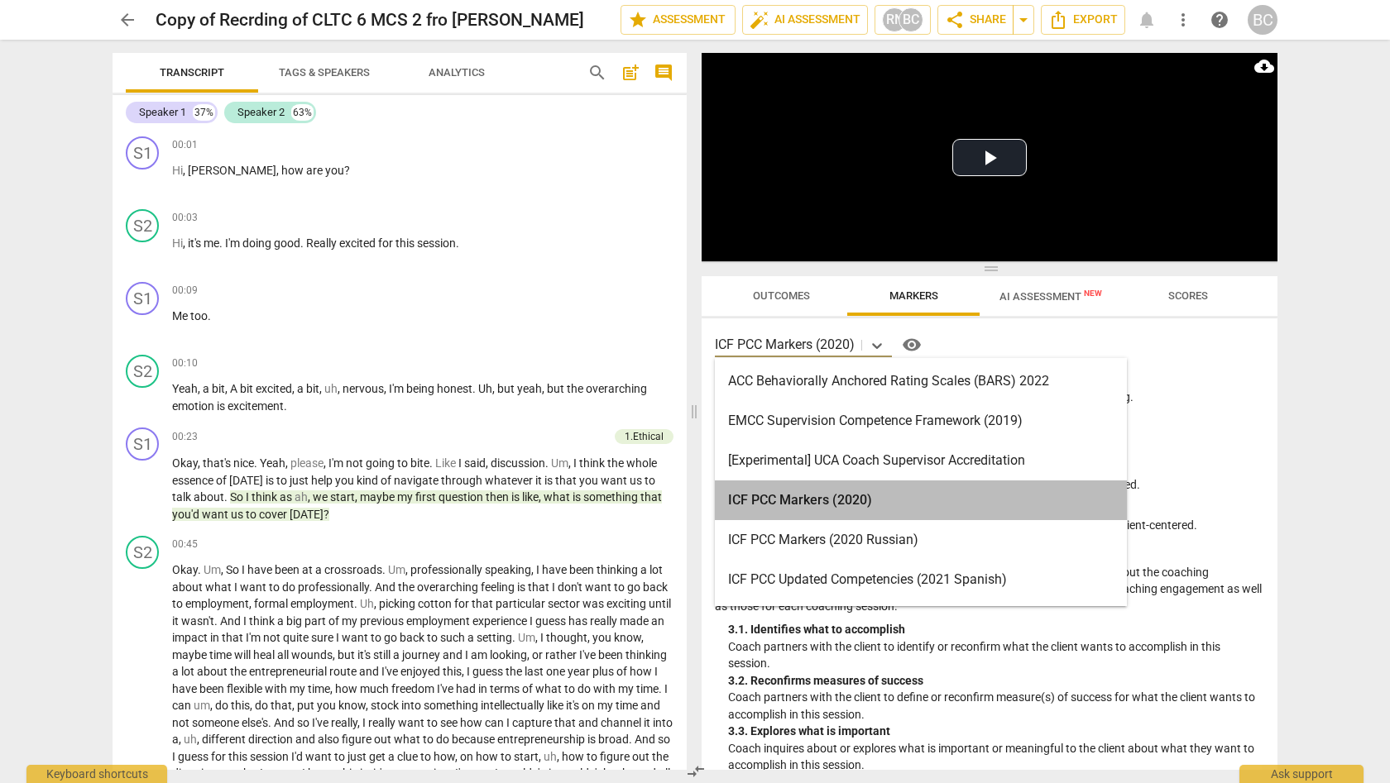
click at [842, 499] on div "ICF PCC Markers (2020)" at bounding box center [921, 501] width 412 height 40
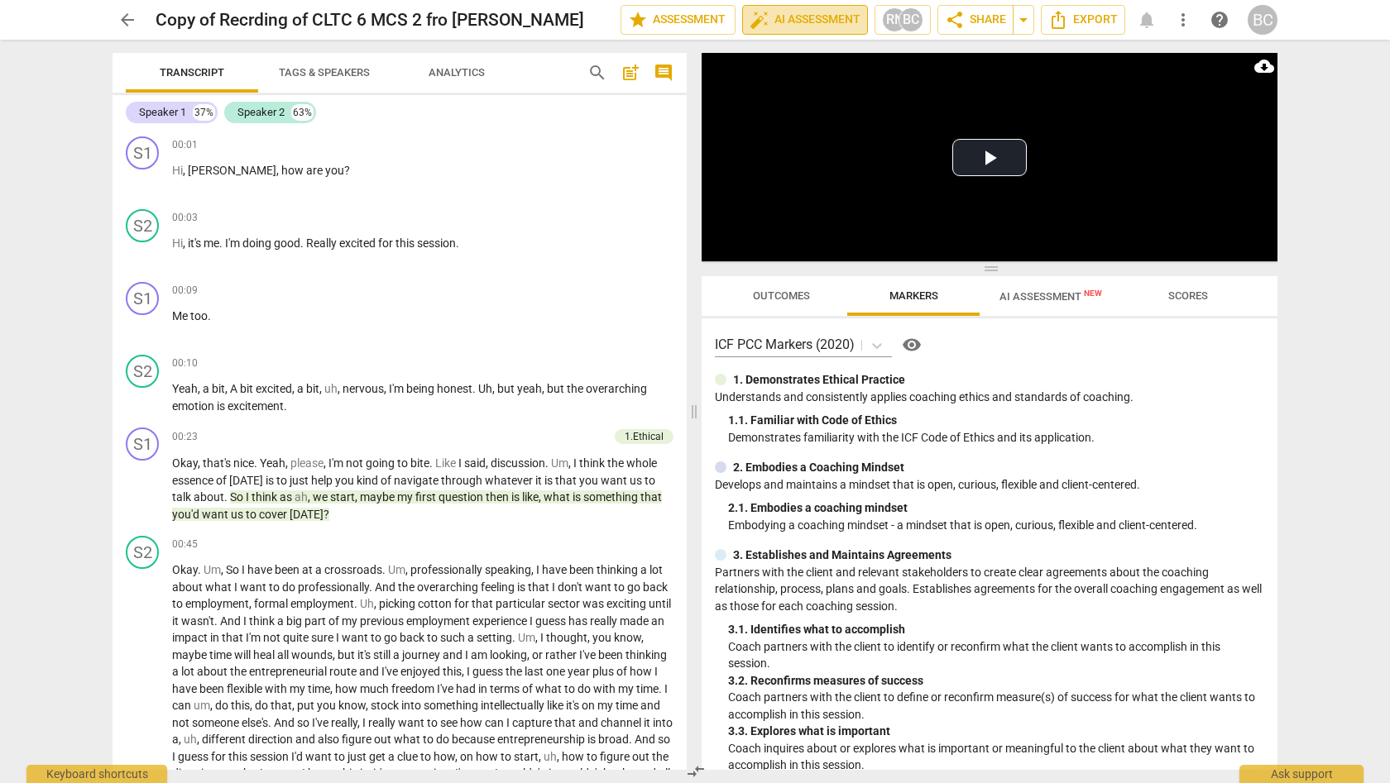
click at [804, 20] on span "auto_fix_high AI Assessment" at bounding box center [805, 20] width 111 height 20
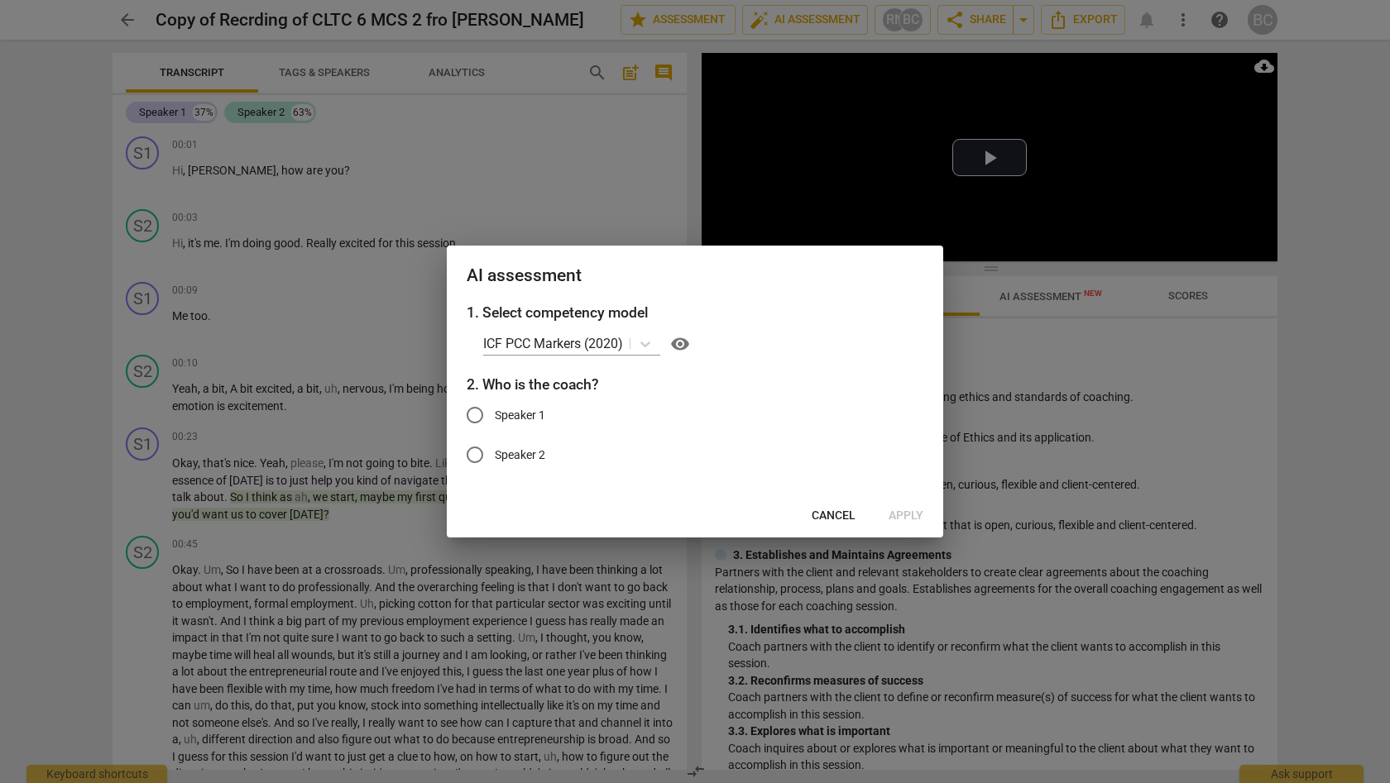
click at [472, 419] on input "Speaker 1" at bounding box center [475, 415] width 40 height 40
radio input "true"
click at [903, 515] on span "Apply" at bounding box center [906, 516] width 35 height 17
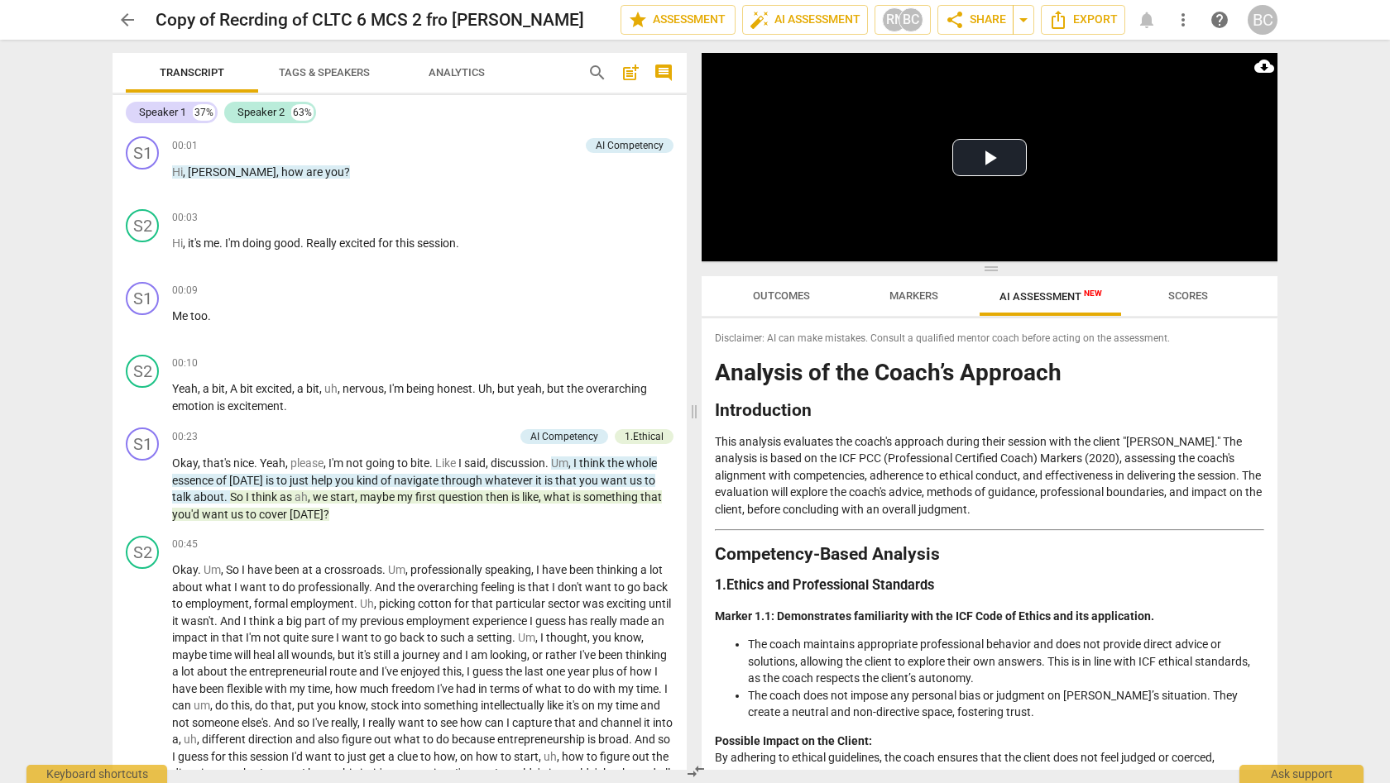
click at [128, 17] on span "arrow_back" at bounding box center [127, 20] width 20 height 20
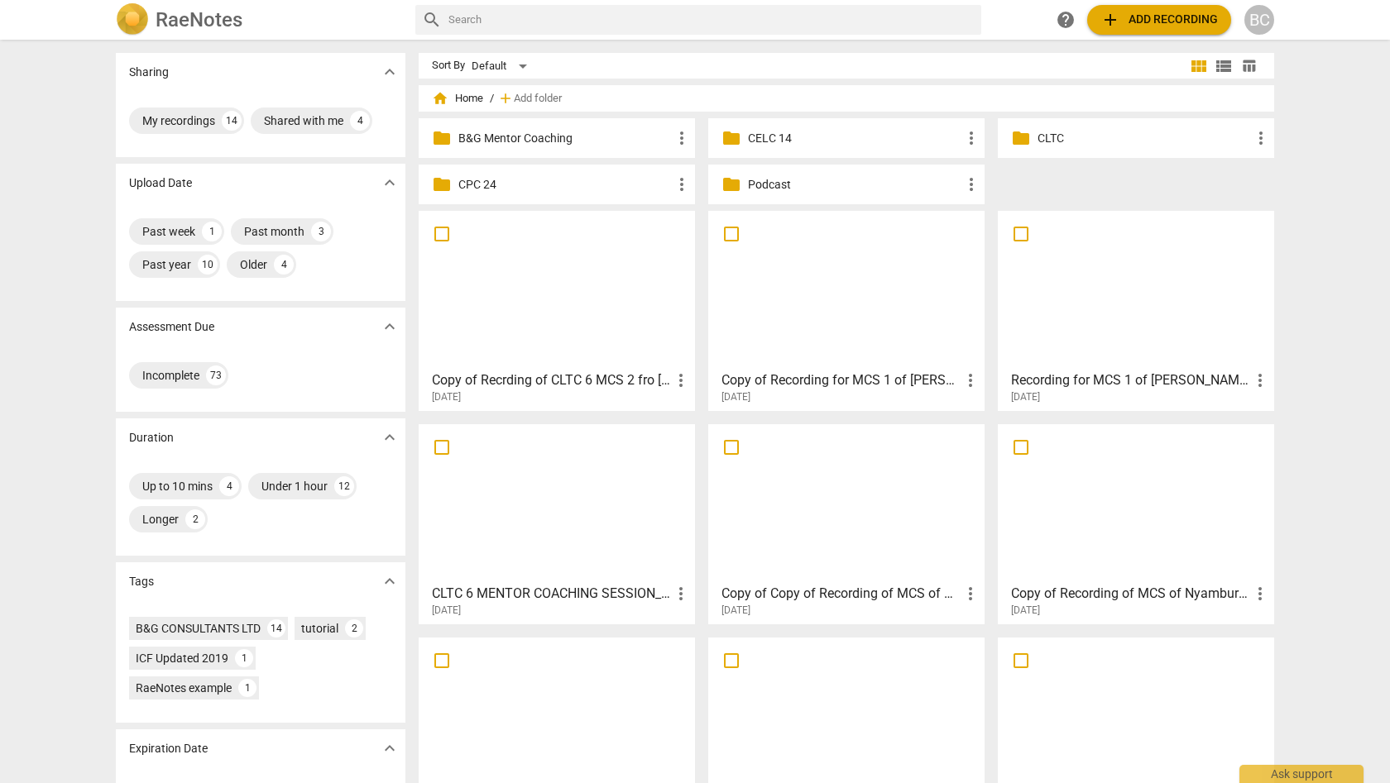
click at [681, 377] on span "more_vert" at bounding box center [681, 381] width 20 height 20
click at [705, 418] on li "Delete" at bounding box center [699, 420] width 63 height 40
click at [1140, 21] on span "add Add recording" at bounding box center [1158, 20] width 117 height 20
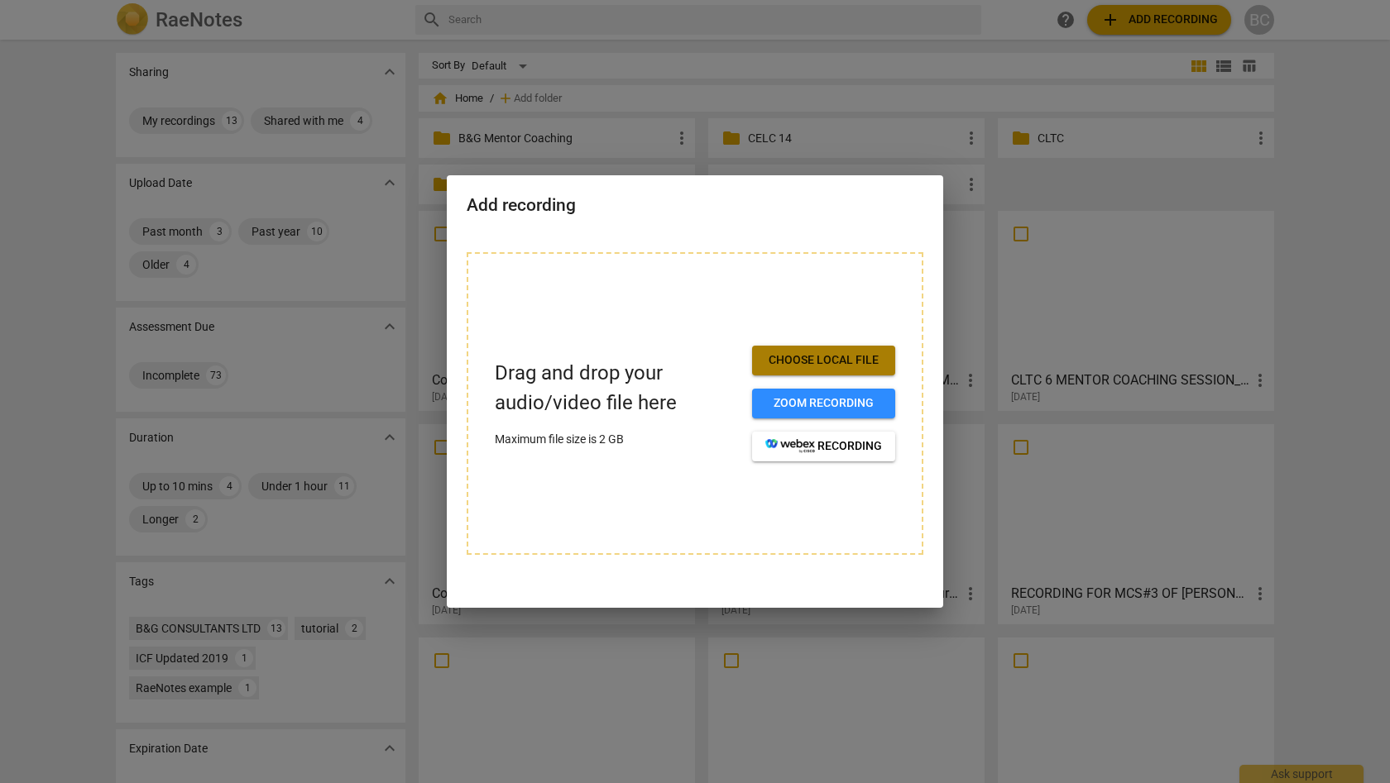
click at [835, 364] on span "Choose local file" at bounding box center [823, 360] width 117 height 17
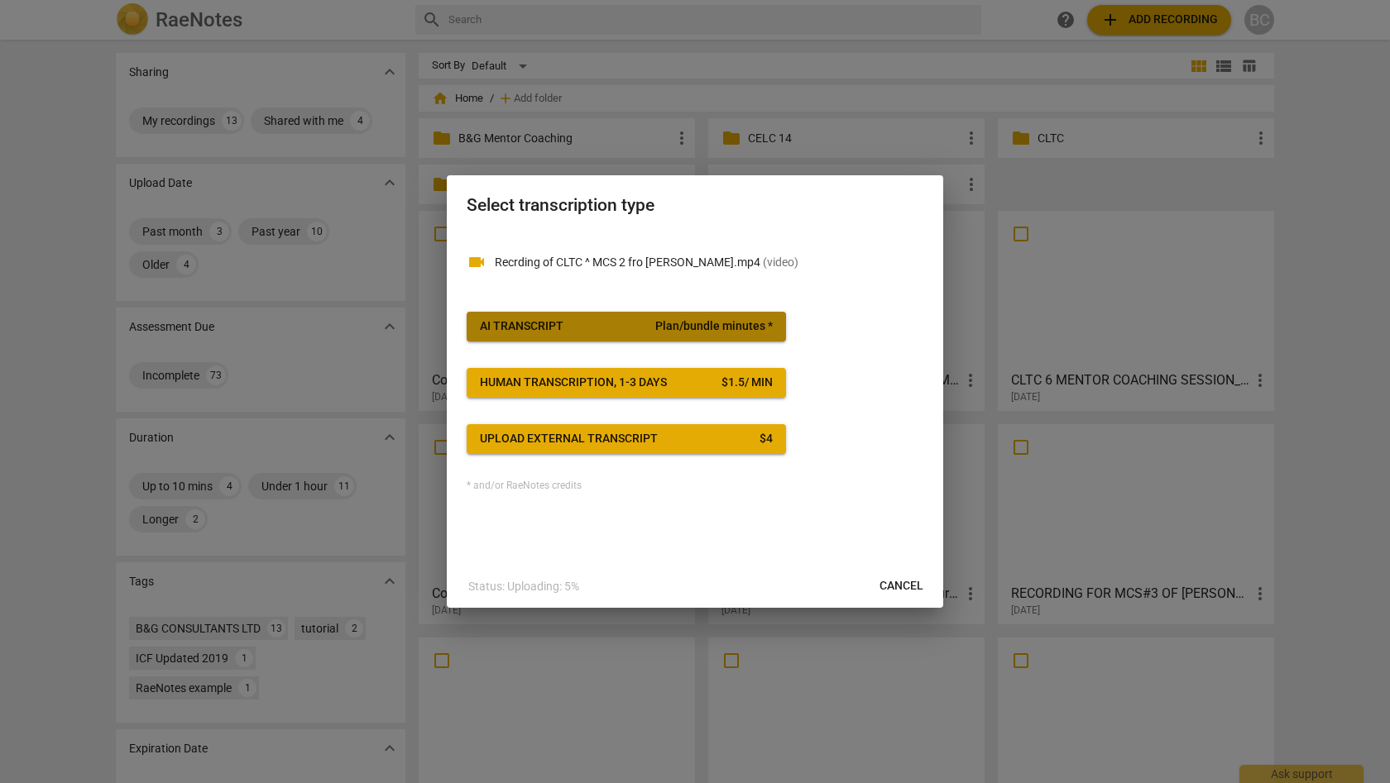
click at [702, 329] on span "Plan/bundle minutes *" at bounding box center [713, 327] width 117 height 17
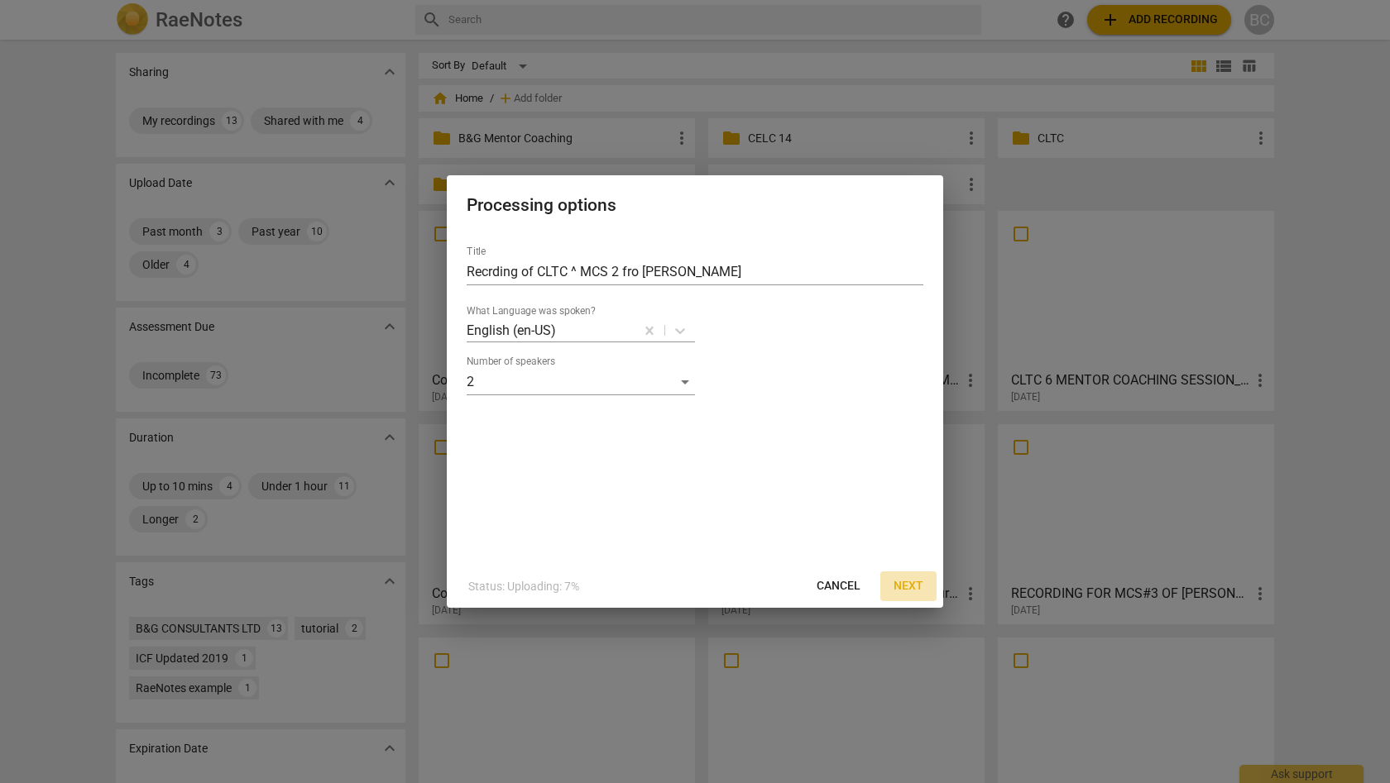
click at [906, 584] on span "Next" at bounding box center [909, 586] width 30 height 17
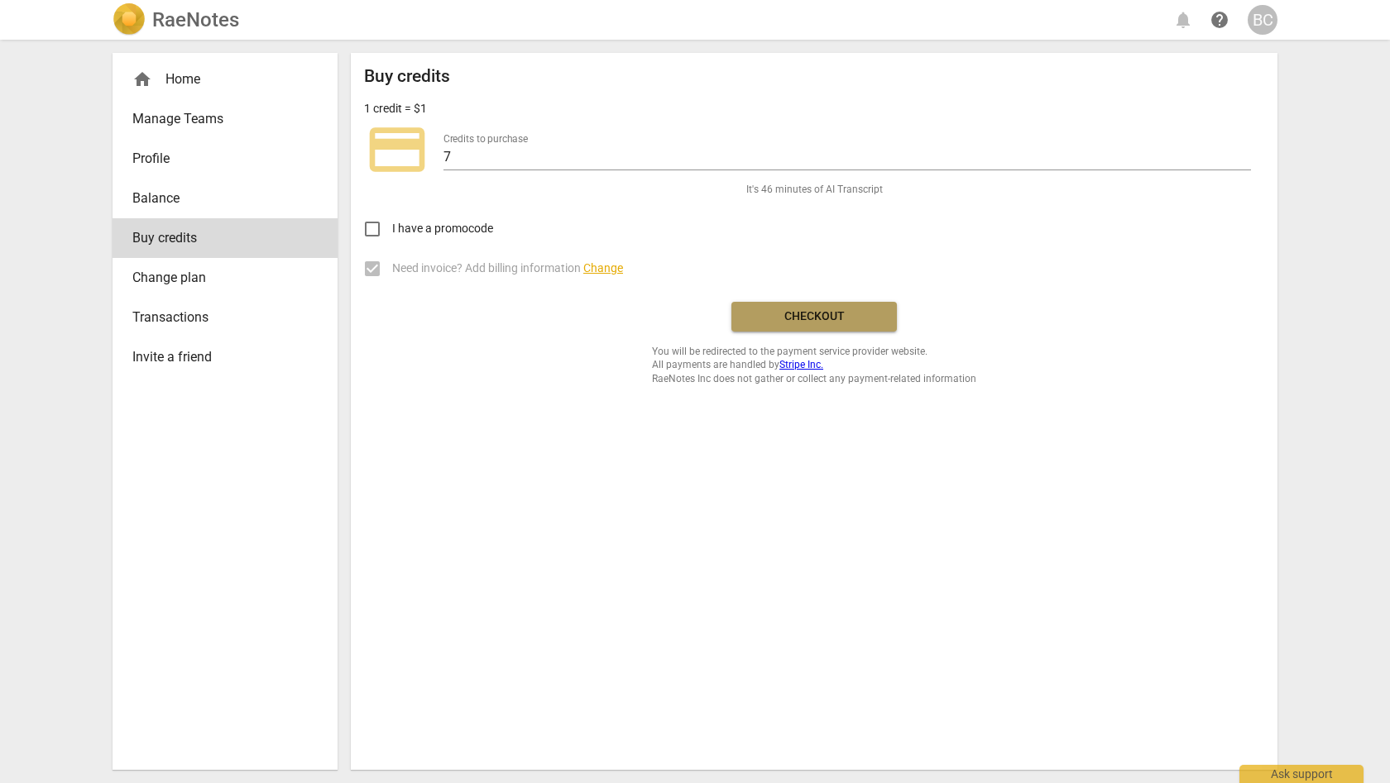
click at [836, 304] on button "Checkout" at bounding box center [813, 317] width 165 height 30
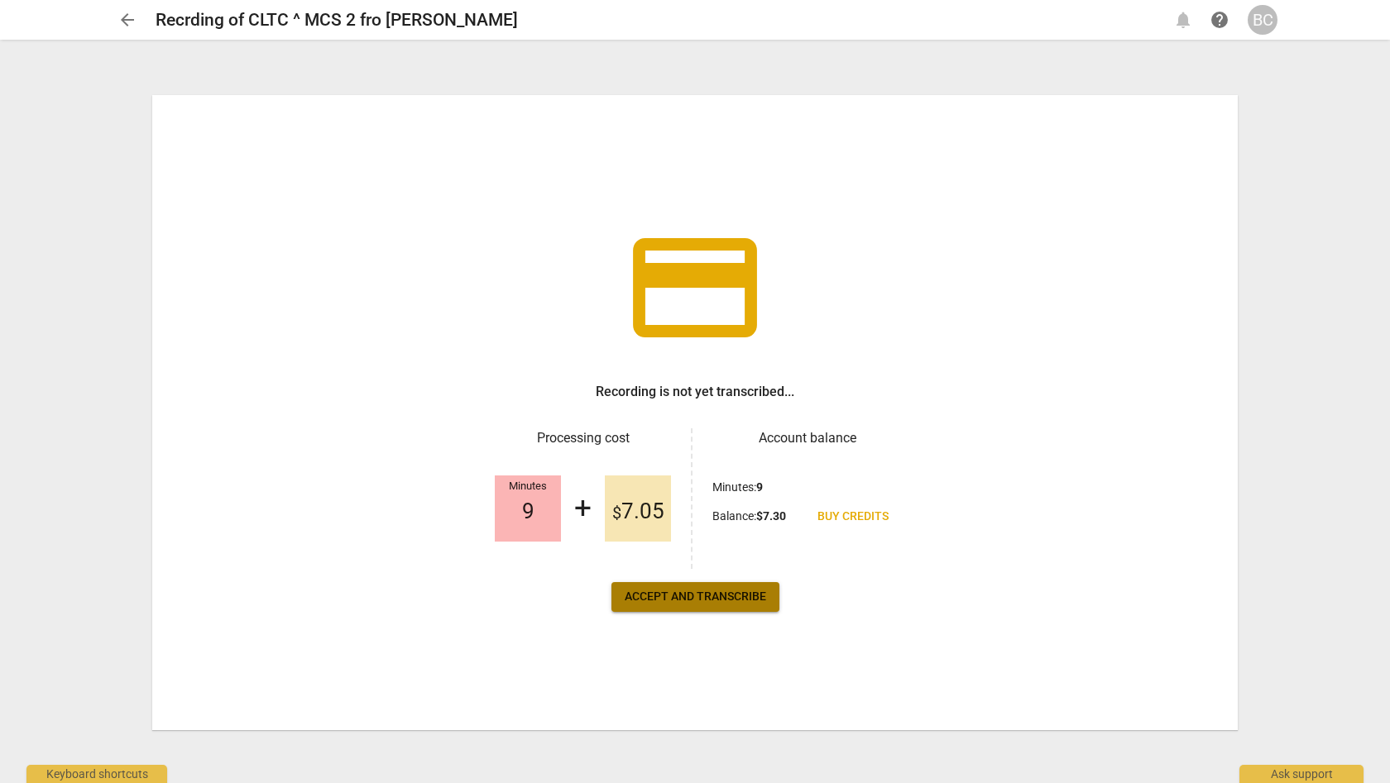
click at [707, 600] on span "Accept and transcribe" at bounding box center [695, 597] width 141 height 17
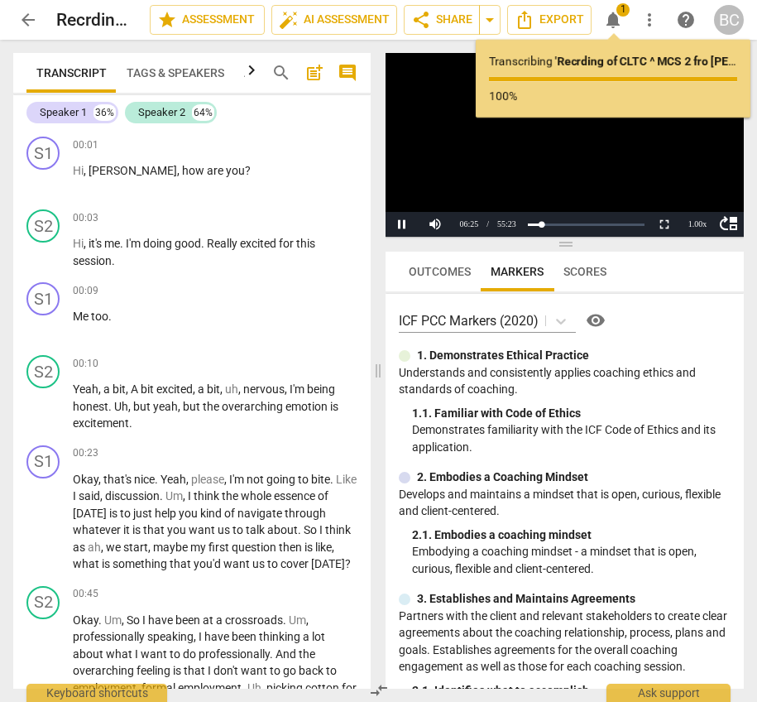
scroll to position [2234, 0]
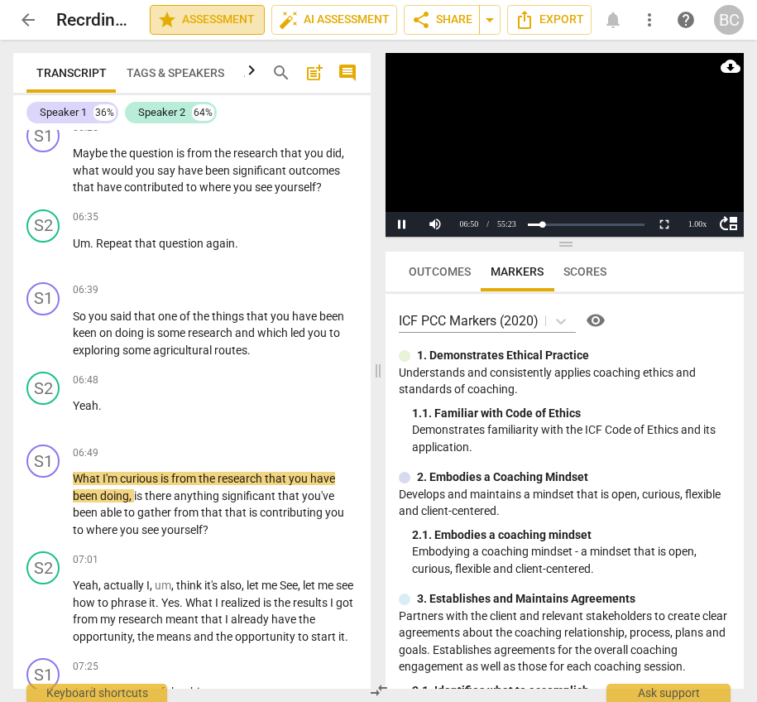
click at [220, 20] on span "star Assessment" at bounding box center [207, 20] width 100 height 20
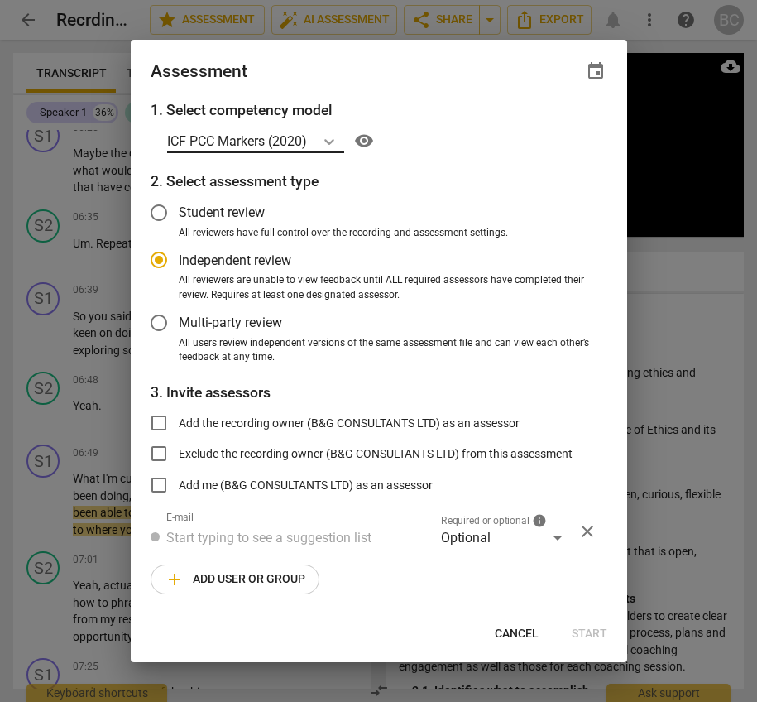
click at [330, 141] on icon at bounding box center [329, 141] width 17 height 17
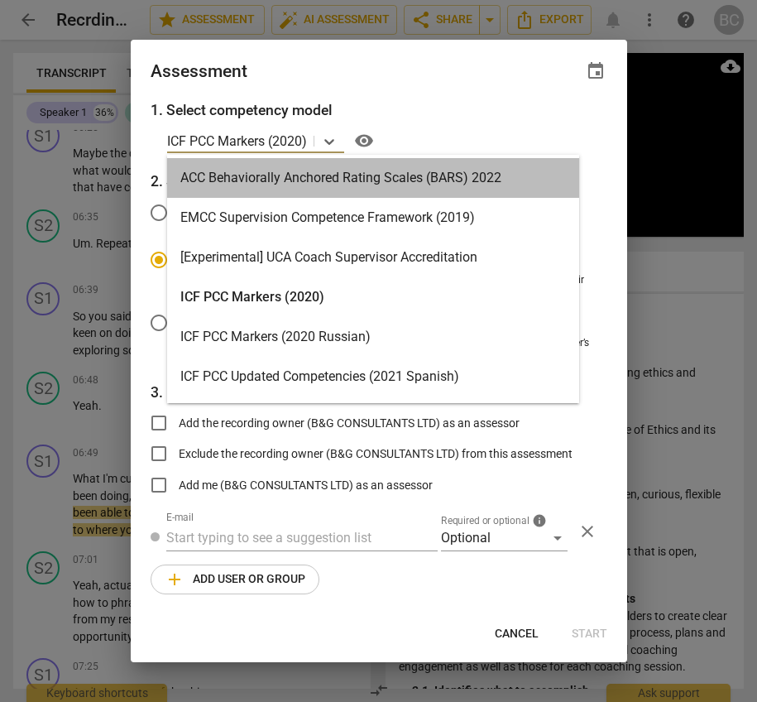
click at [319, 178] on div "ACC Behaviorally Anchored Rating Scales (BARS) 2022" at bounding box center [373, 178] width 412 height 40
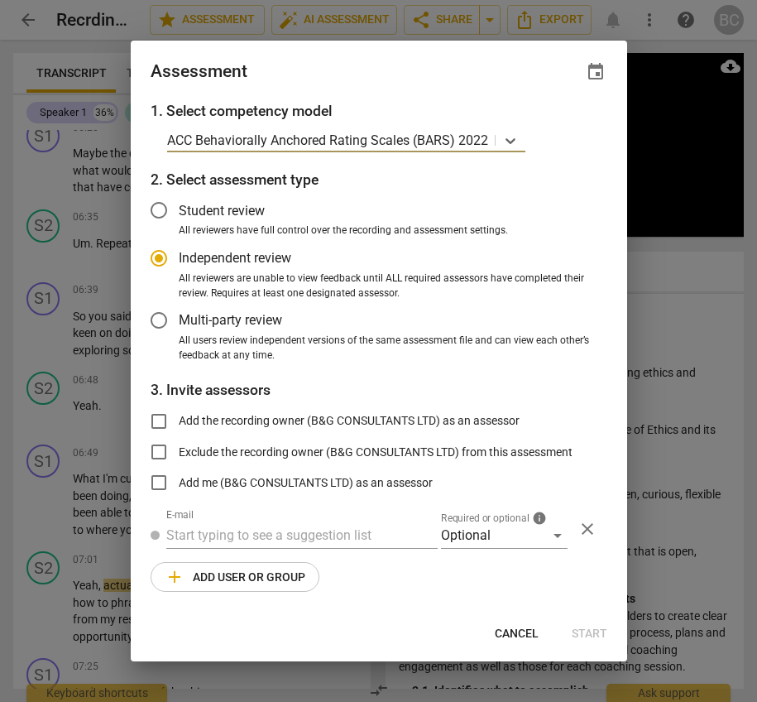
radio input "false"
click at [160, 415] on input "Add the recording owner (B&G CONSULTANTS LTD) as an assessor" at bounding box center [159, 421] width 40 height 40
checkbox input "true"
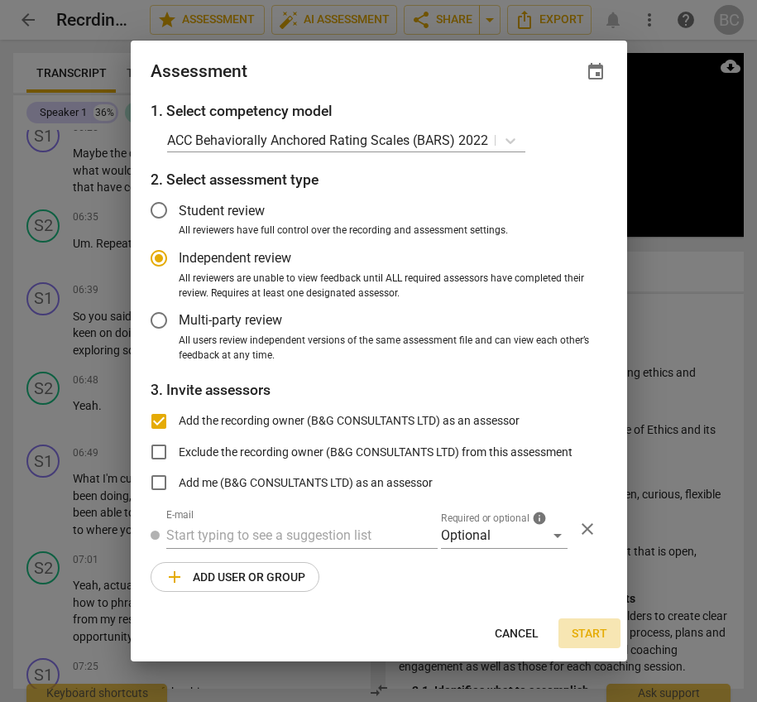
click at [591, 629] on span "Start" at bounding box center [590, 633] width 36 height 17
radio input "false"
type input "B&G CONSULTANTS LTD <[EMAIL_ADDRESS][DOMAIN_NAME]>"
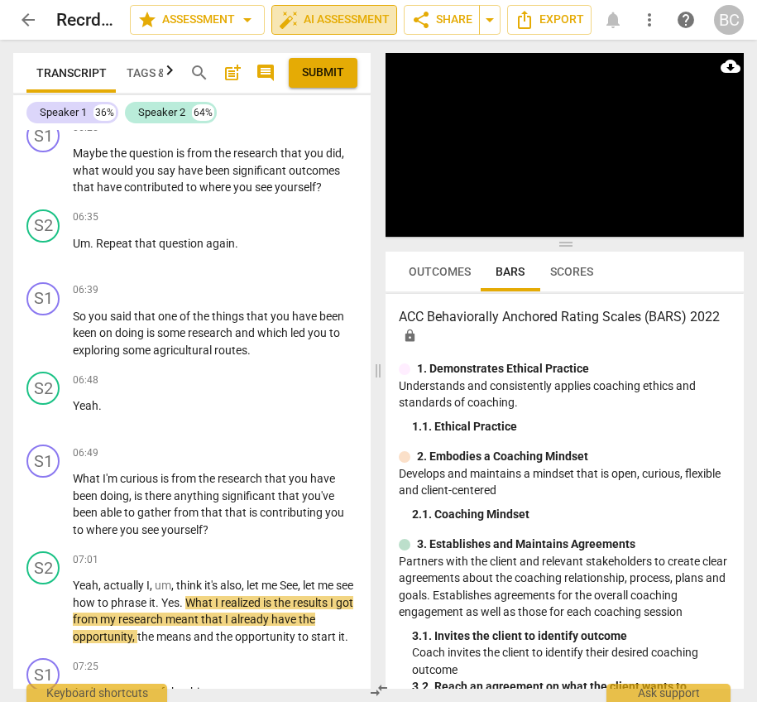
click at [348, 18] on span "auto_fix_high AI Assessment" at bounding box center [334, 20] width 111 height 20
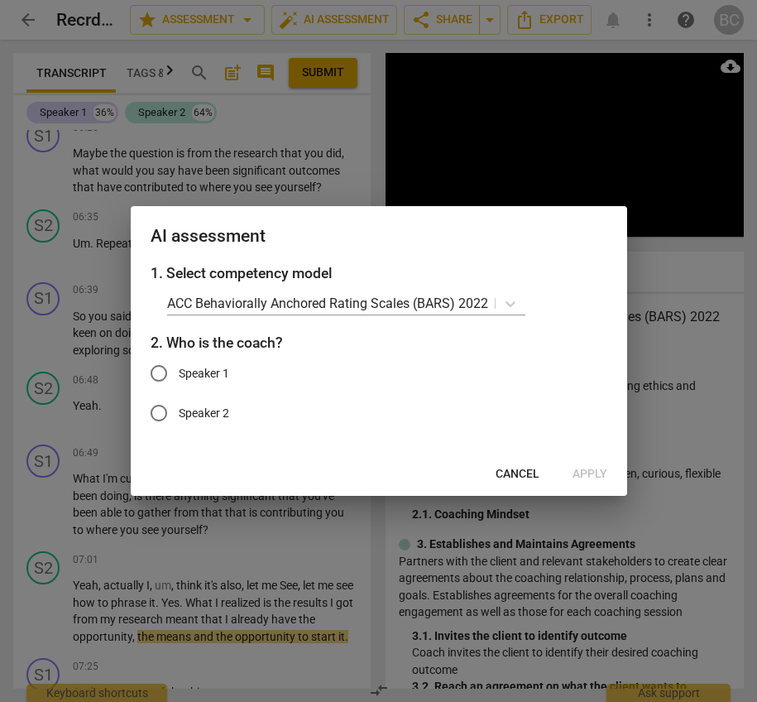
click at [156, 374] on input "Speaker 1" at bounding box center [159, 373] width 40 height 40
radio input "true"
click at [589, 473] on span "Apply" at bounding box center [590, 474] width 35 height 17
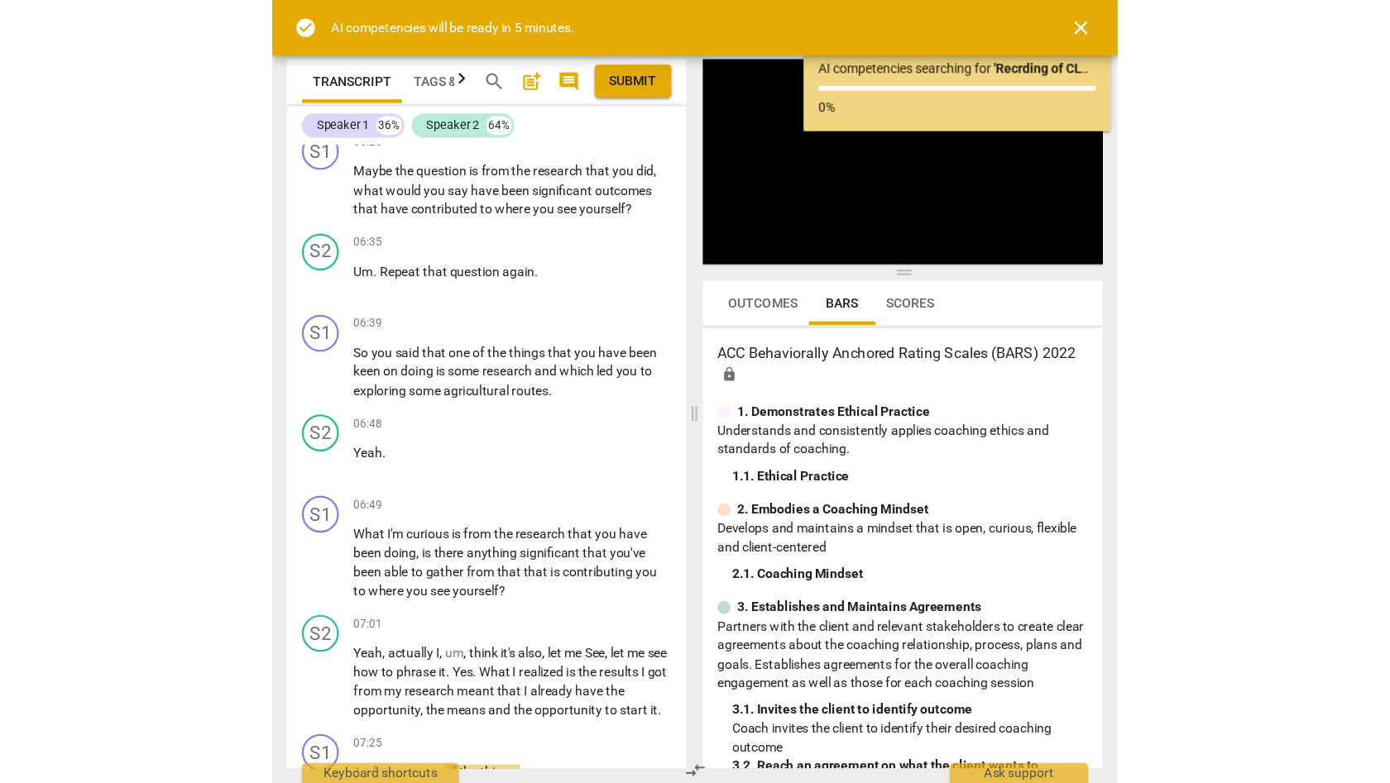
scroll to position [2839, 0]
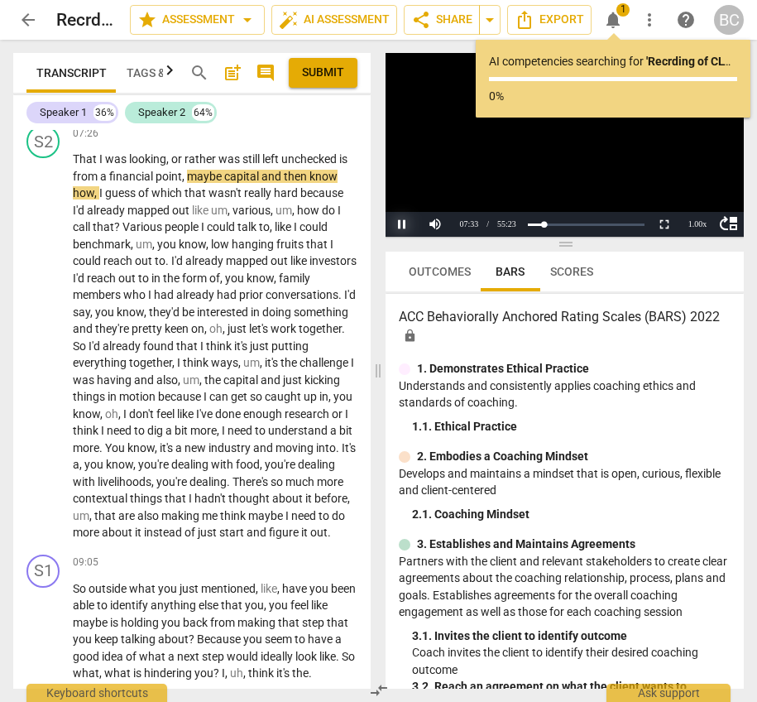
click at [405, 223] on button "Pause" at bounding box center [402, 224] width 33 height 25
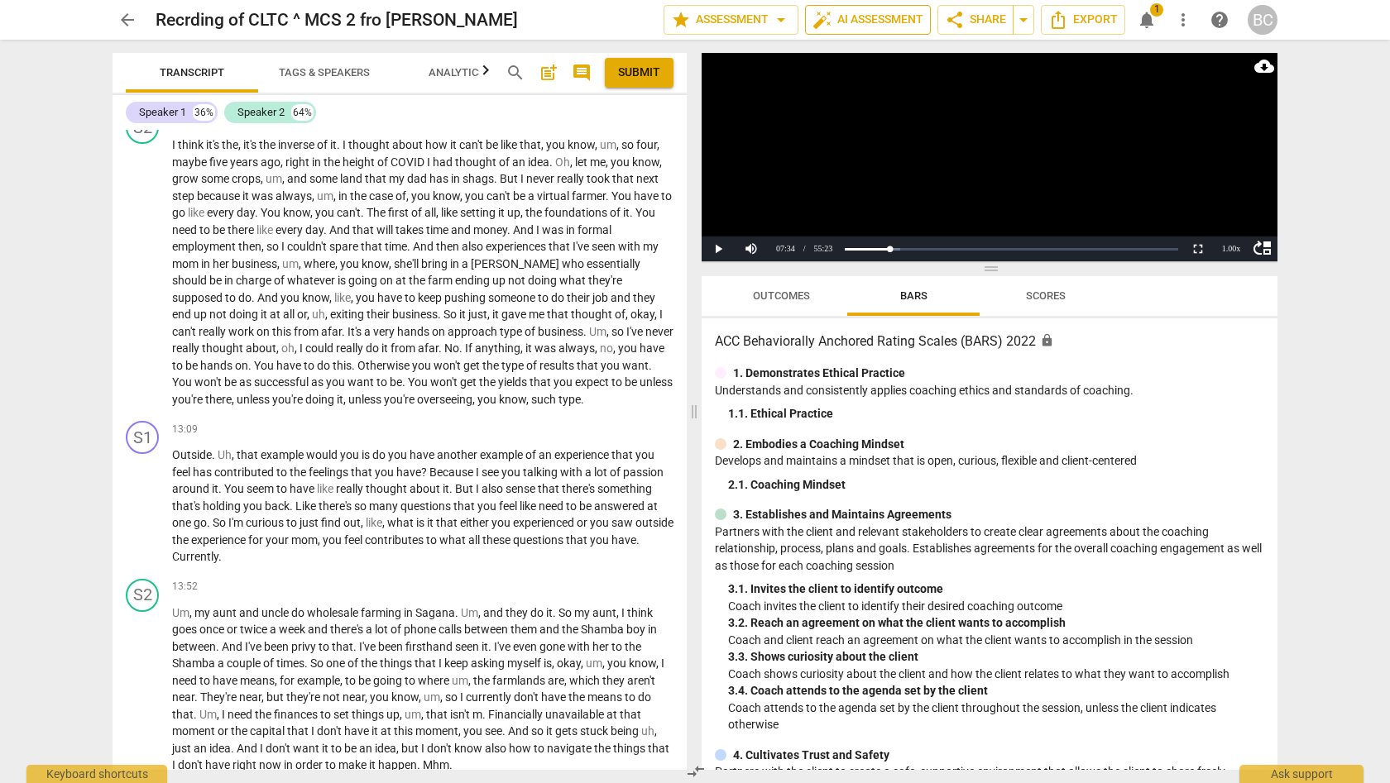
click at [865, 22] on span "auto_fix_high AI Assessment" at bounding box center [867, 20] width 111 height 20
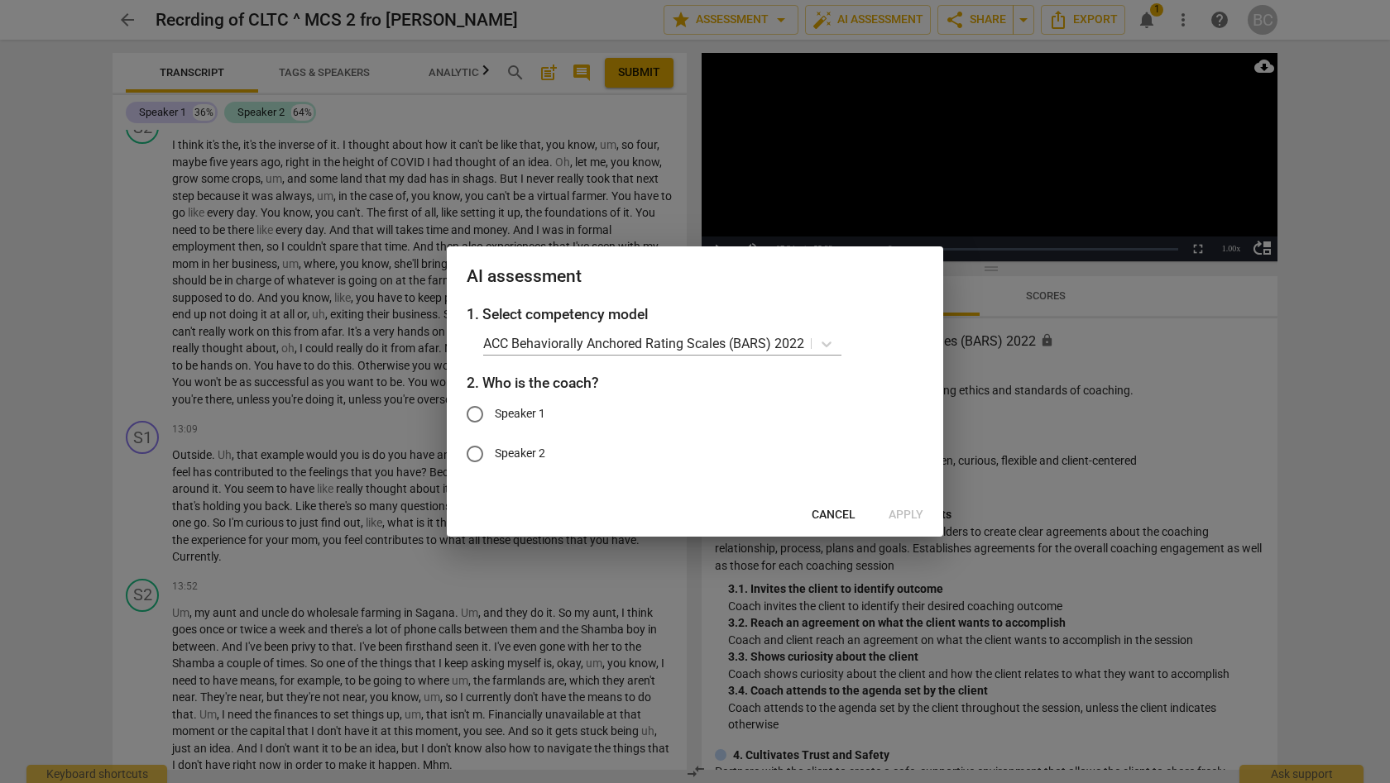
click at [478, 414] on input "Speaker 1" at bounding box center [475, 415] width 40 height 40
radio input "true"
click at [904, 513] on span "Apply" at bounding box center [906, 515] width 35 height 17
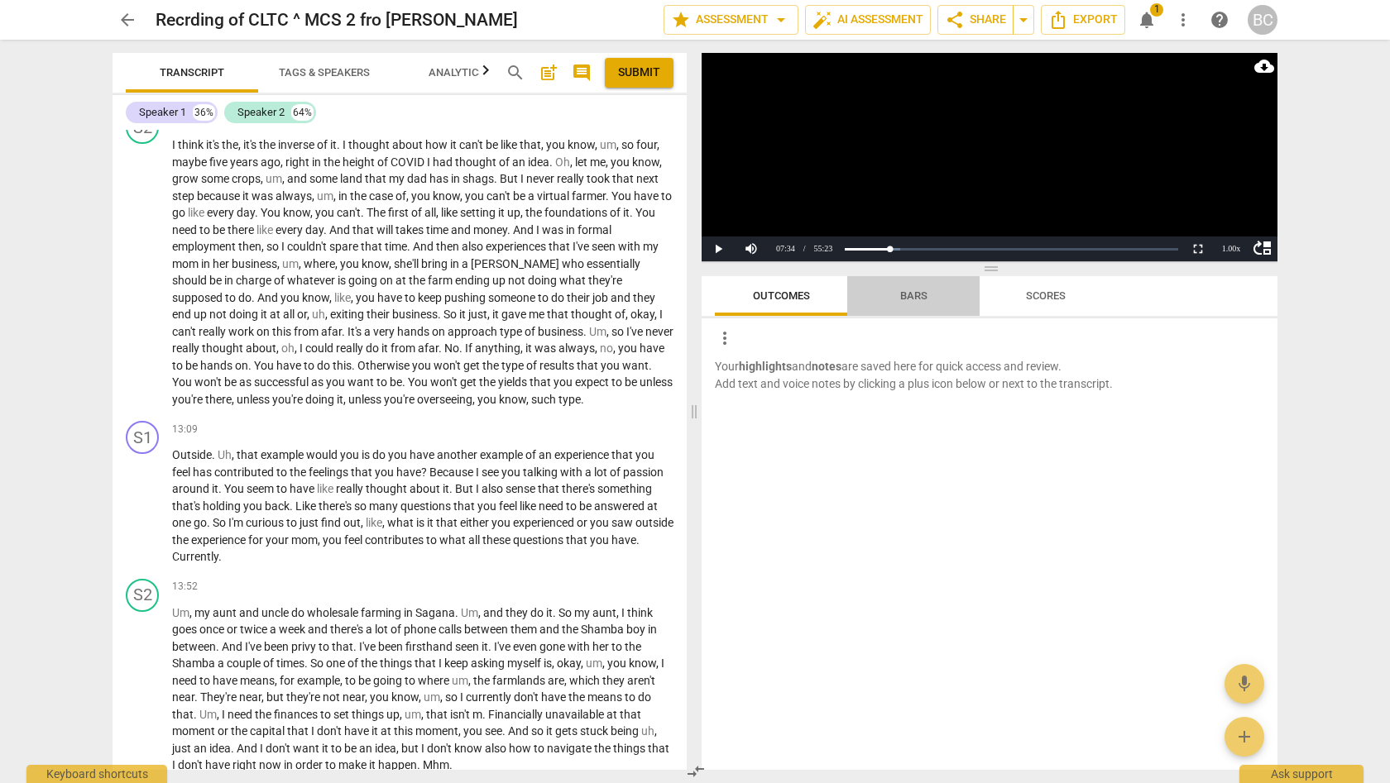
click at [908, 292] on span "Bars" at bounding box center [913, 296] width 27 height 12
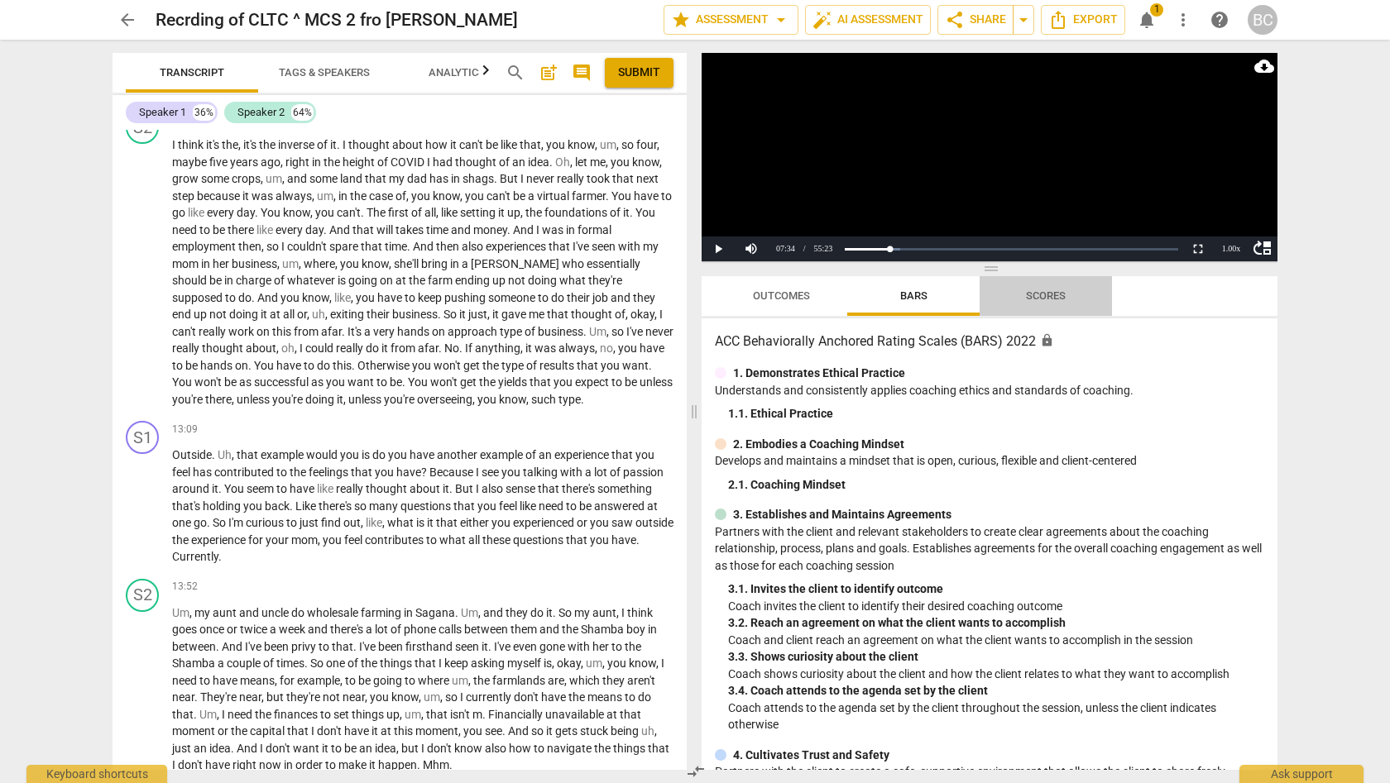
click at [1066, 294] on span "Scores" at bounding box center [1046, 296] width 40 height 12
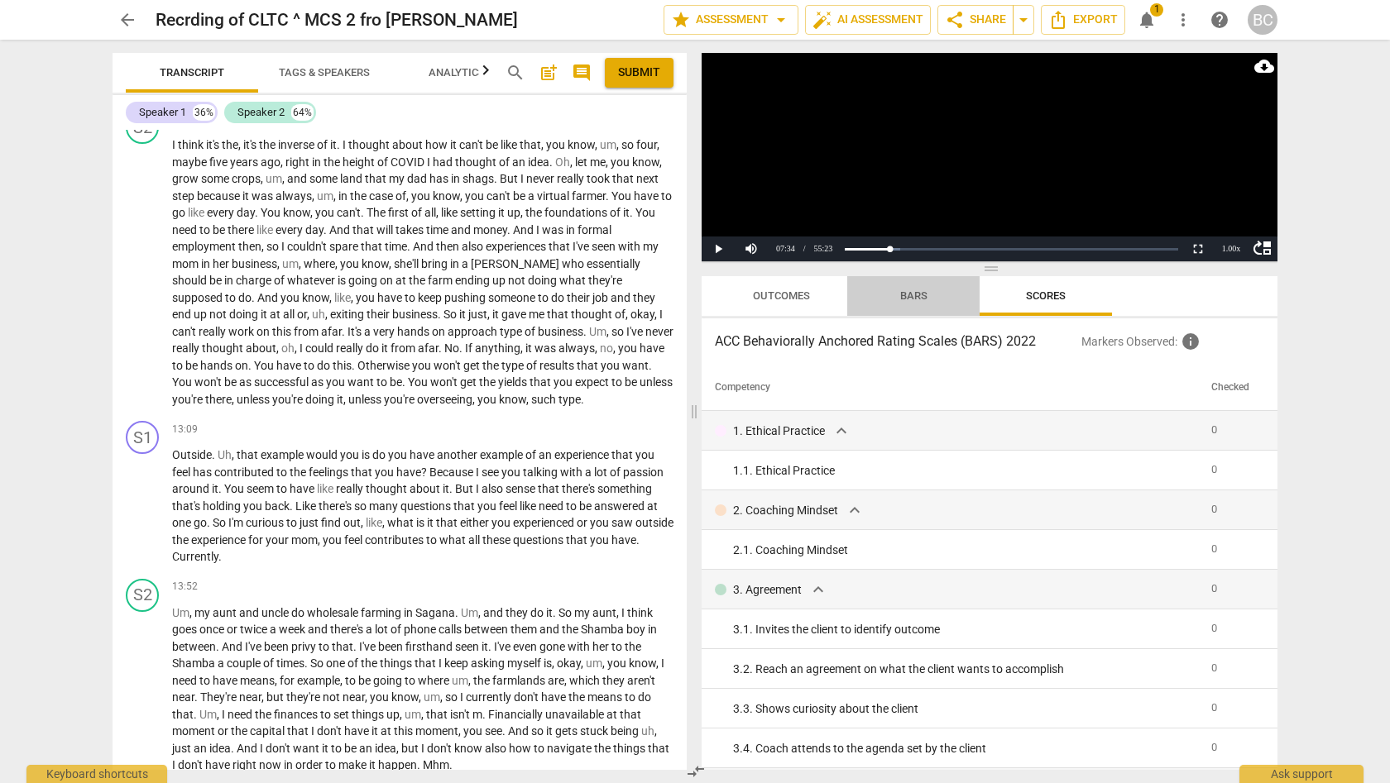
click at [918, 297] on span "Bars" at bounding box center [913, 296] width 27 height 12
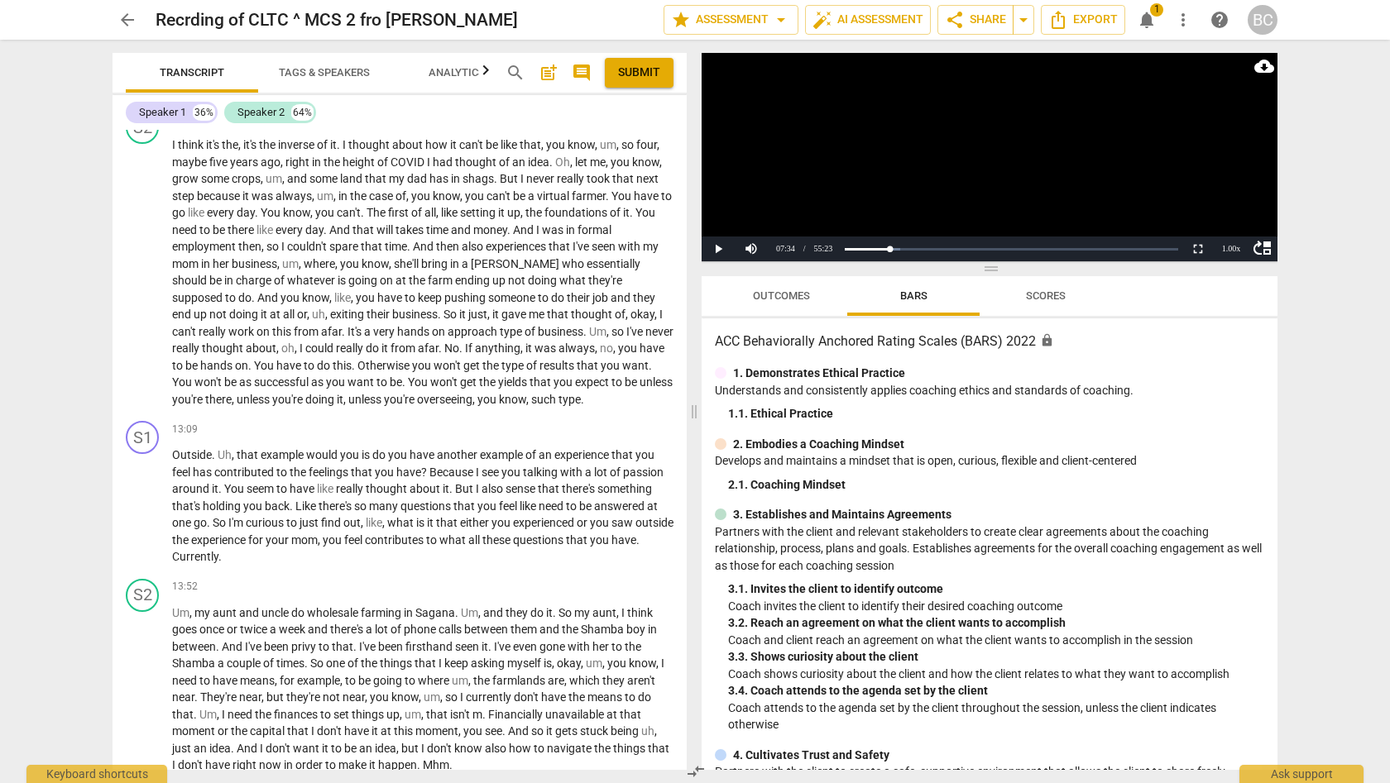
click at [794, 295] on span "Outcomes" at bounding box center [781, 296] width 57 height 12
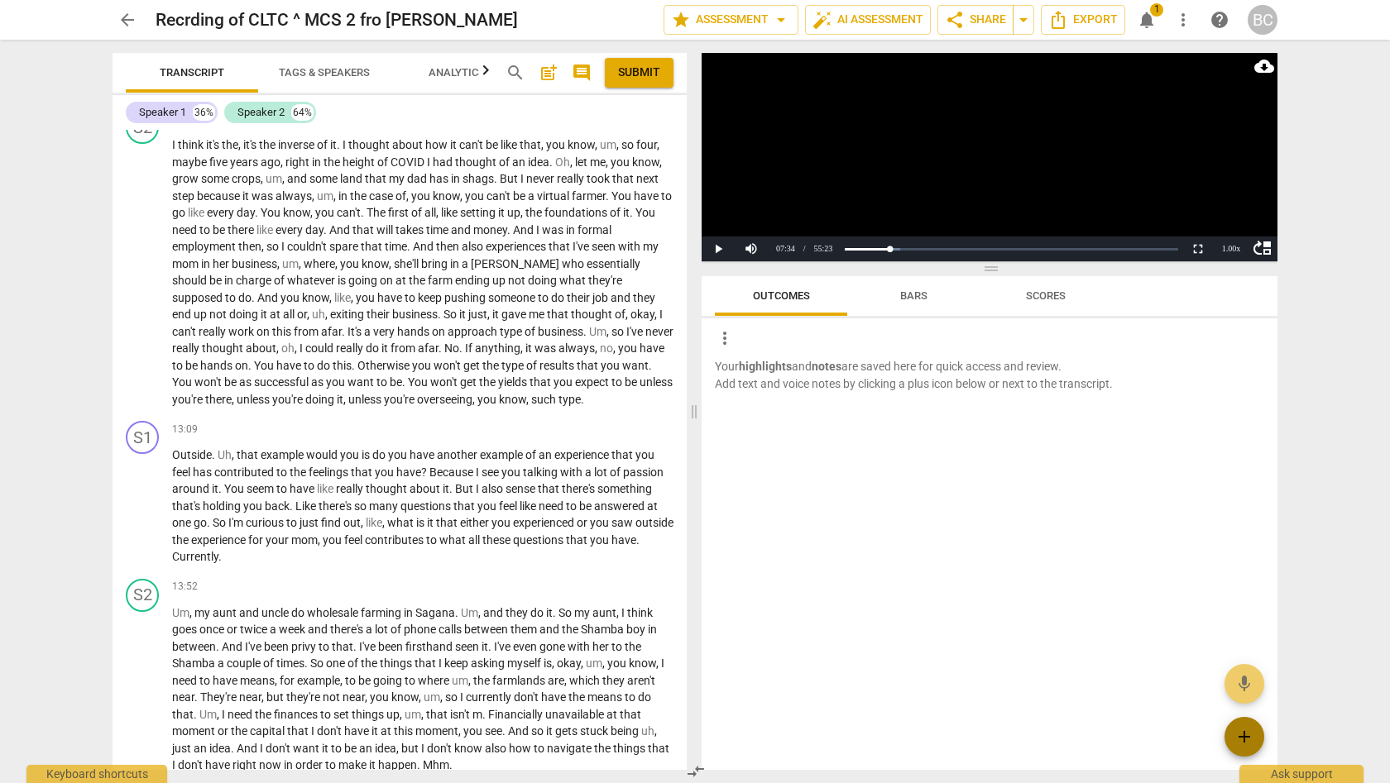
click at [1240, 734] on span "add" at bounding box center [1244, 737] width 20 height 20
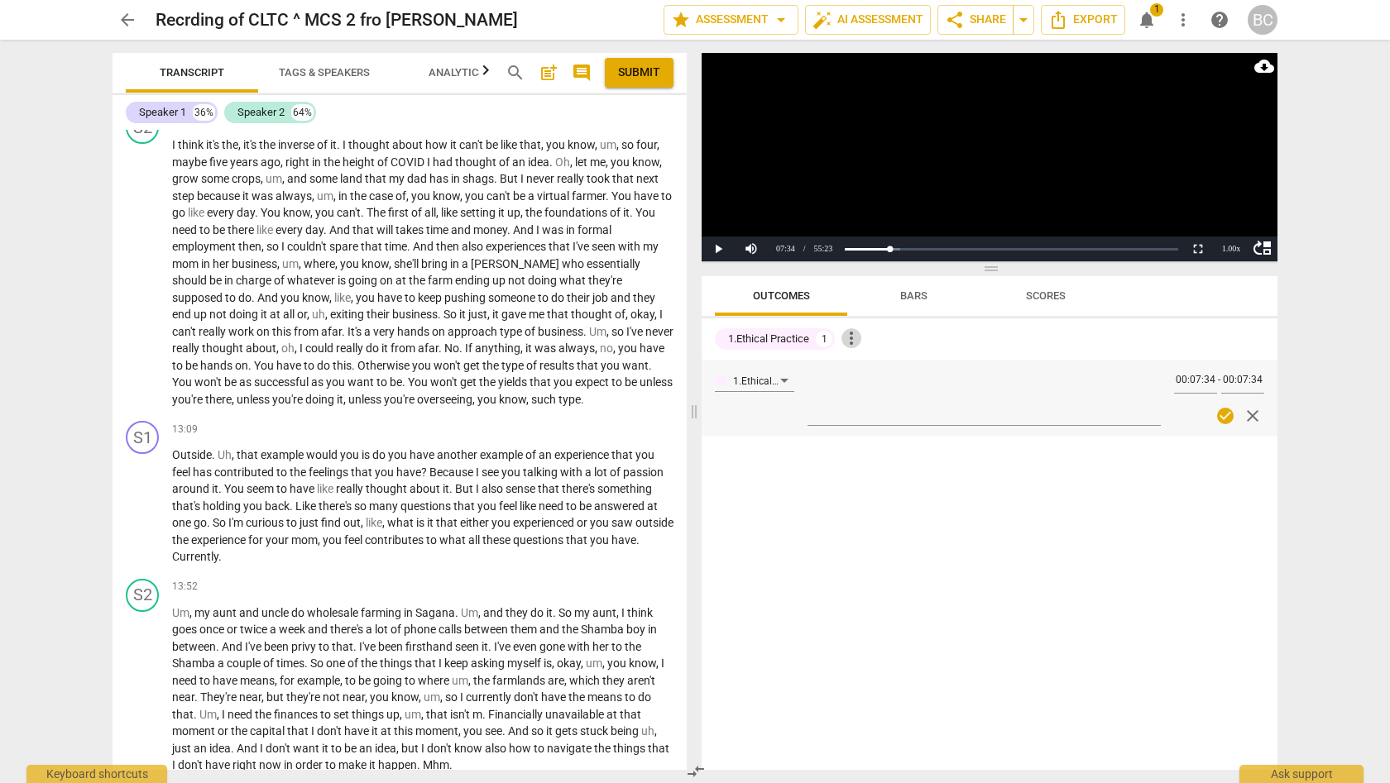
click at [852, 341] on span "more_vert" at bounding box center [851, 338] width 20 height 20
click at [1328, 364] on div at bounding box center [695, 391] width 1390 height 783
click at [1251, 415] on span "close" at bounding box center [1253, 416] width 20 height 20
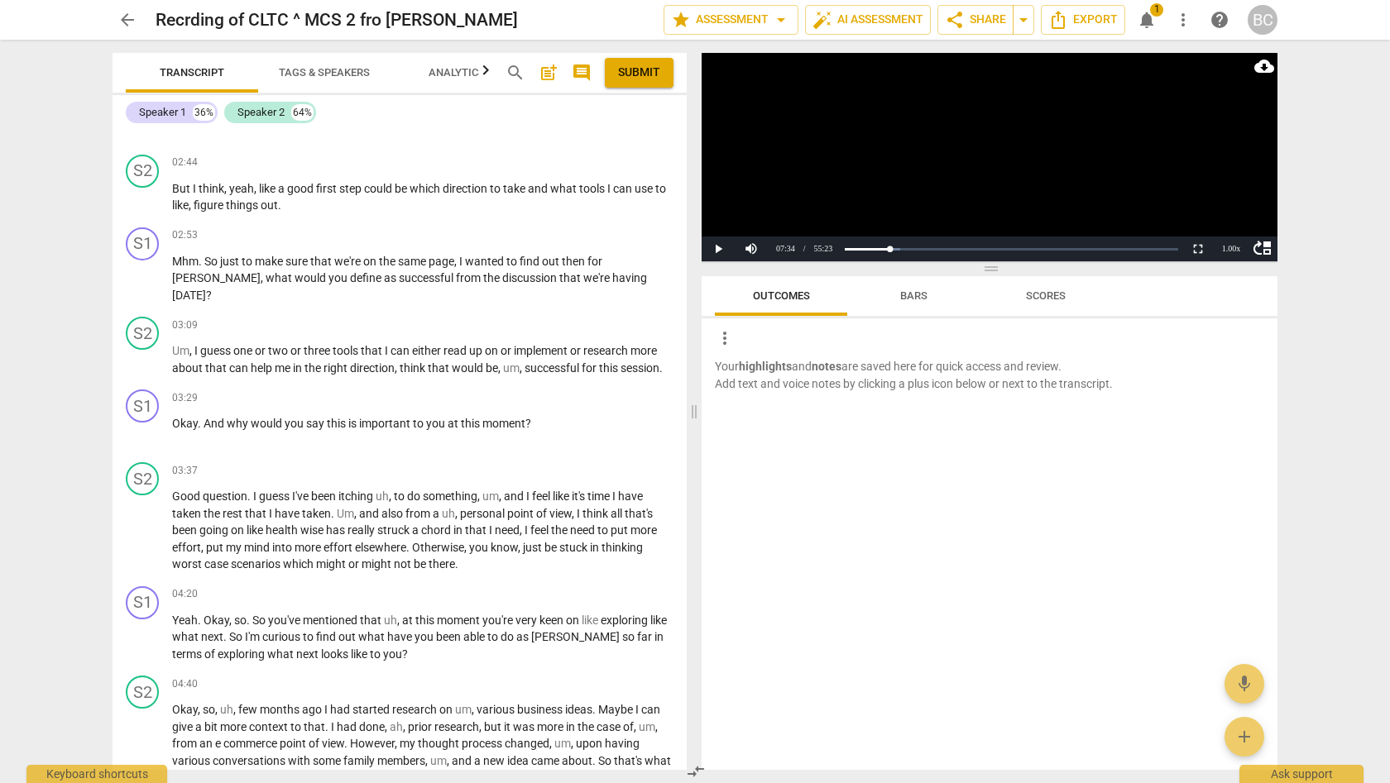
scroll to position [654, 0]
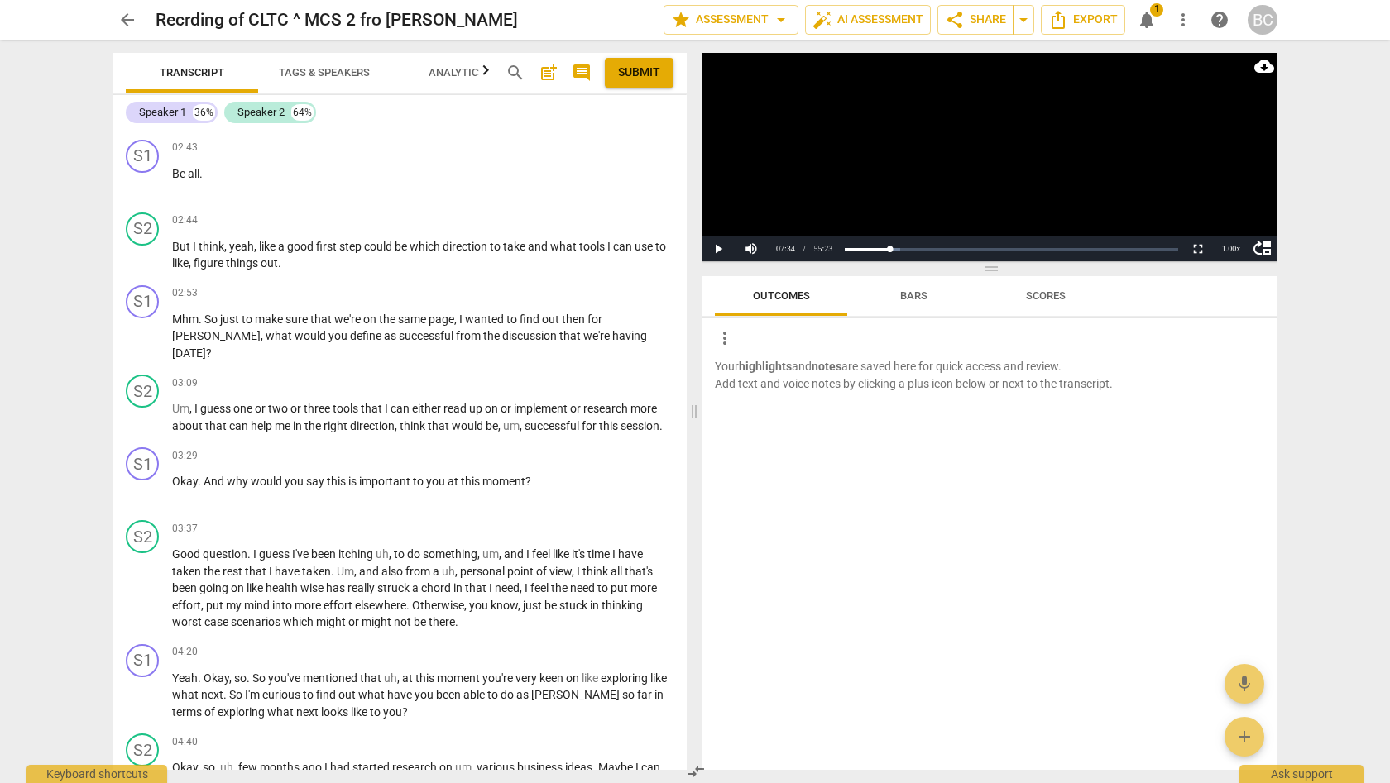
click at [454, 72] on span "Analytics" at bounding box center [457, 72] width 56 height 12
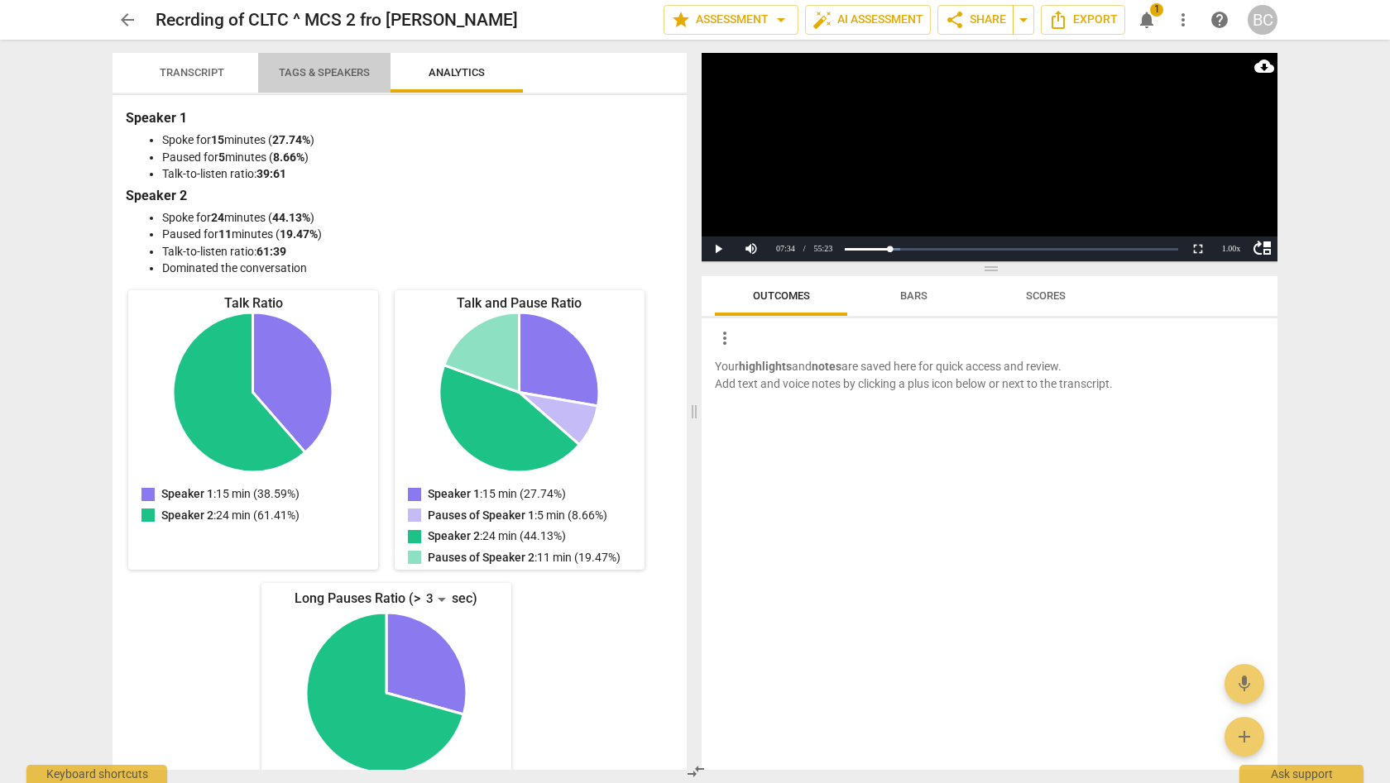
click at [346, 72] on span "Tags & Speakers" at bounding box center [324, 72] width 91 height 12
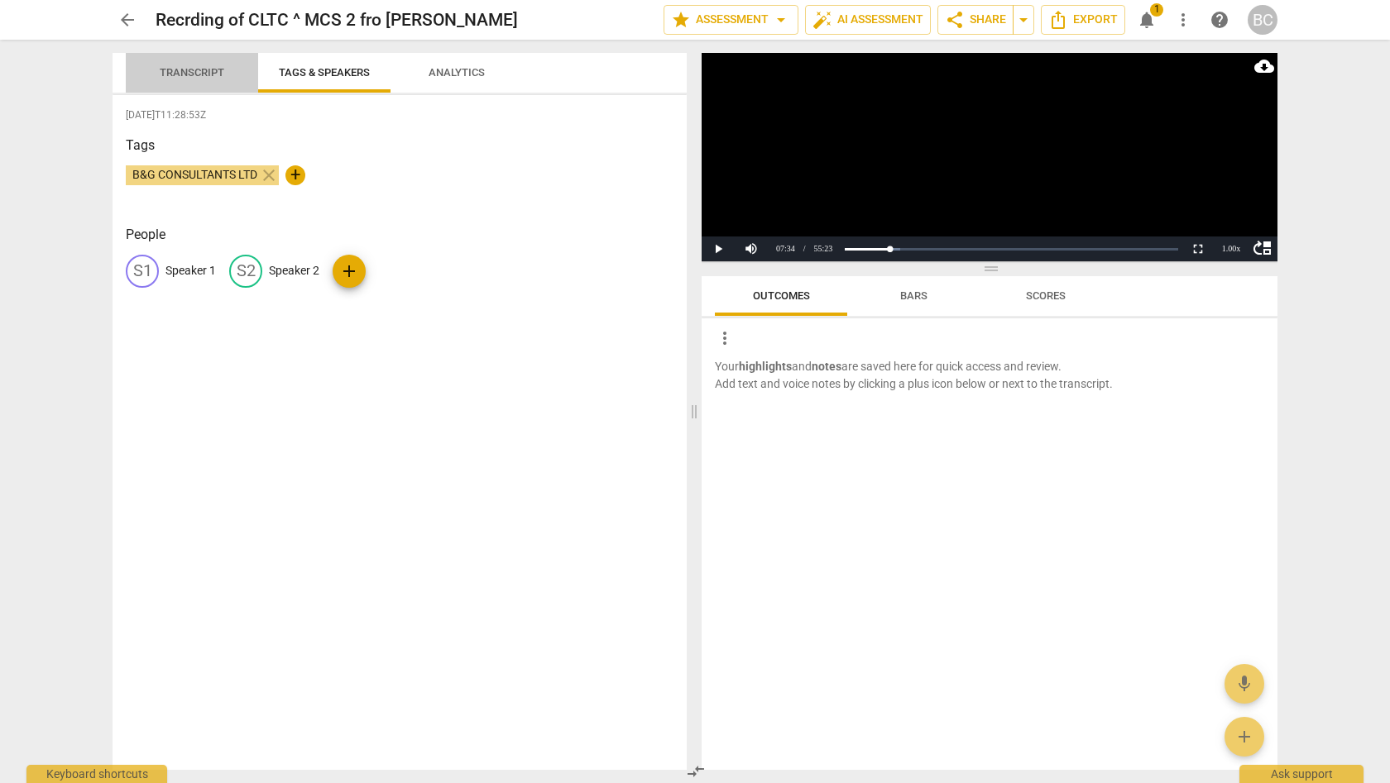
click at [212, 65] on span "Transcript" at bounding box center [192, 73] width 104 height 22
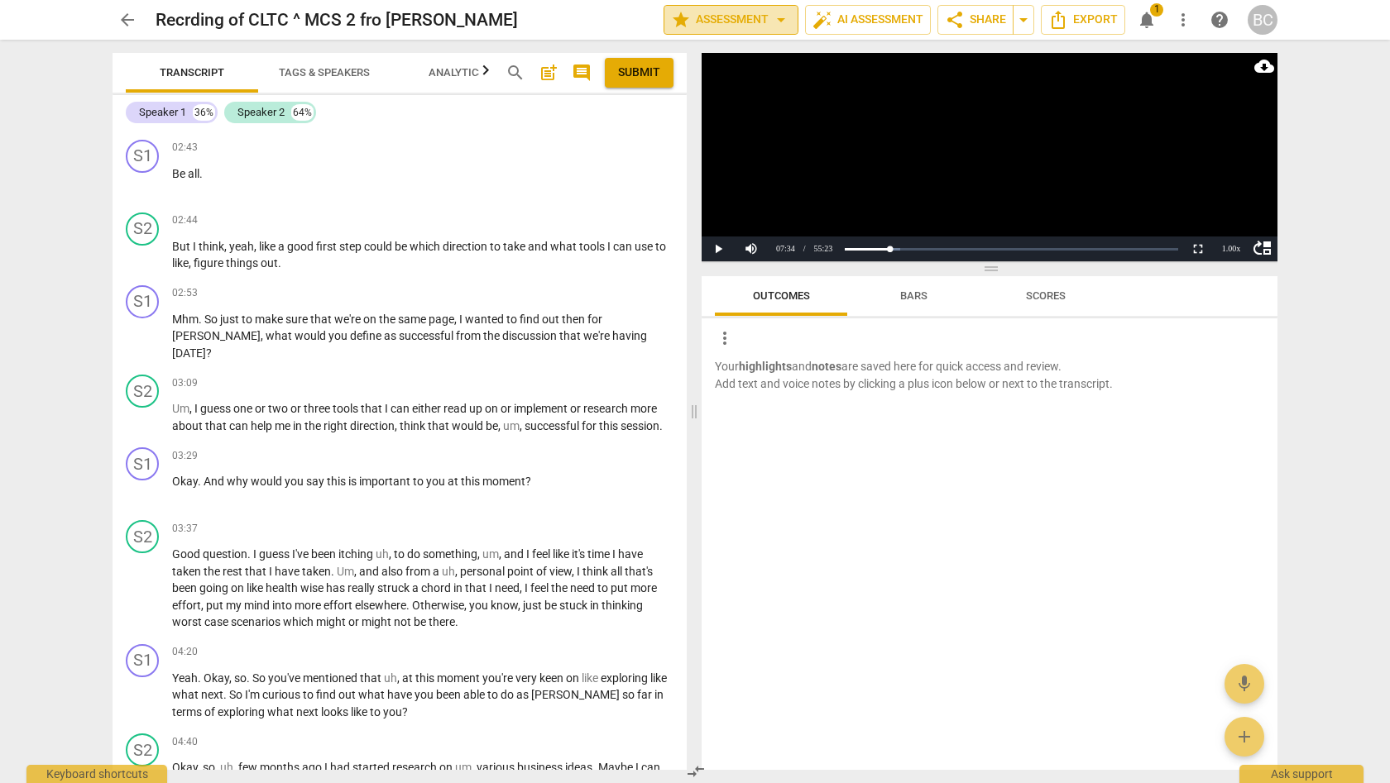
click at [710, 25] on span "star Assessment arrow_drop_down" at bounding box center [731, 20] width 120 height 20
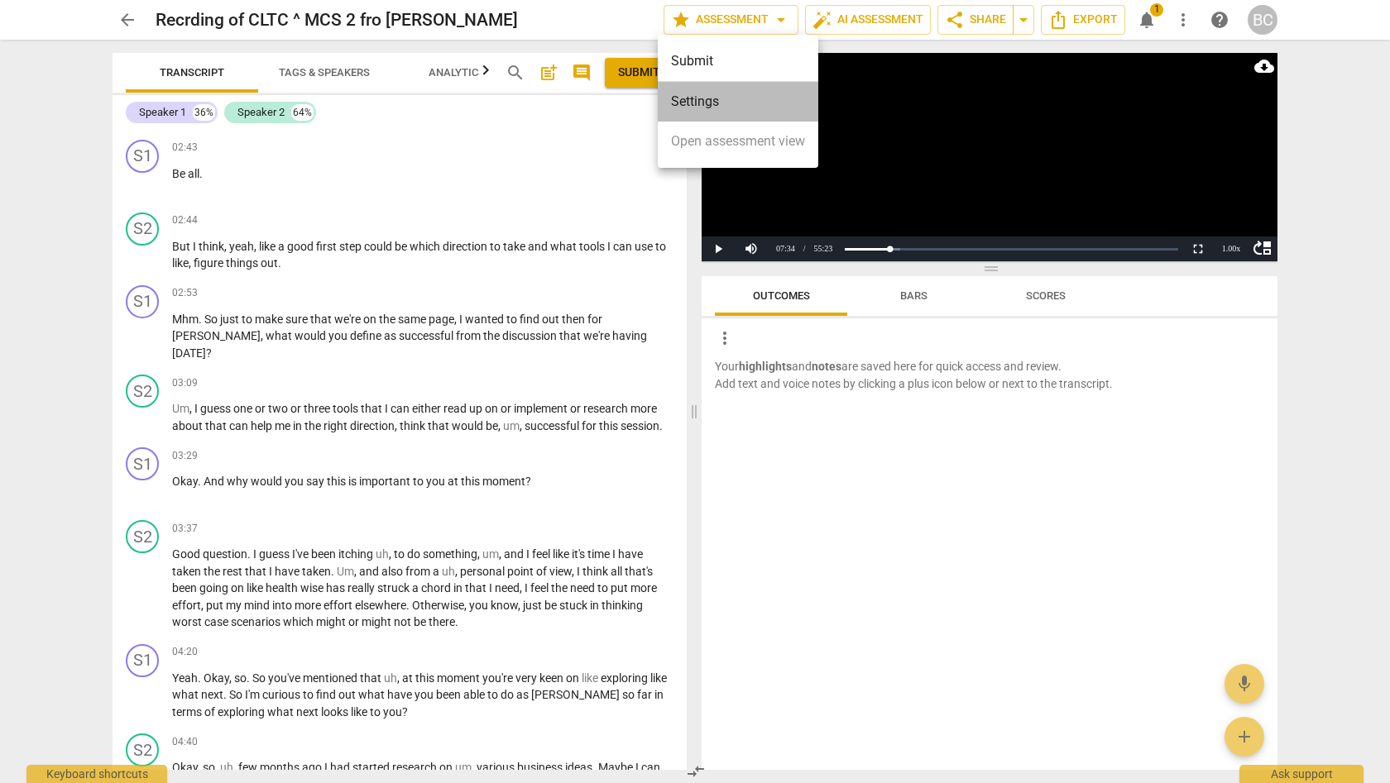
click at [702, 99] on li "Settings" at bounding box center [738, 102] width 161 height 40
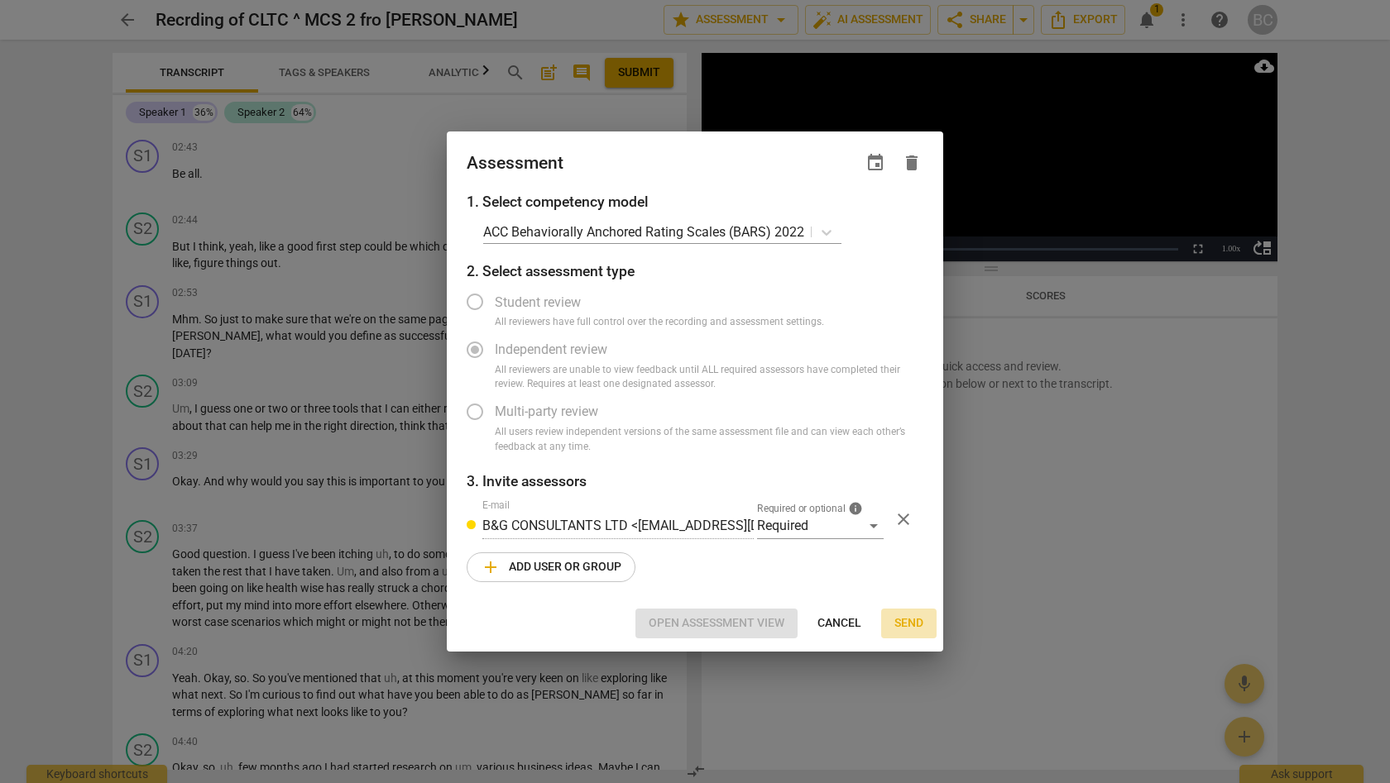
click at [907, 617] on span "Send" at bounding box center [908, 624] width 29 height 17
radio input "false"
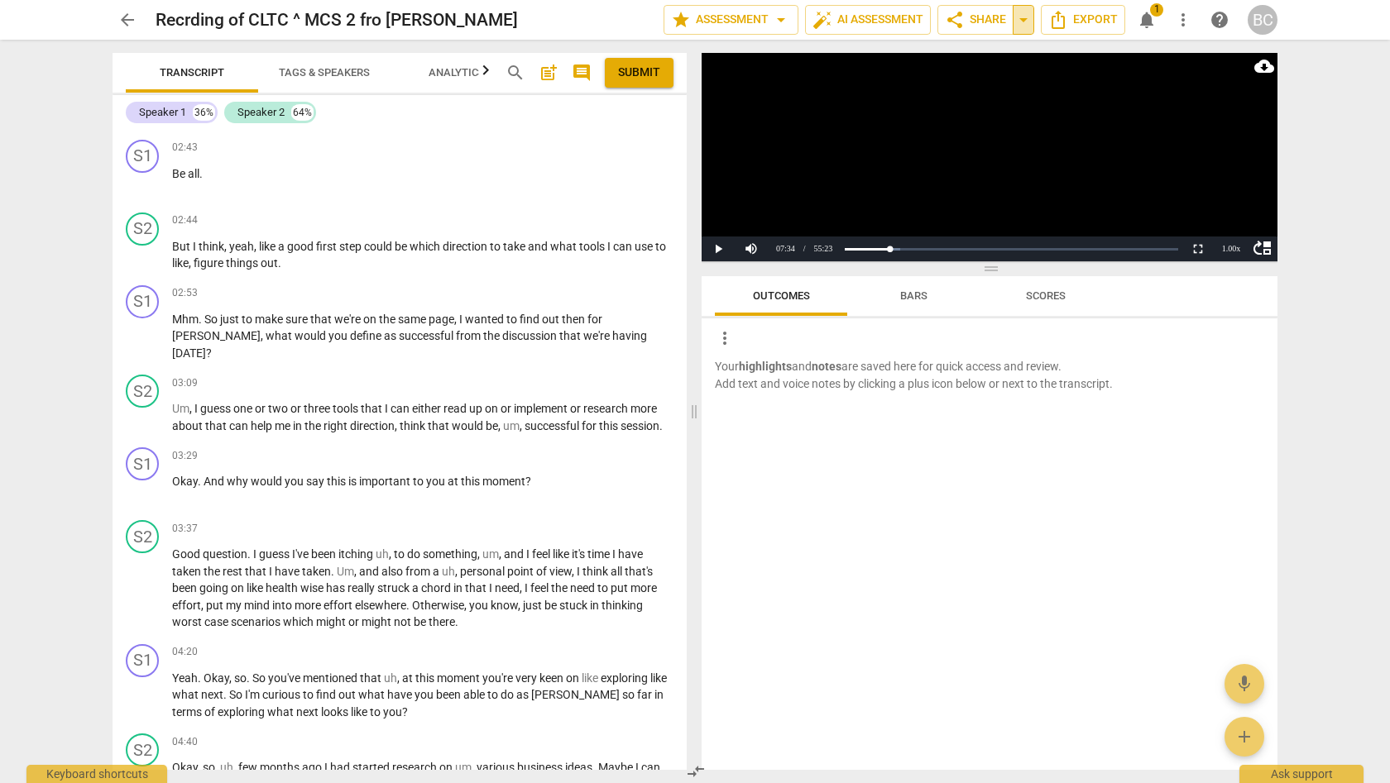
click at [1025, 17] on span "arrow_drop_down" at bounding box center [1023, 20] width 20 height 20
click at [1154, 20] on span "notifications" at bounding box center [1147, 20] width 20 height 20
